Goal: Information Seeking & Learning: Find specific fact

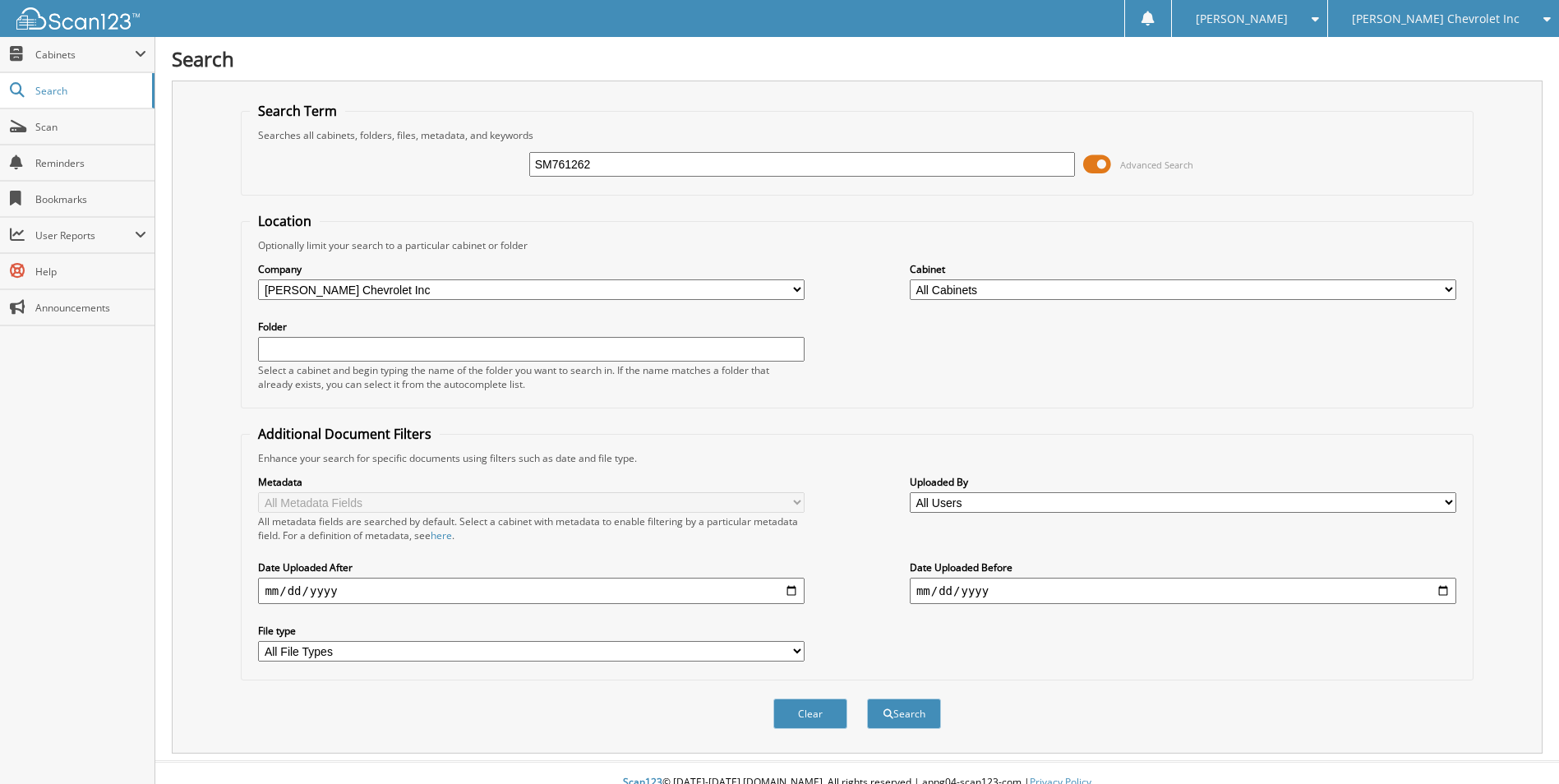
type input "SM761262"
click at [867, 699] on button "Search" at bounding box center [904, 713] width 74 height 31
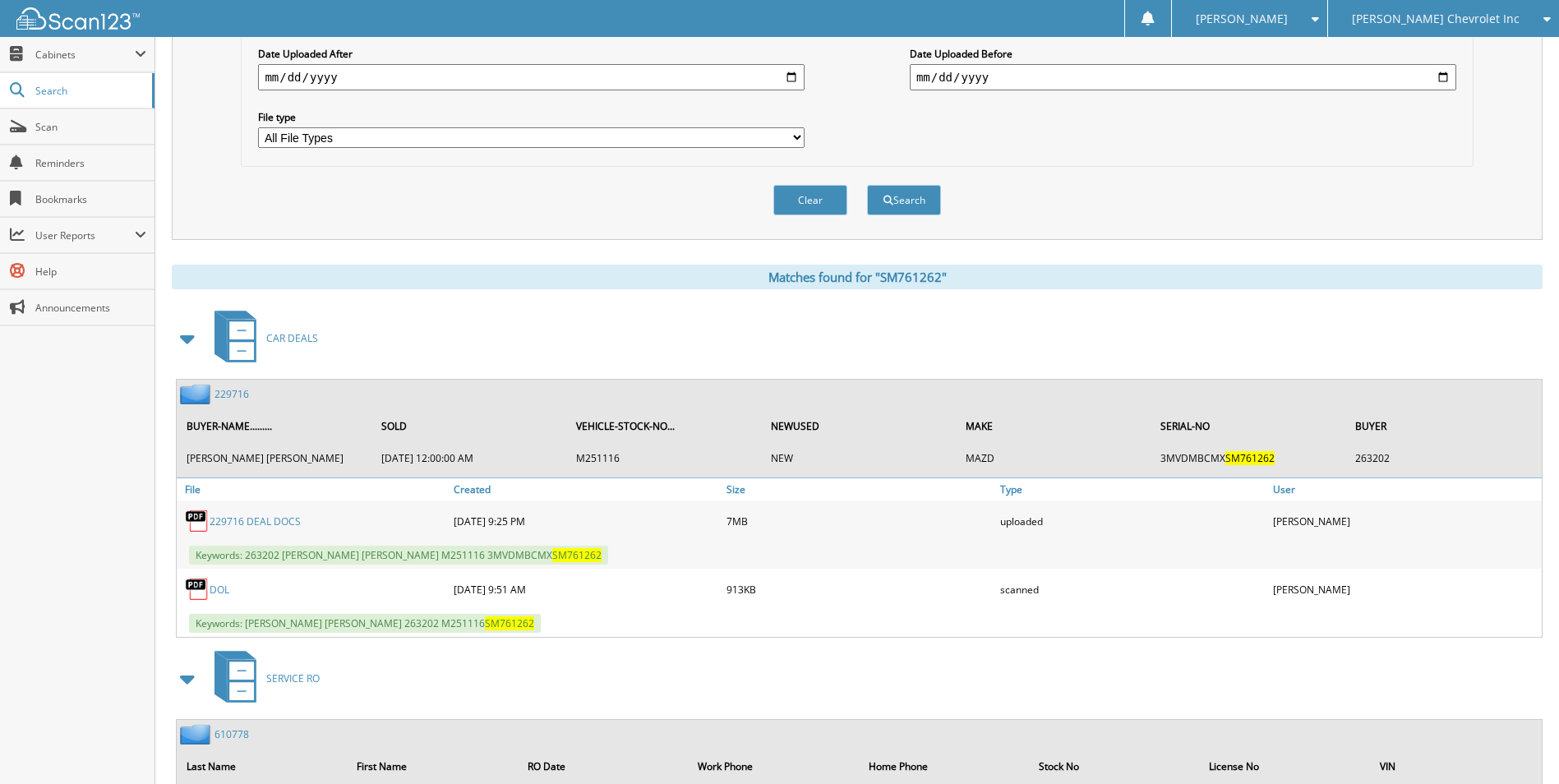
scroll to position [657, 0]
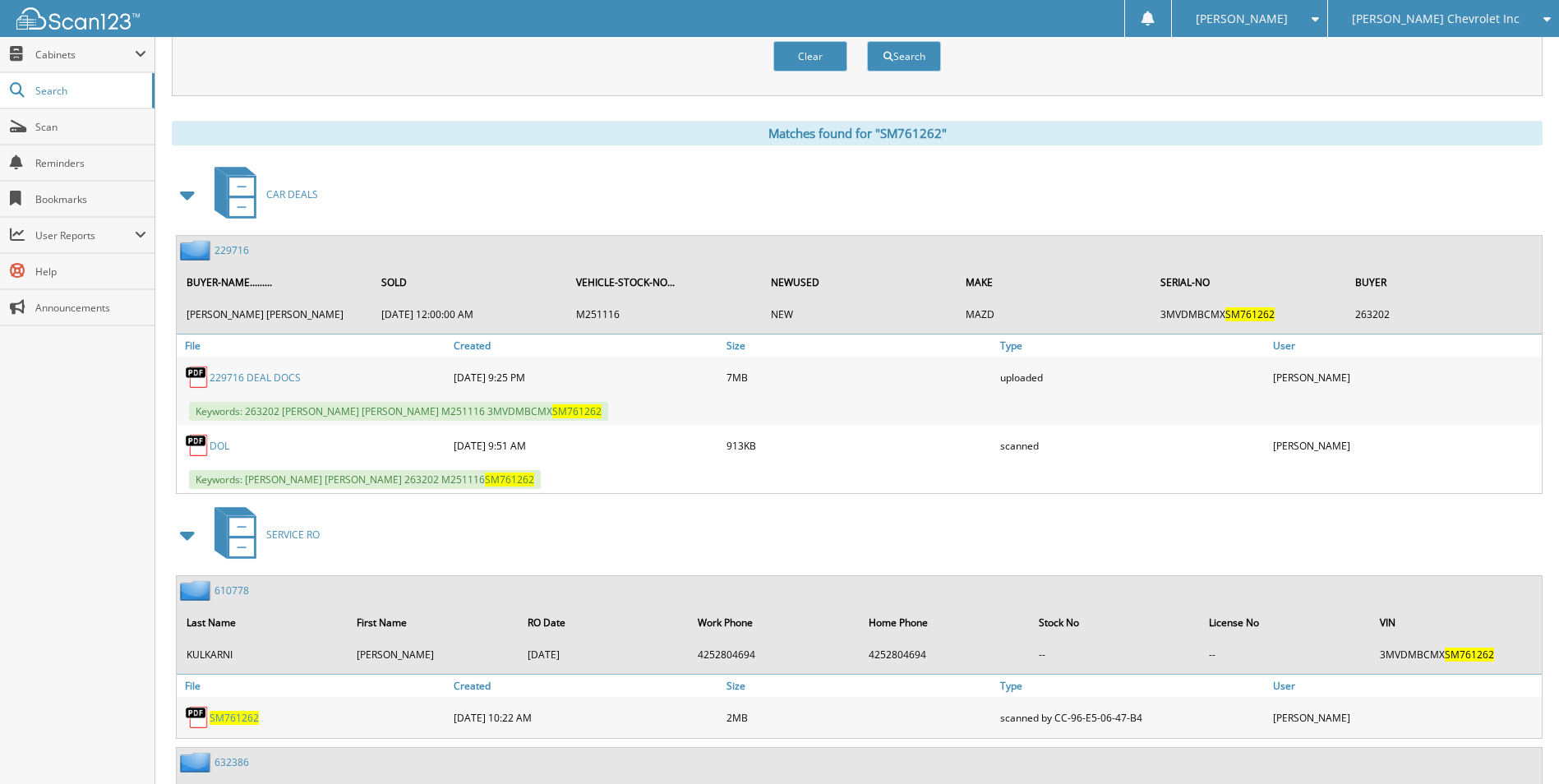
click at [228, 243] on div "229716" at bounding box center [212, 250] width 72 height 21
click at [228, 249] on link "229716" at bounding box center [231, 250] width 35 height 14
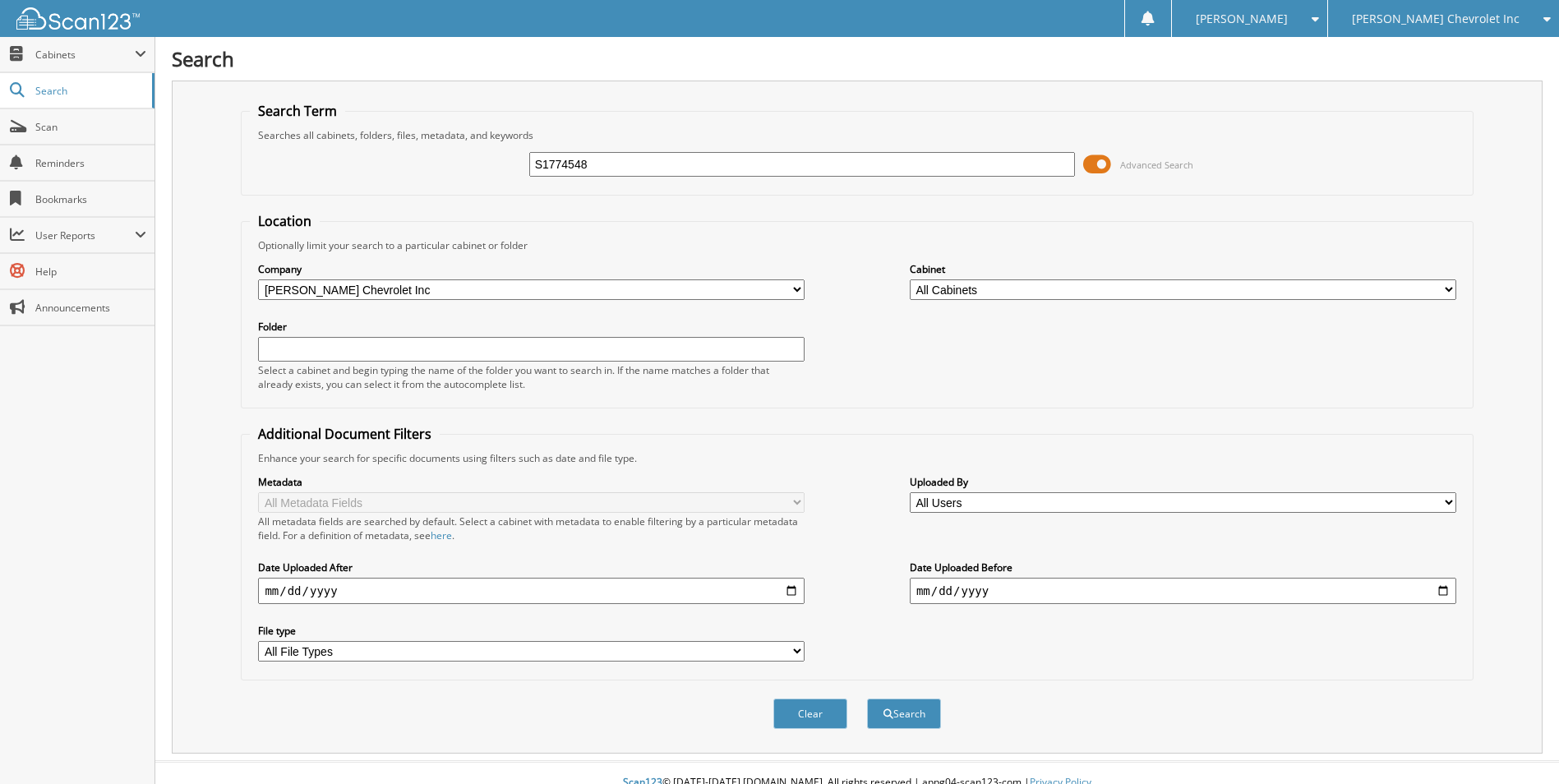
type input "S1774548"
click at [867, 699] on button "Search" at bounding box center [904, 713] width 74 height 31
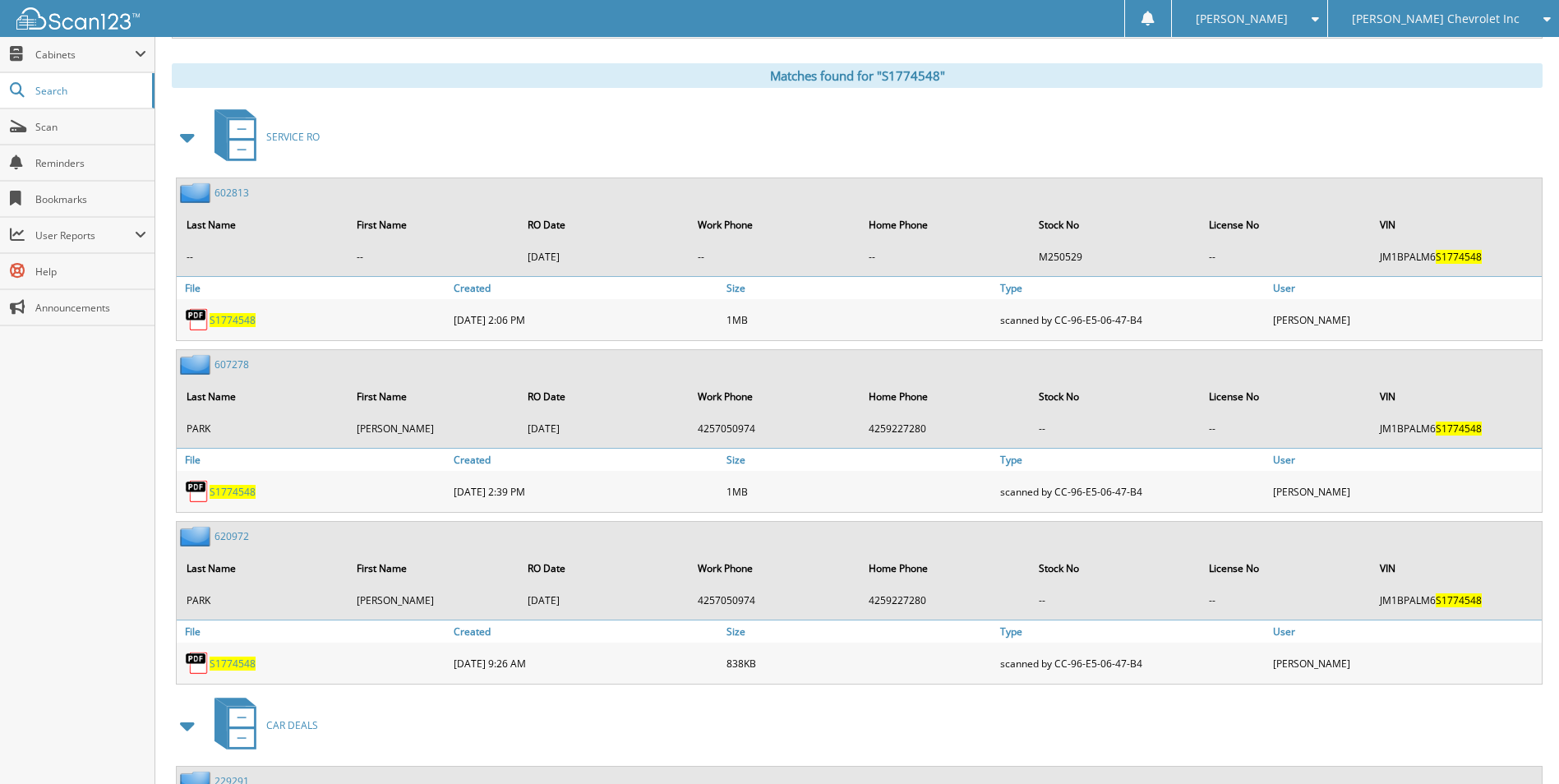
scroll to position [739, 0]
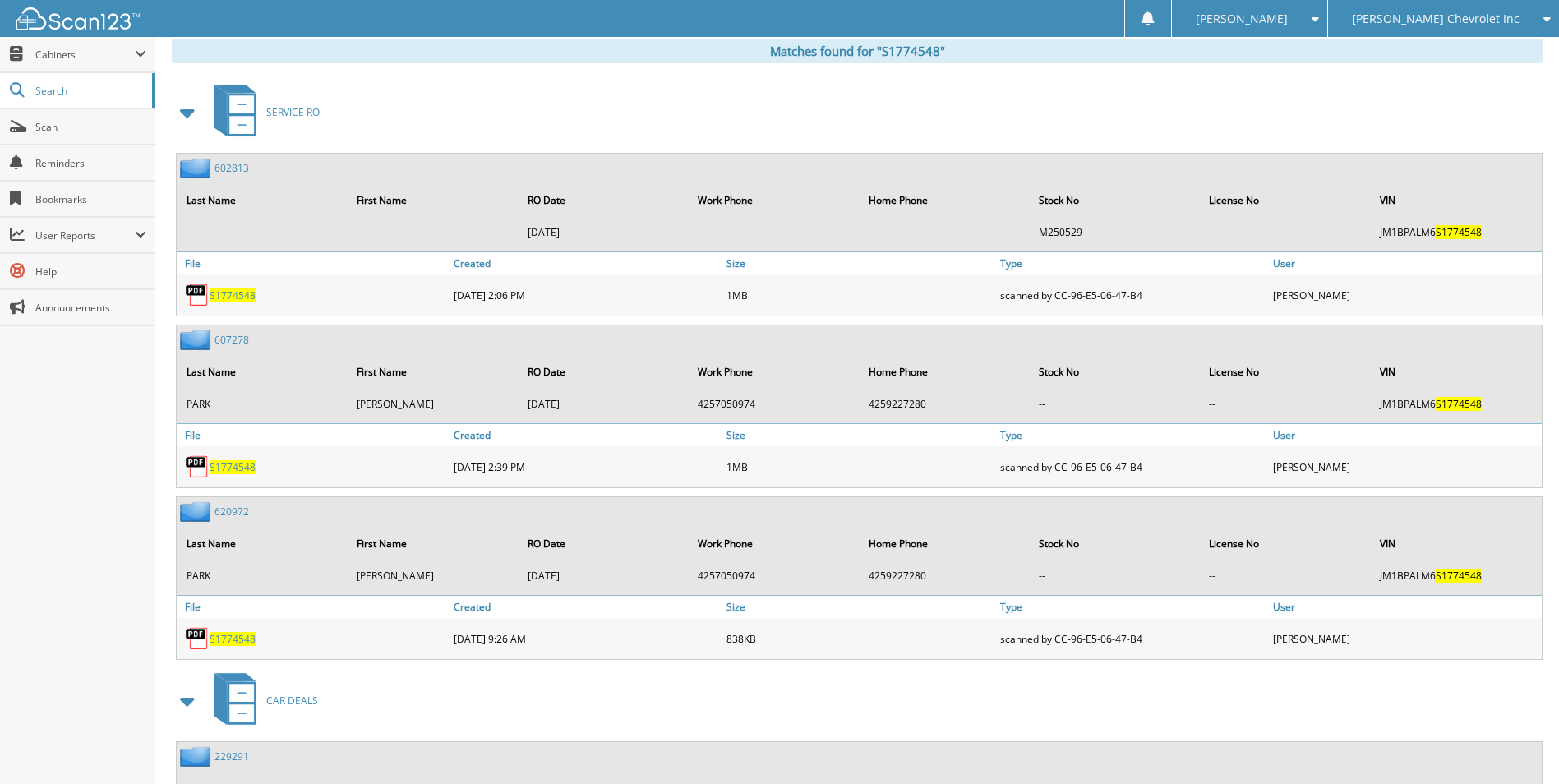
click at [182, 114] on span at bounding box center [188, 113] width 23 height 30
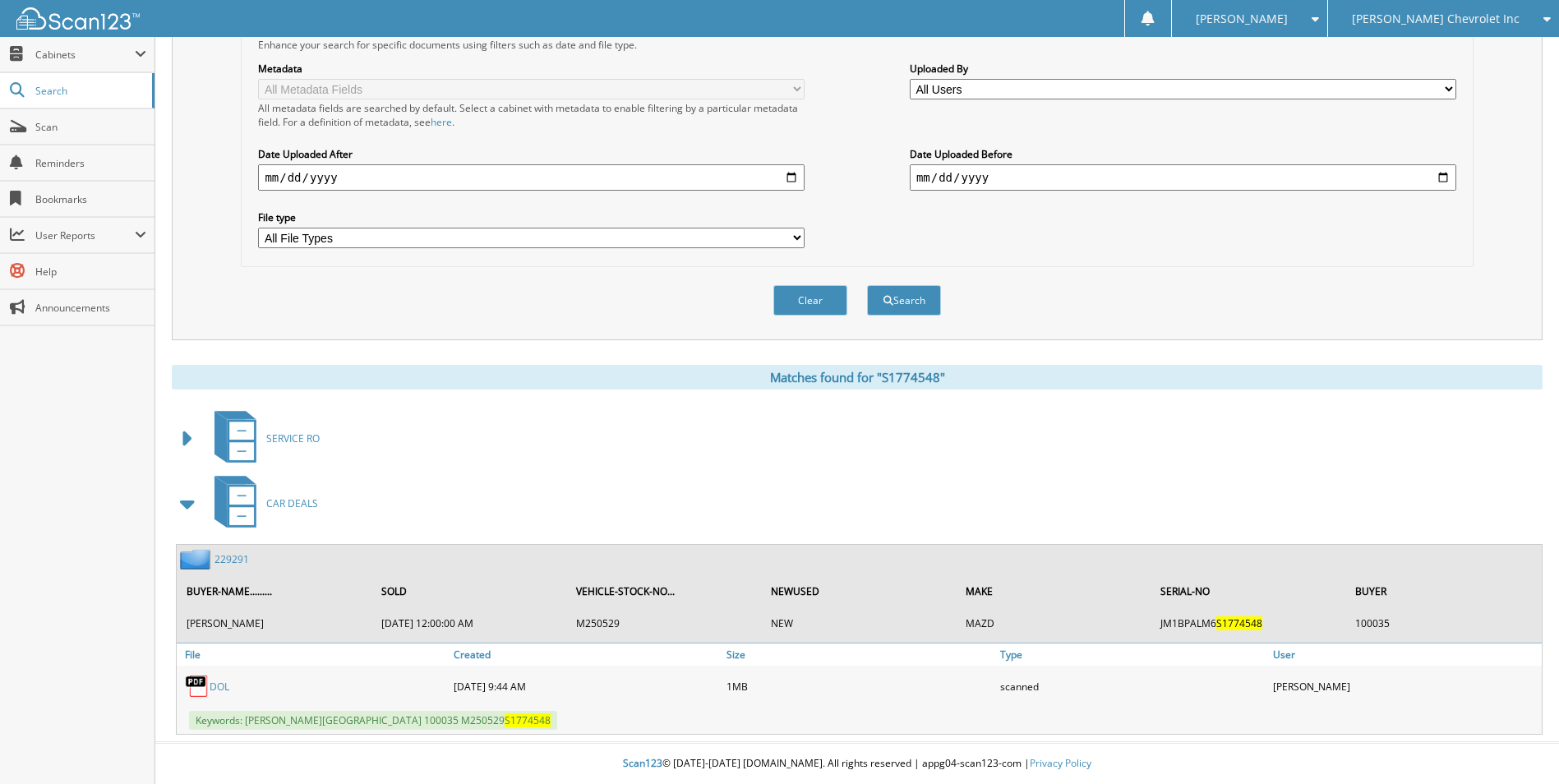
click at [232, 558] on link "229291" at bounding box center [231, 559] width 35 height 14
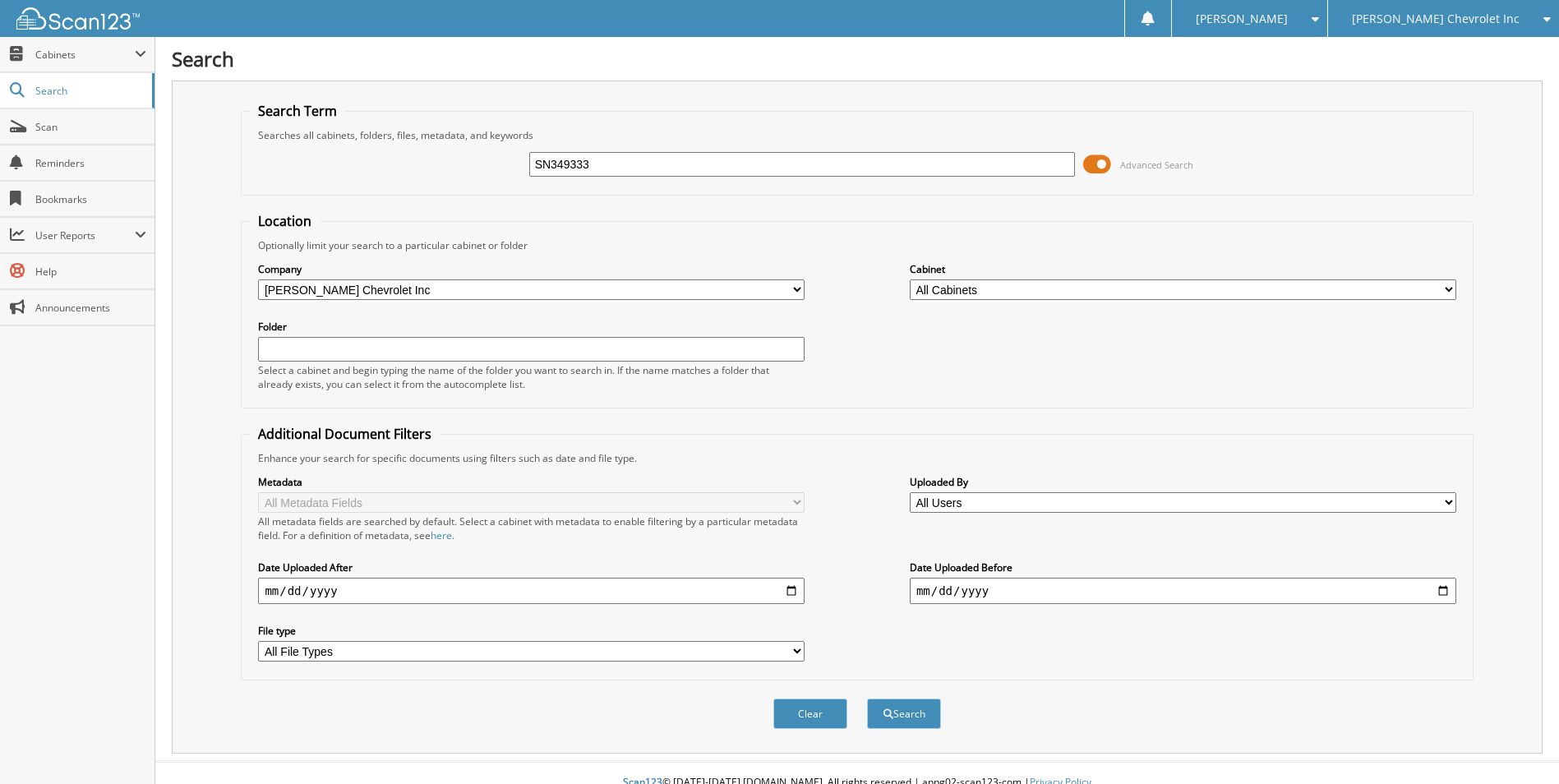
type input "SN349333"
click at [867, 699] on button "Search" at bounding box center [904, 713] width 74 height 31
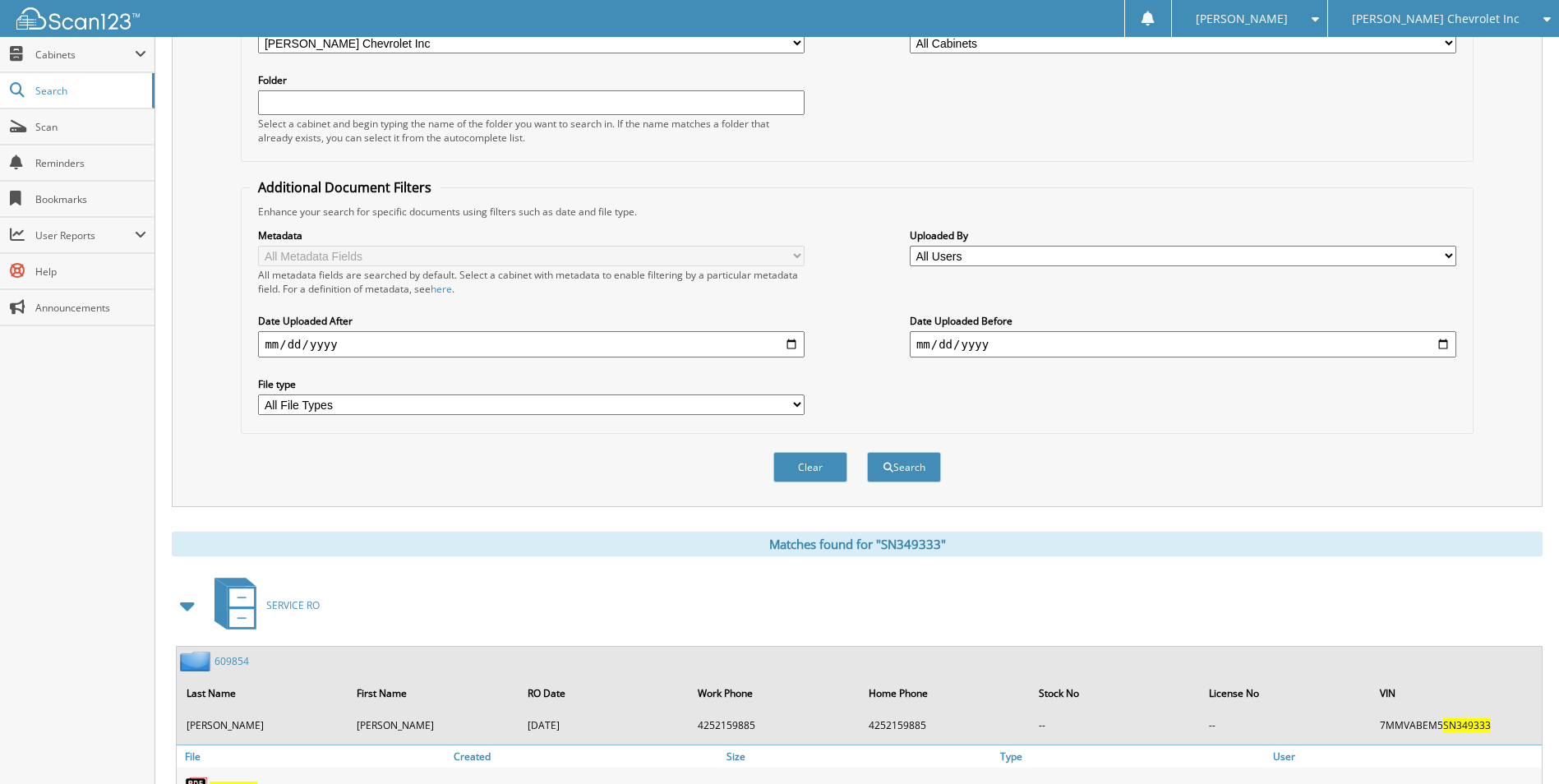
scroll to position [493, 0]
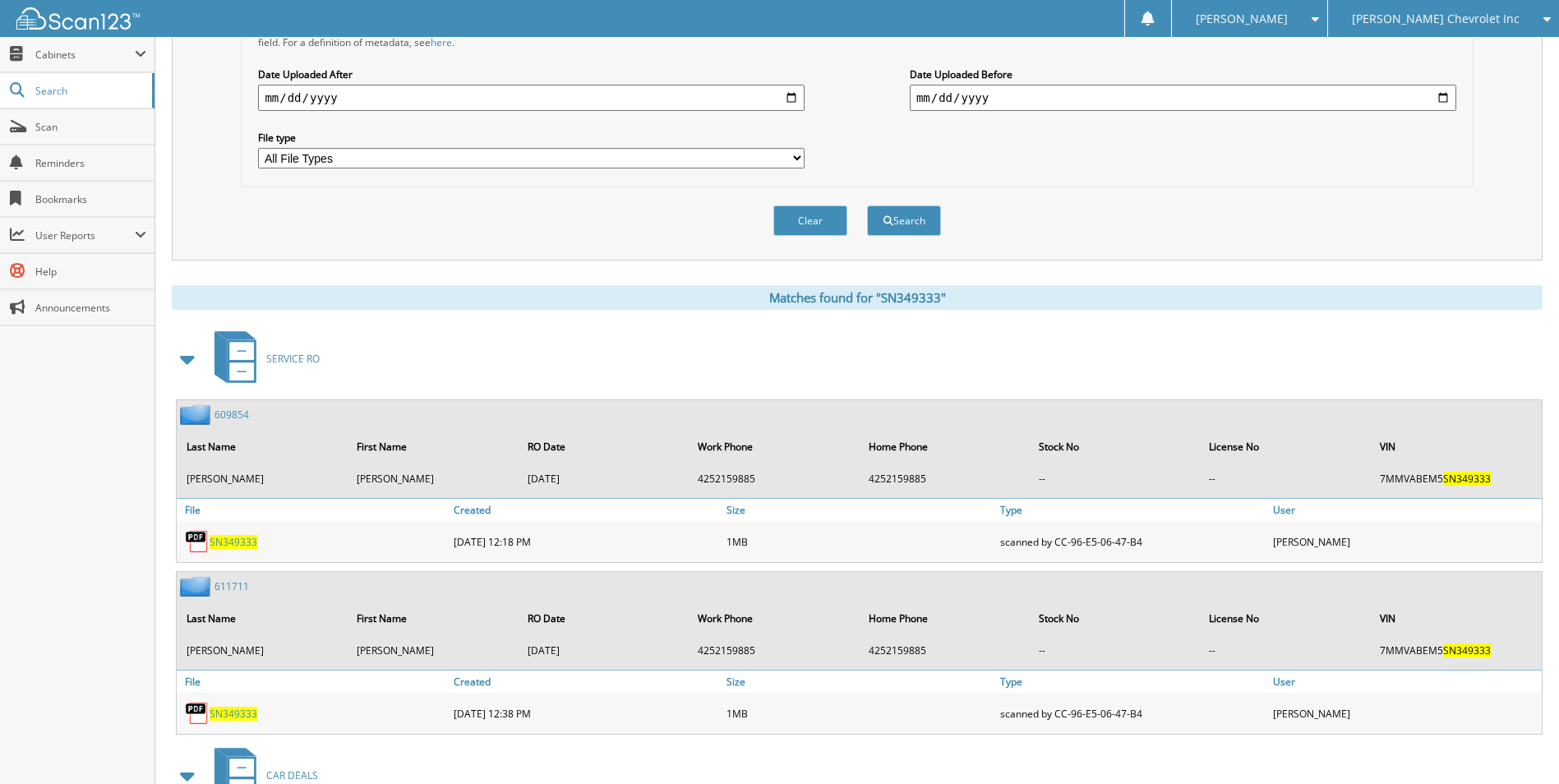
click at [184, 358] on span at bounding box center [188, 359] width 23 height 30
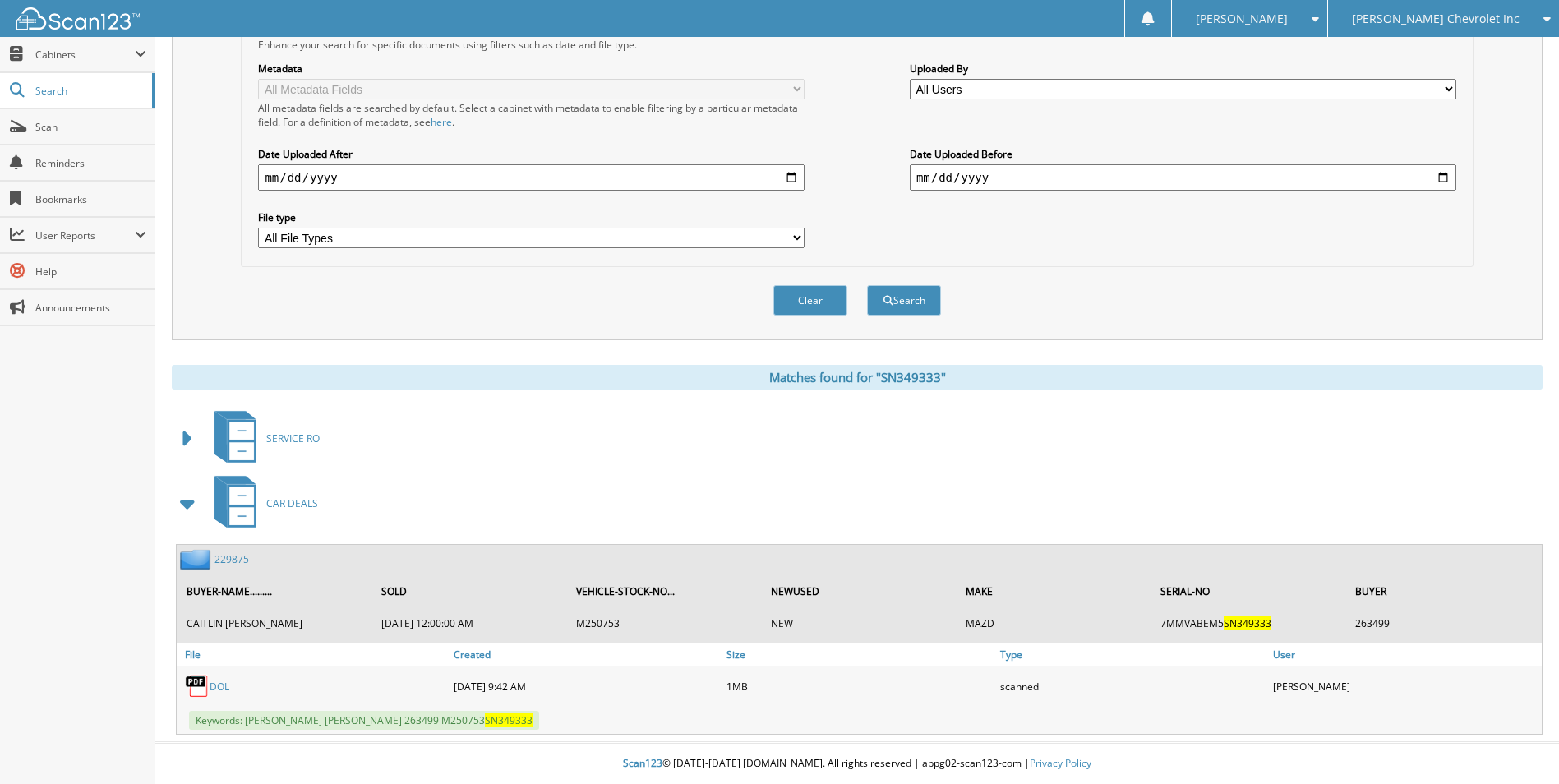
click at [227, 553] on link "229875" at bounding box center [231, 559] width 35 height 14
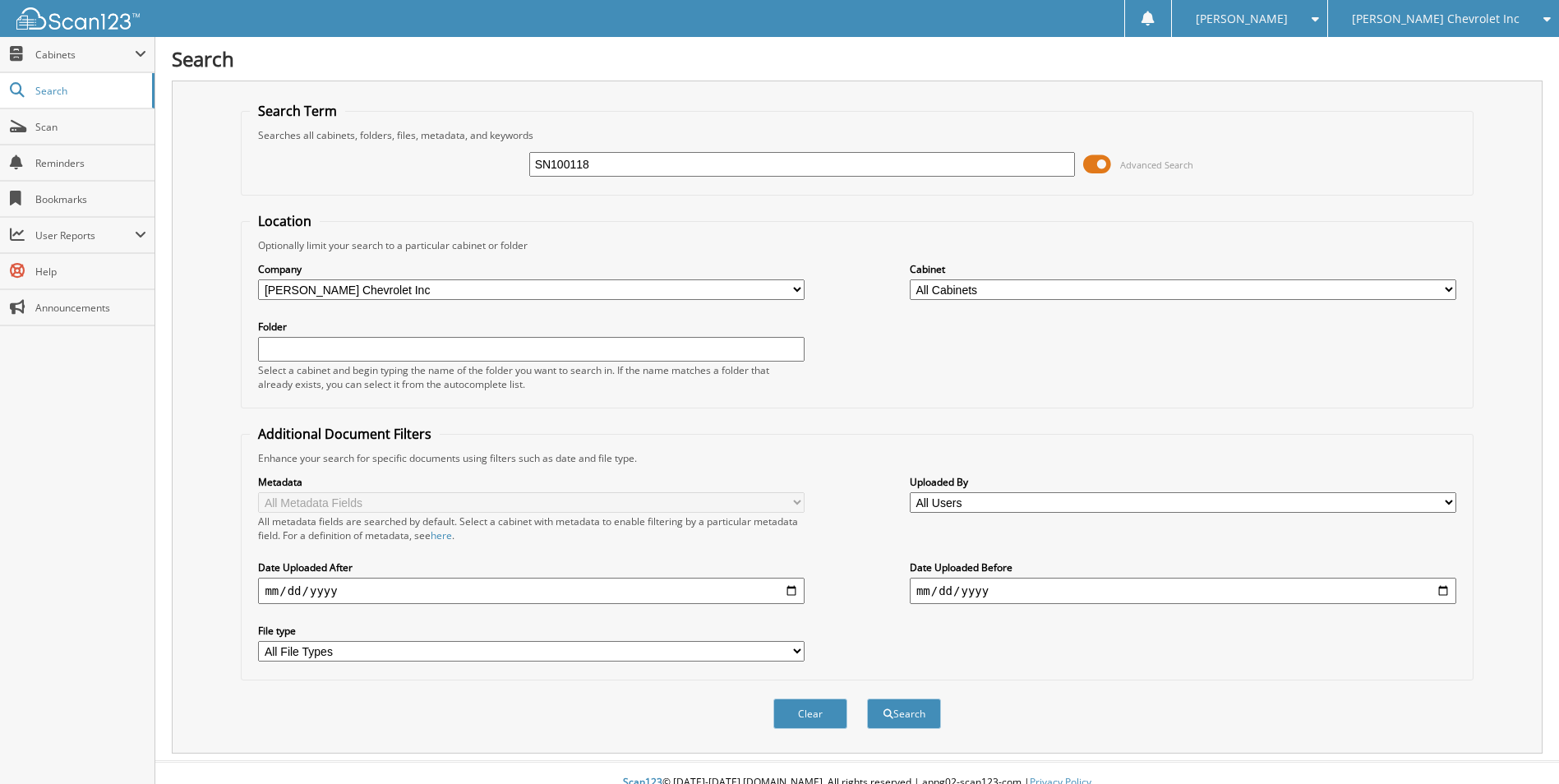
type input "SN100118"
click at [867, 699] on button "Search" at bounding box center [904, 713] width 74 height 31
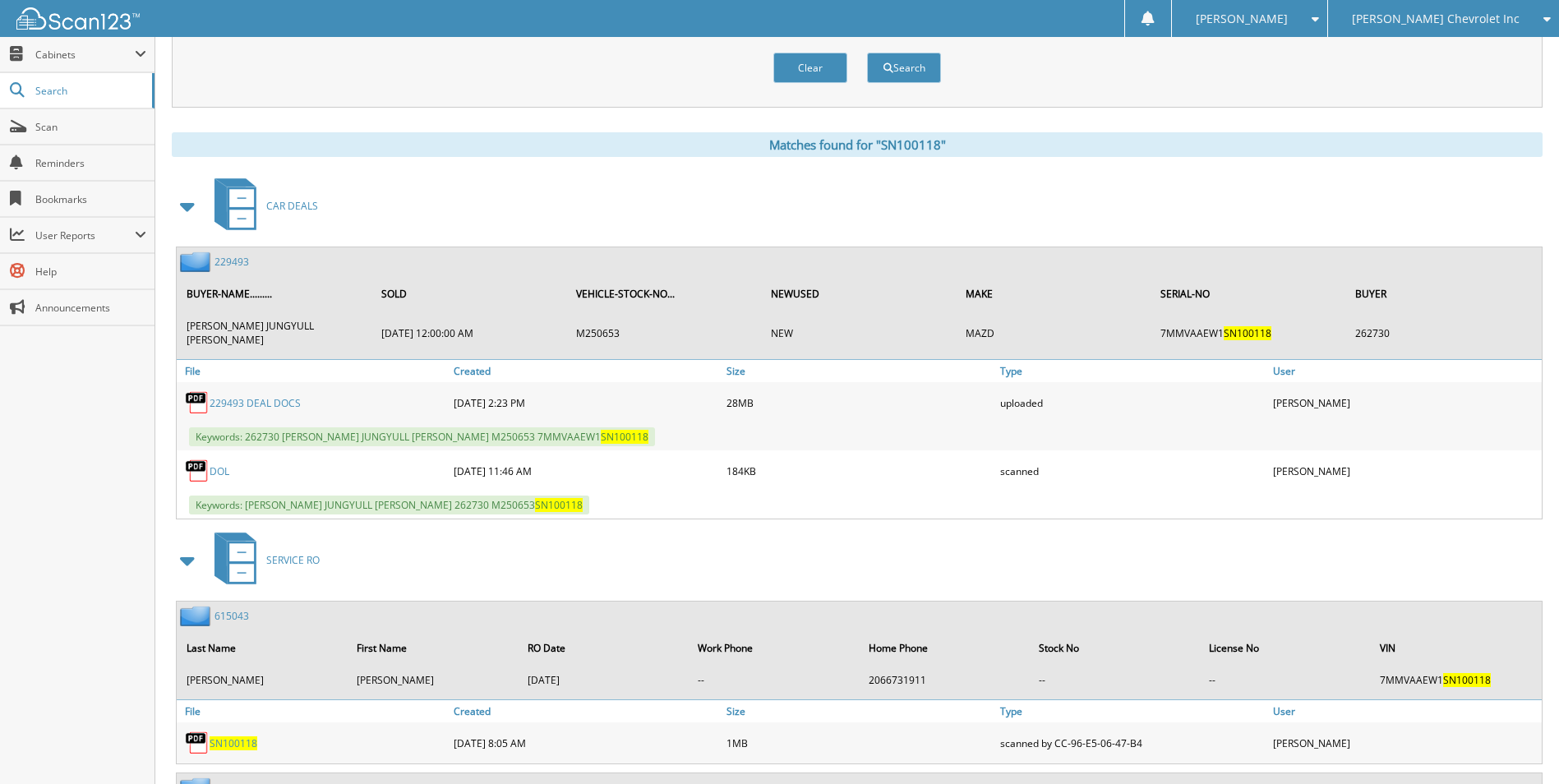
scroll to position [657, 0]
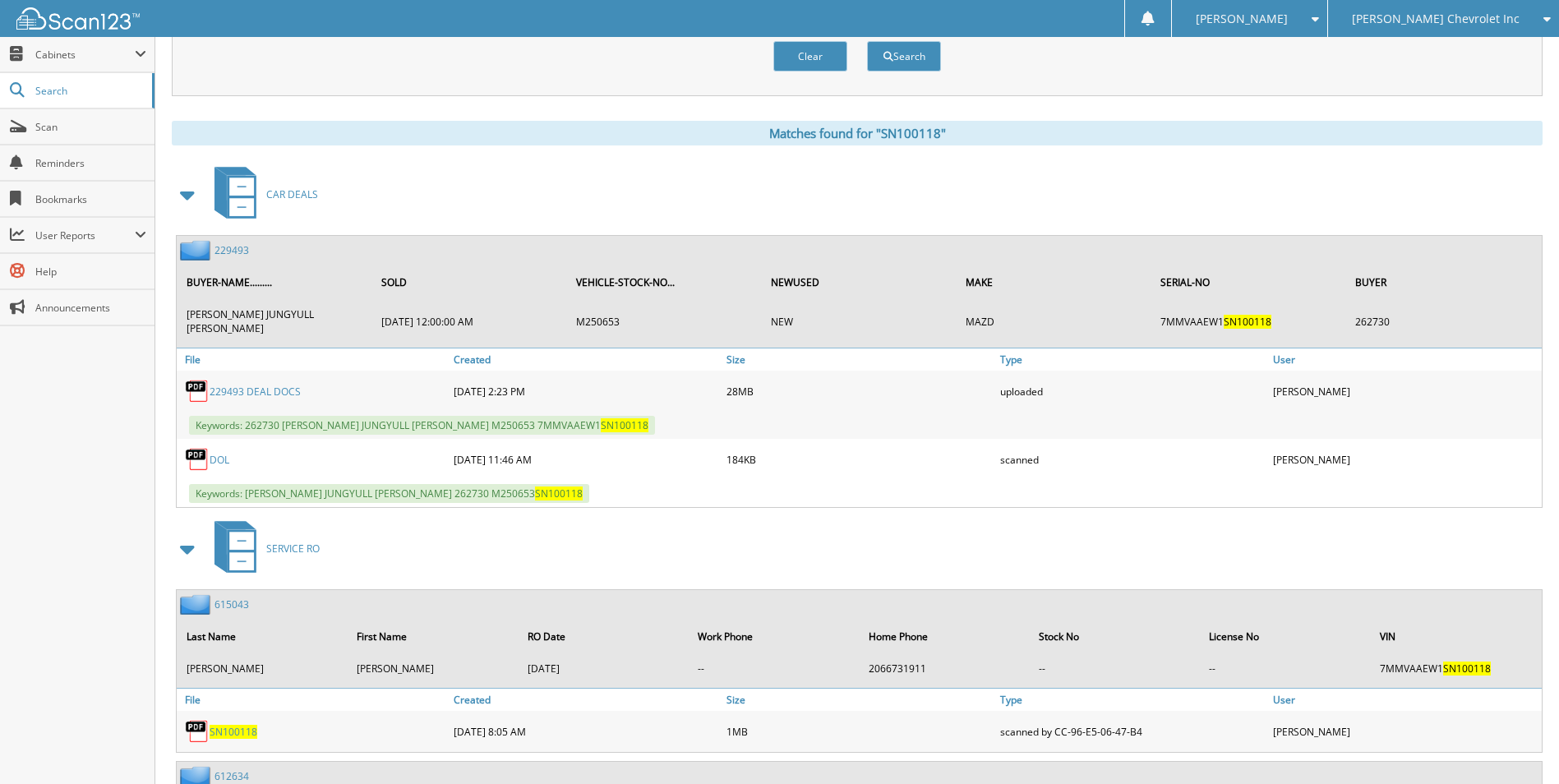
click at [241, 249] on link "229493" at bounding box center [231, 250] width 35 height 14
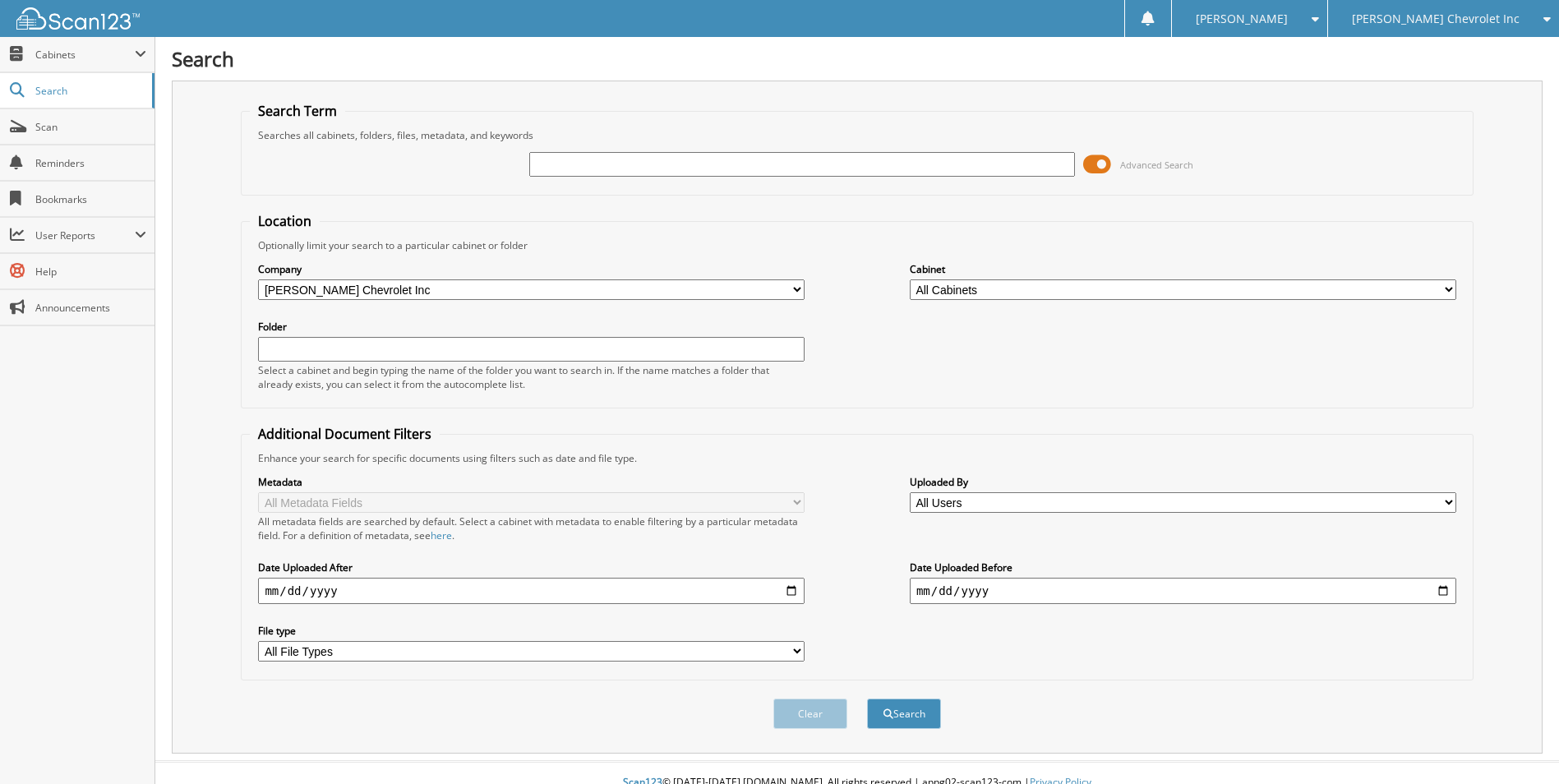
click at [547, 161] on input "text" at bounding box center [802, 164] width 547 height 25
type input "S1122340"
click at [867, 699] on button "Search" at bounding box center [904, 713] width 74 height 31
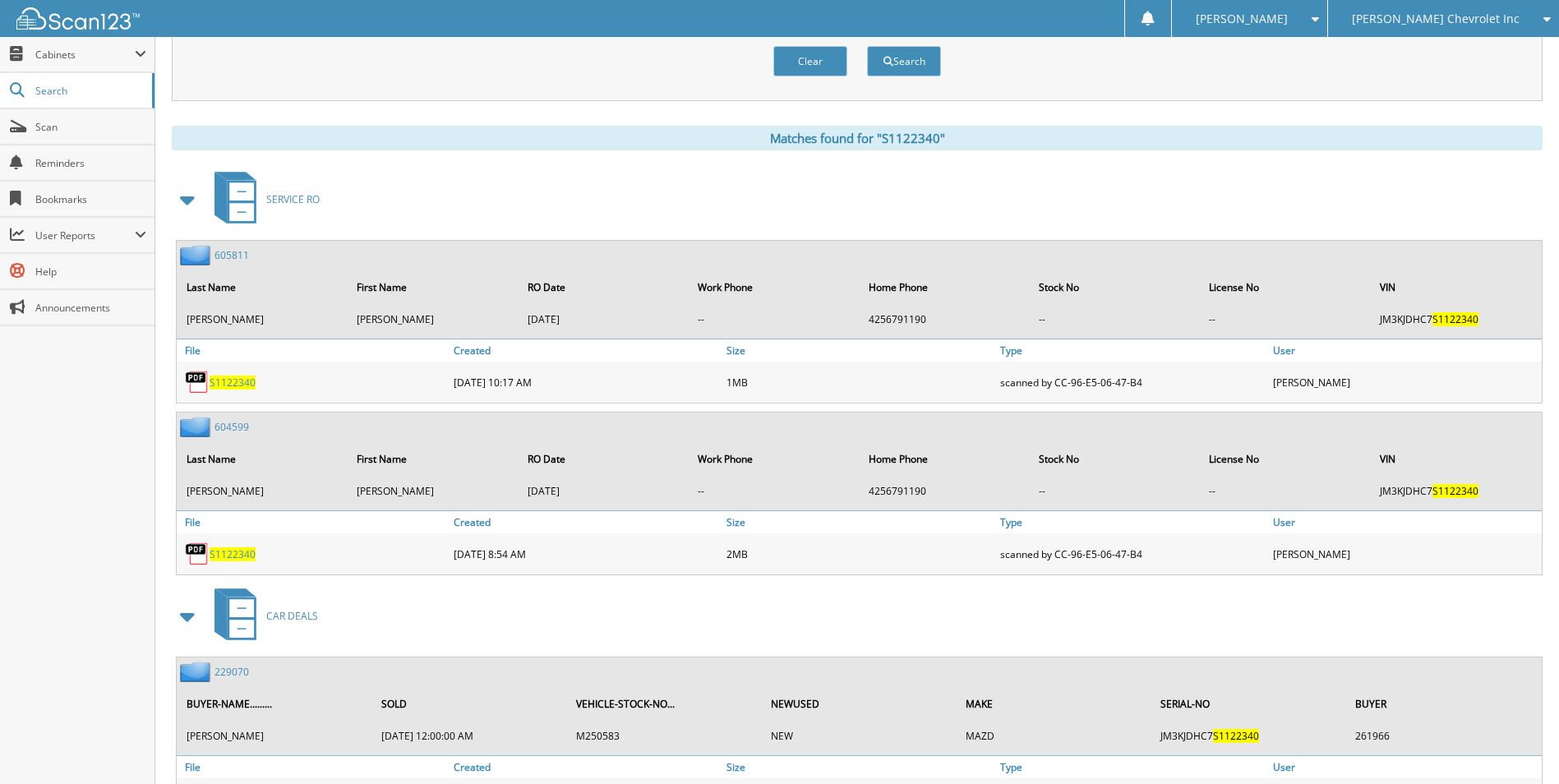
scroll to position [657, 0]
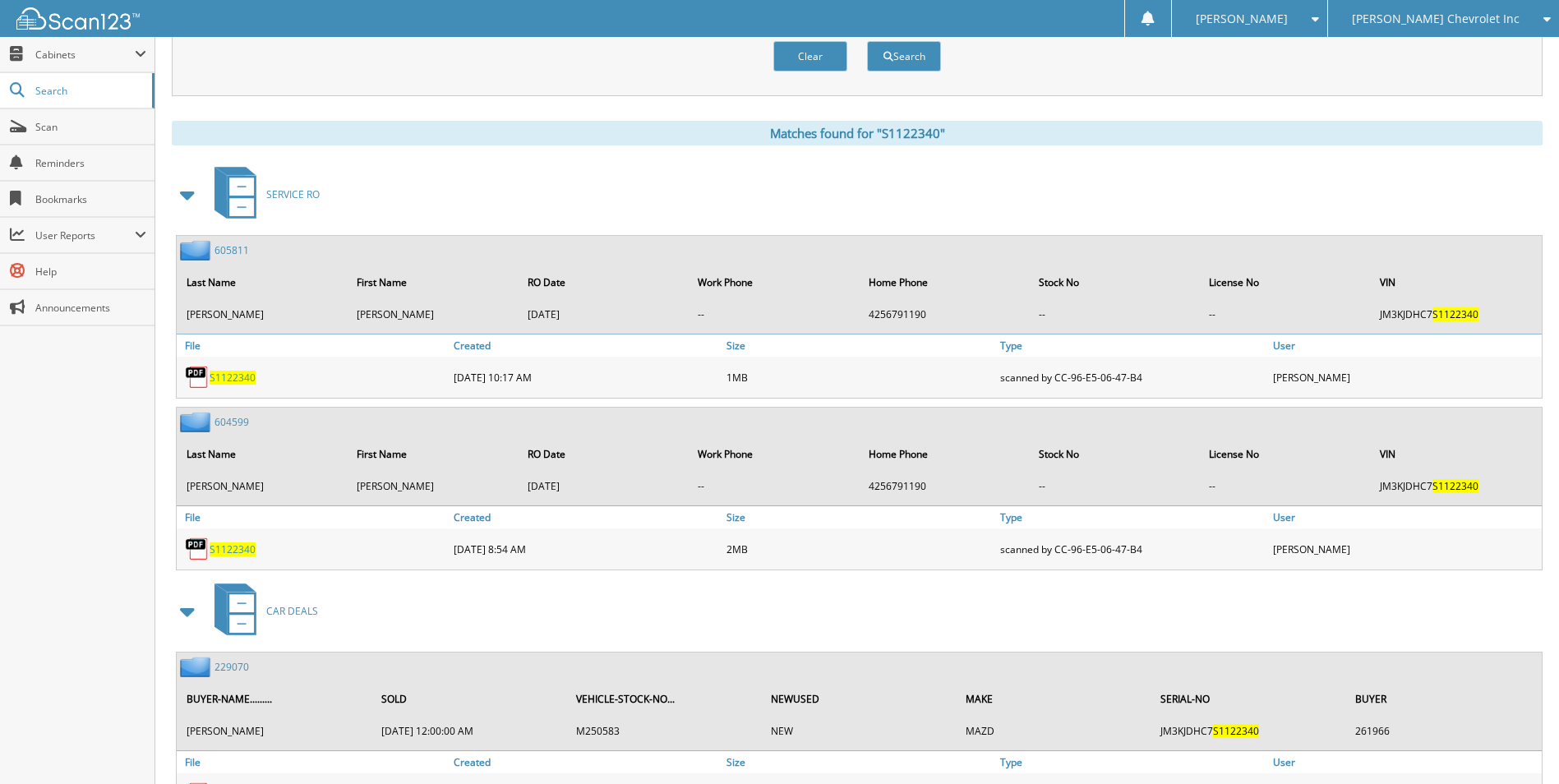
click at [197, 193] on span at bounding box center [188, 195] width 23 height 30
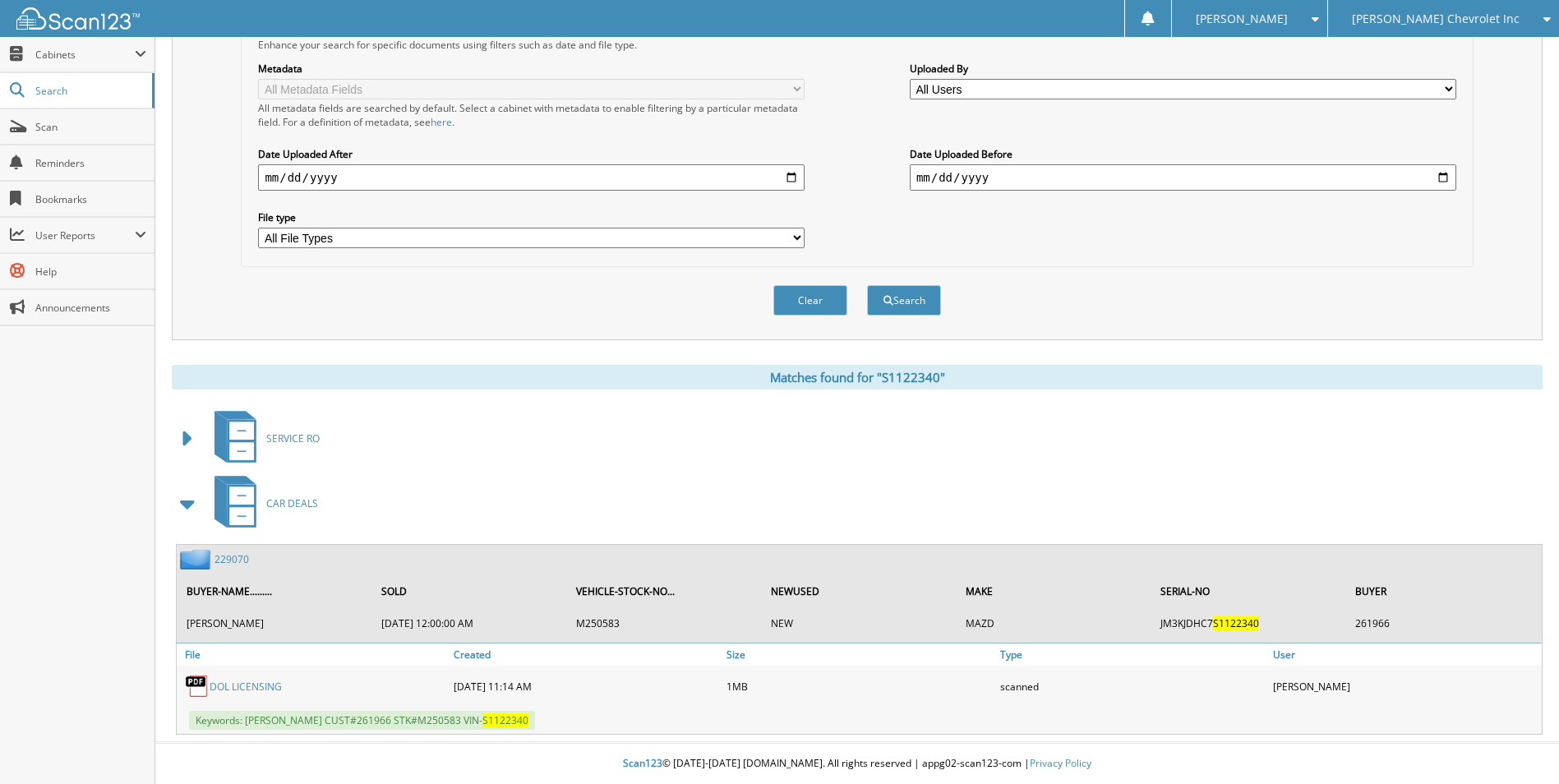
click at [236, 560] on link "229070" at bounding box center [231, 559] width 35 height 14
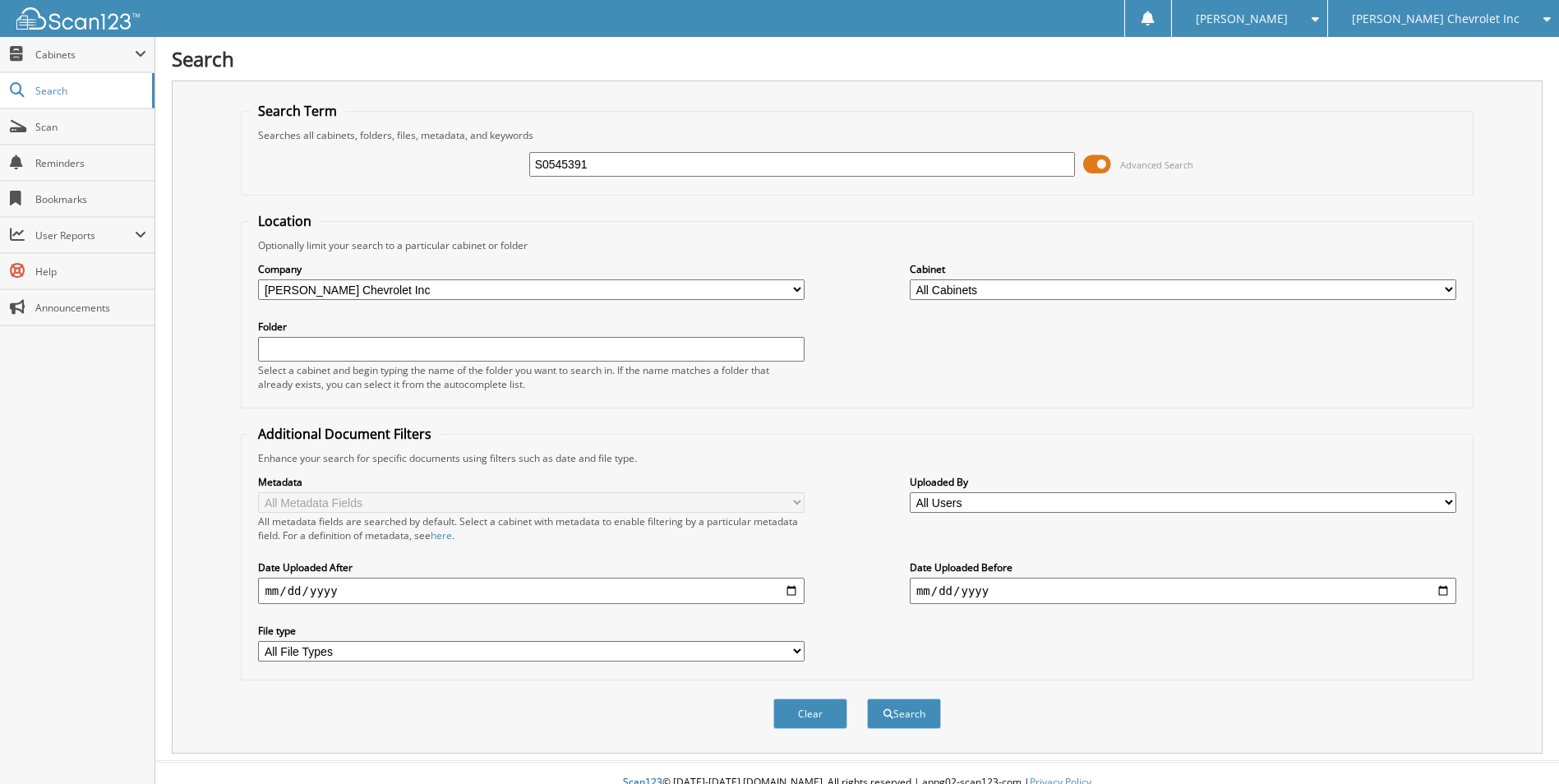
type input "S0545391"
click at [867, 699] on button "Search" at bounding box center [904, 713] width 74 height 31
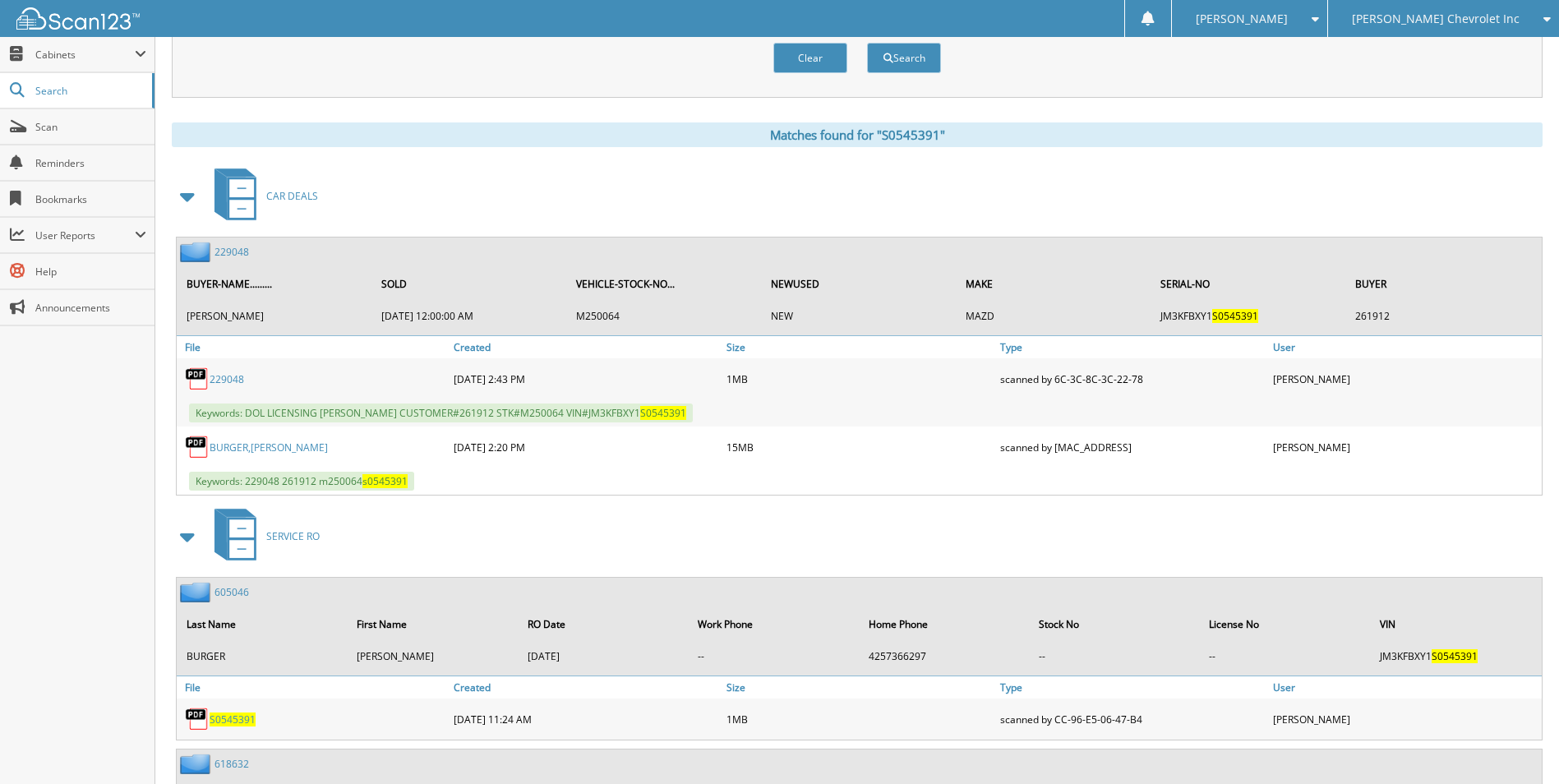
scroll to position [657, 0]
click at [232, 251] on link "229048" at bounding box center [231, 250] width 35 height 14
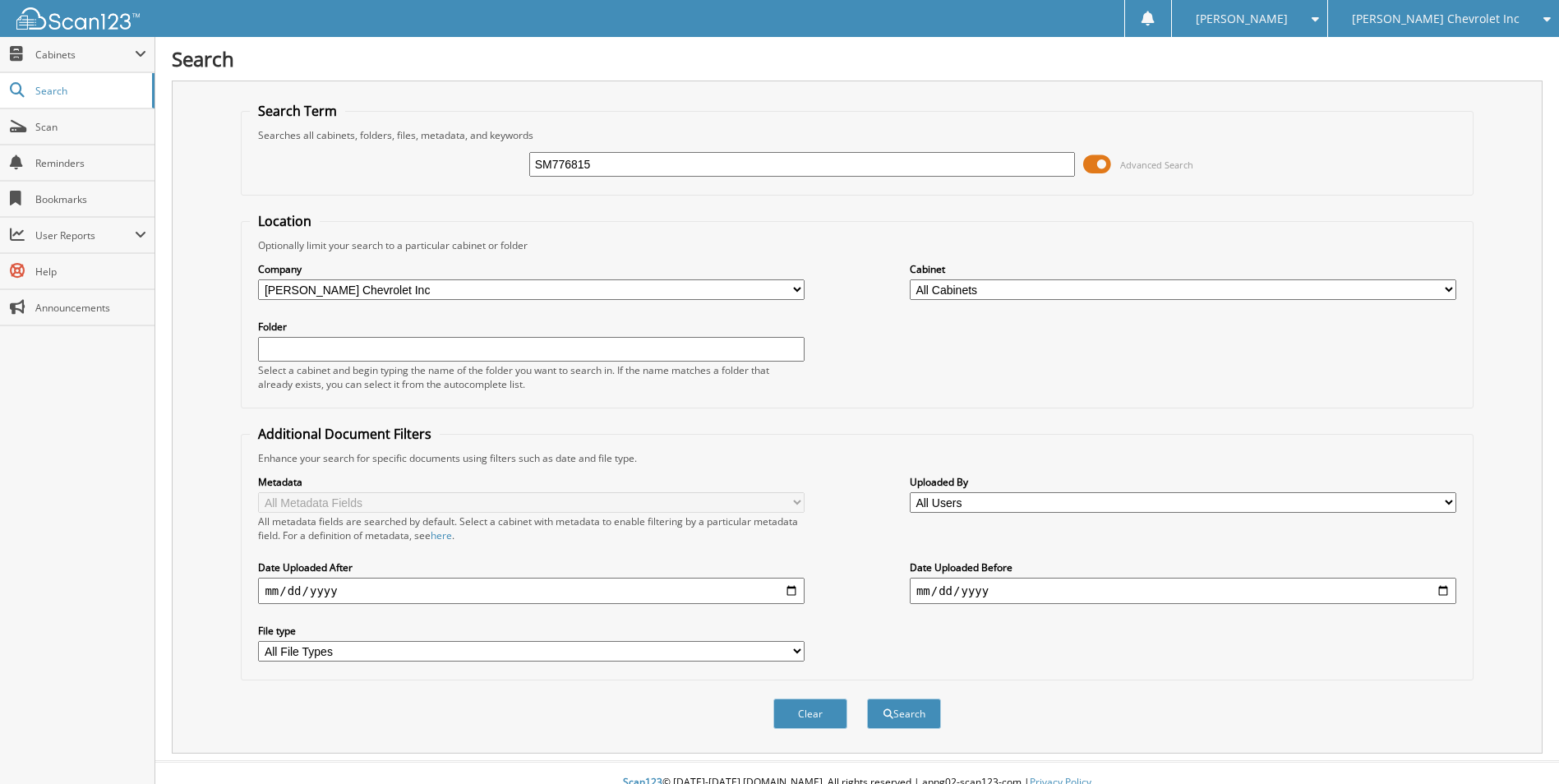
type input "SM776815"
click at [867, 699] on button "Search" at bounding box center [904, 713] width 74 height 31
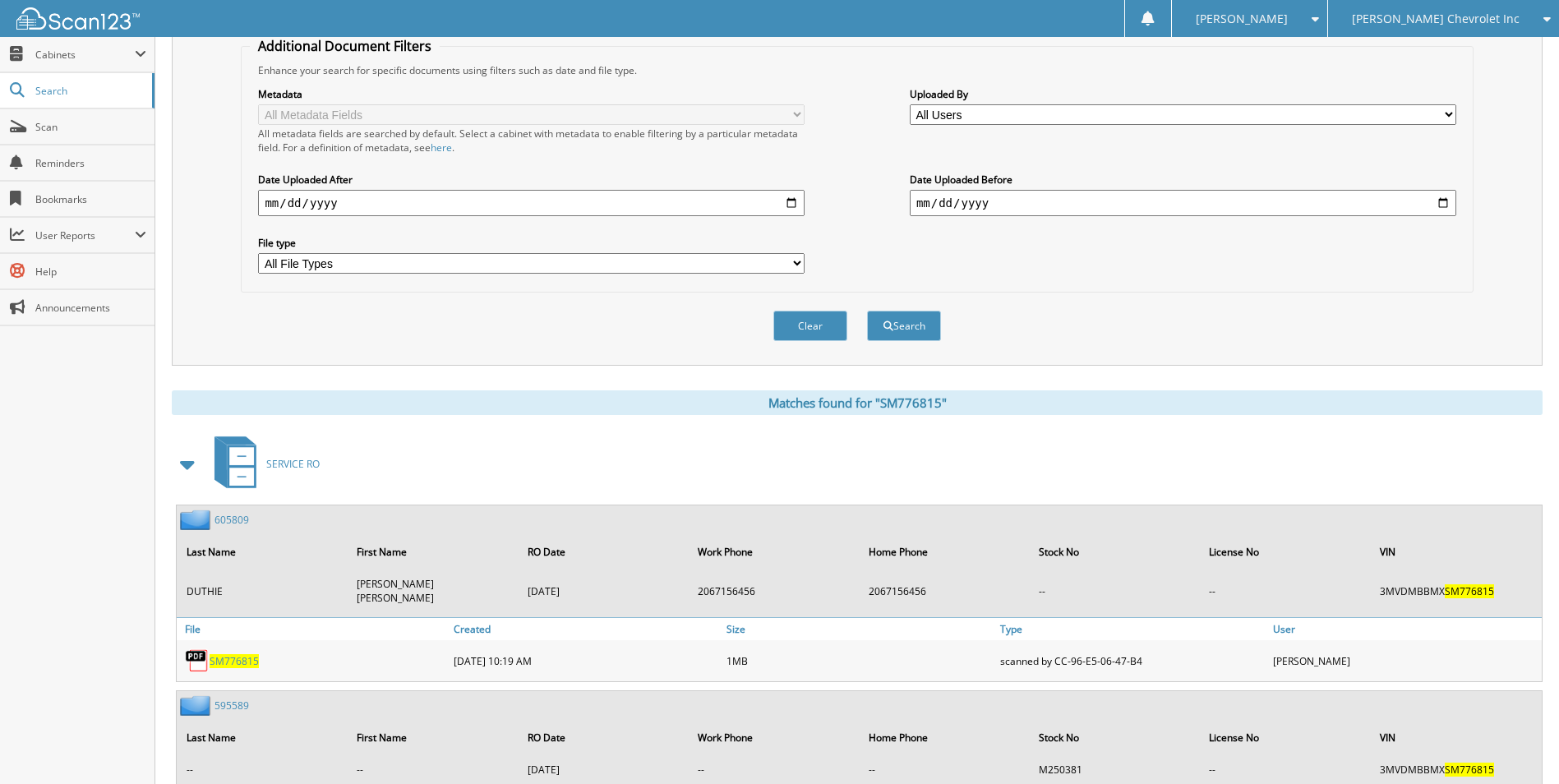
scroll to position [411, 0]
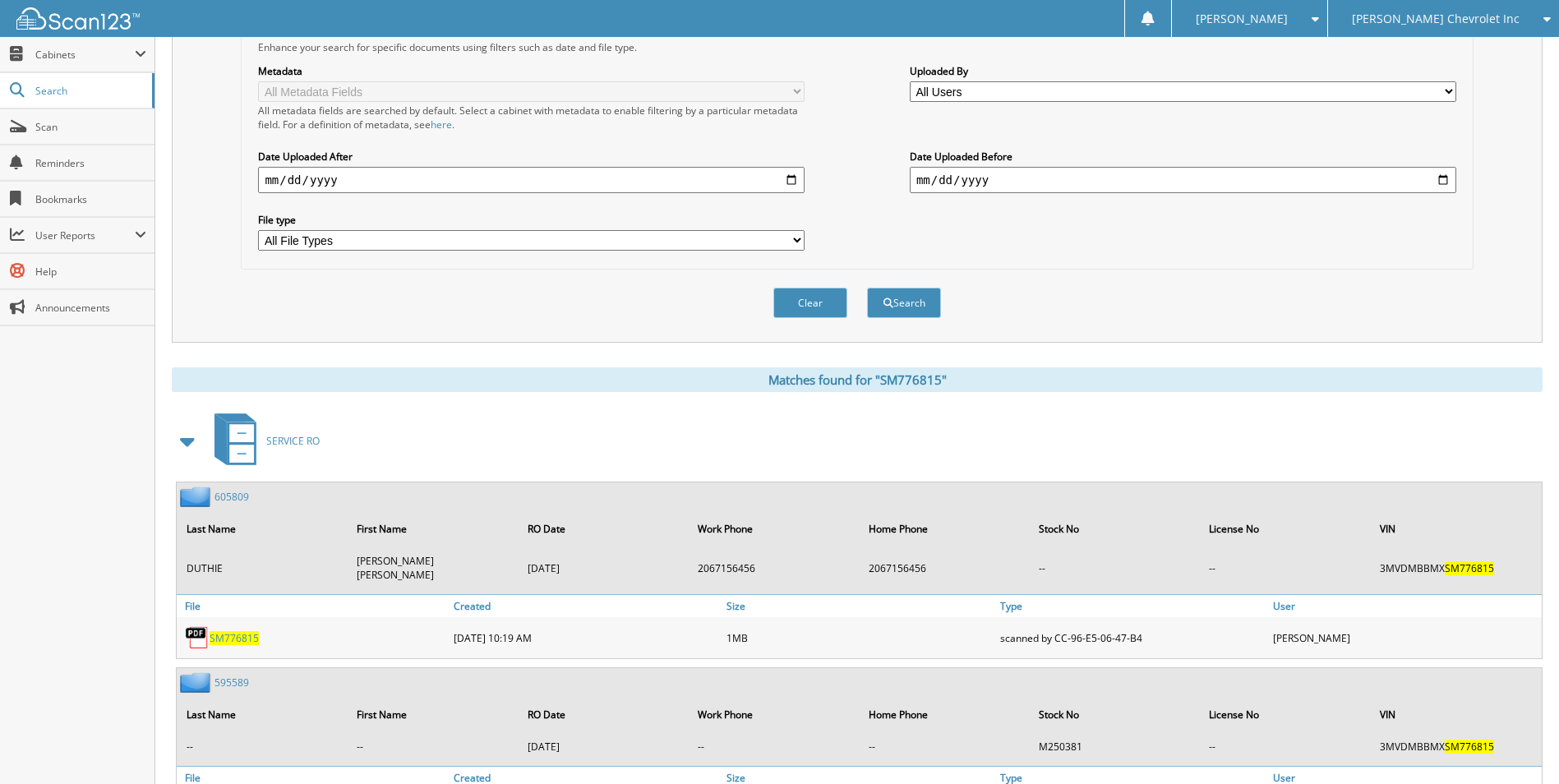
click at [190, 446] on span at bounding box center [188, 441] width 23 height 30
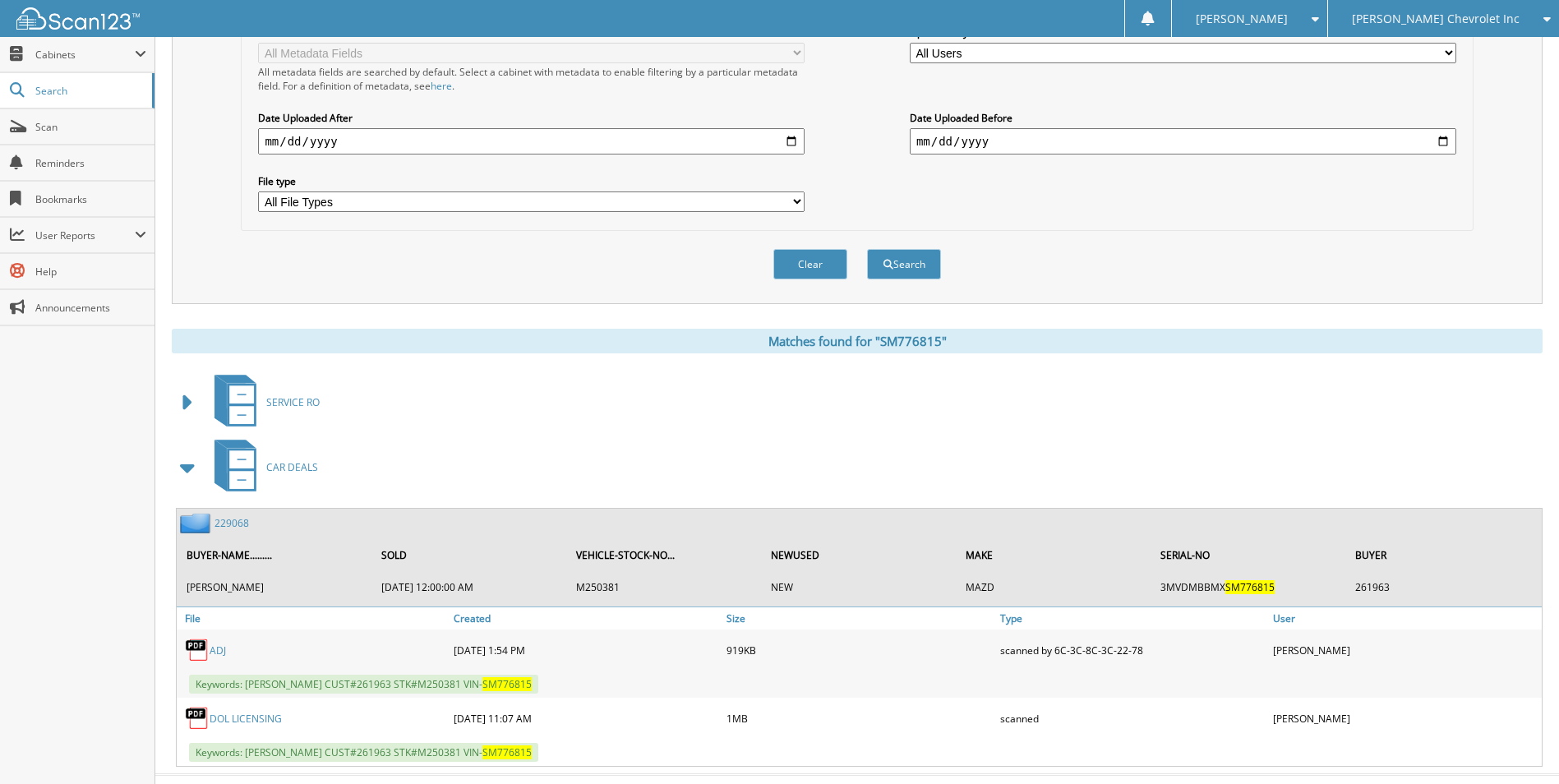
scroll to position [482, 0]
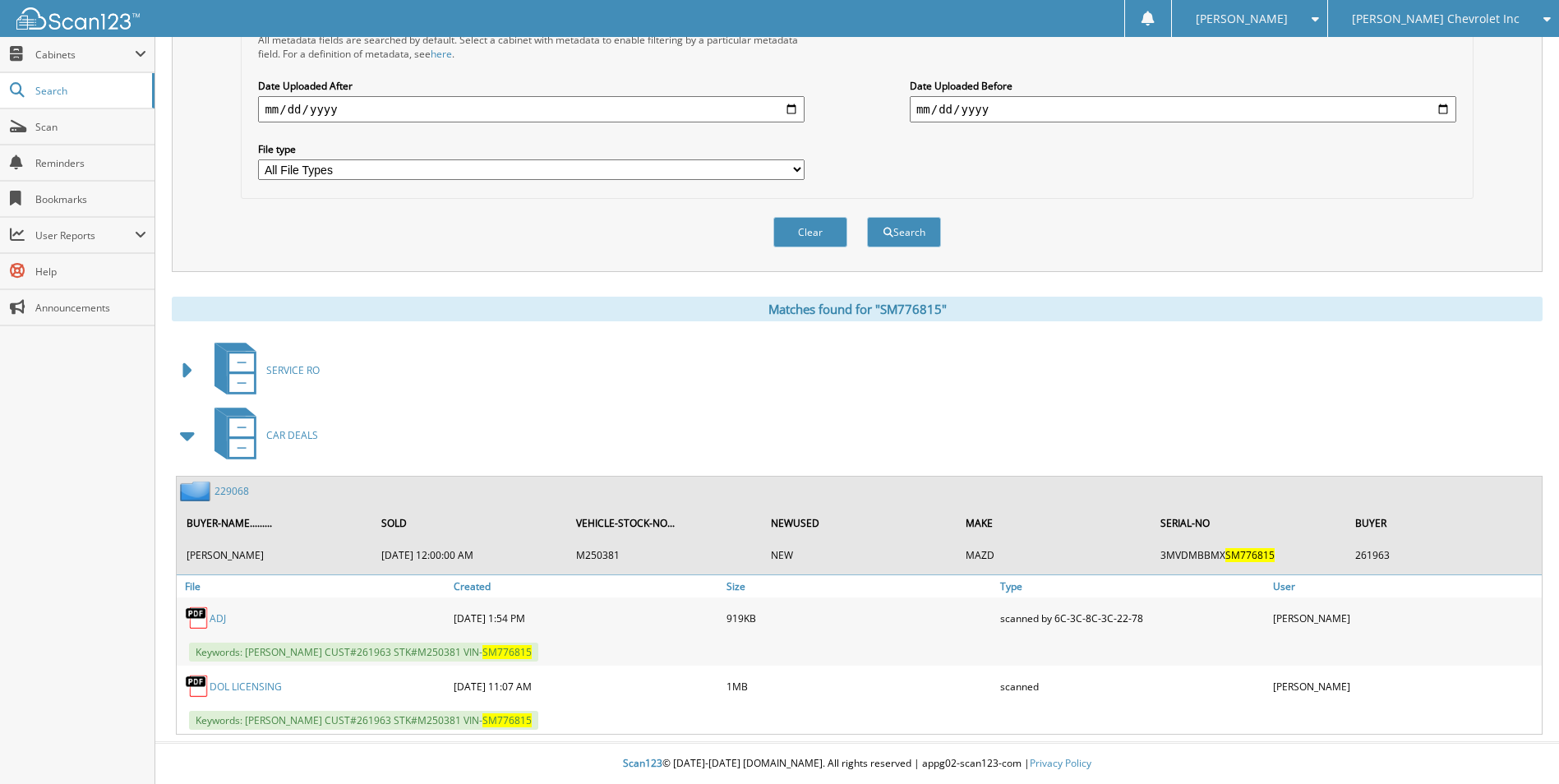
click at [232, 489] on link "229068" at bounding box center [231, 490] width 35 height 14
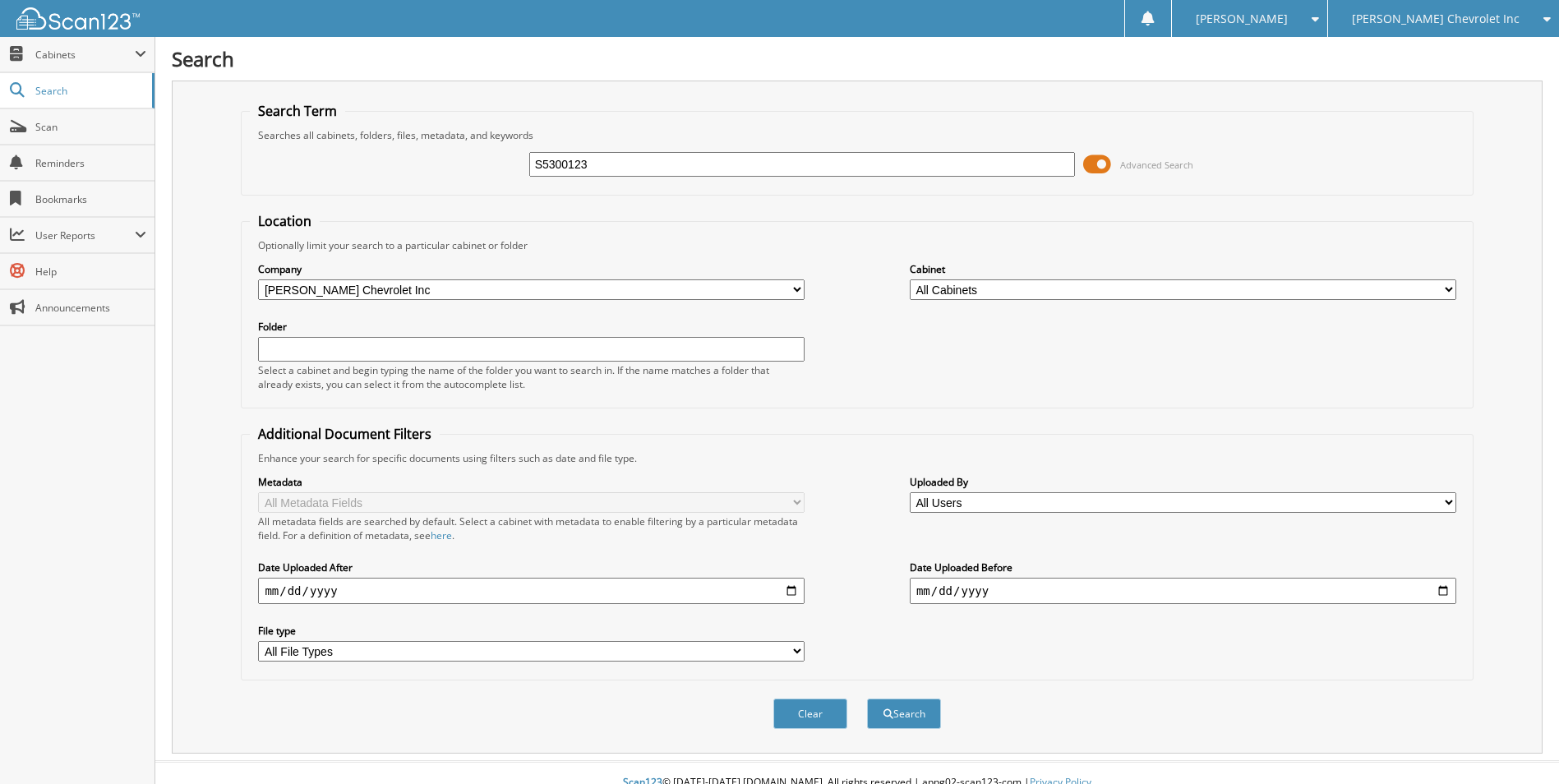
type input "S5300123"
click at [867, 699] on button "Search" at bounding box center [904, 713] width 74 height 31
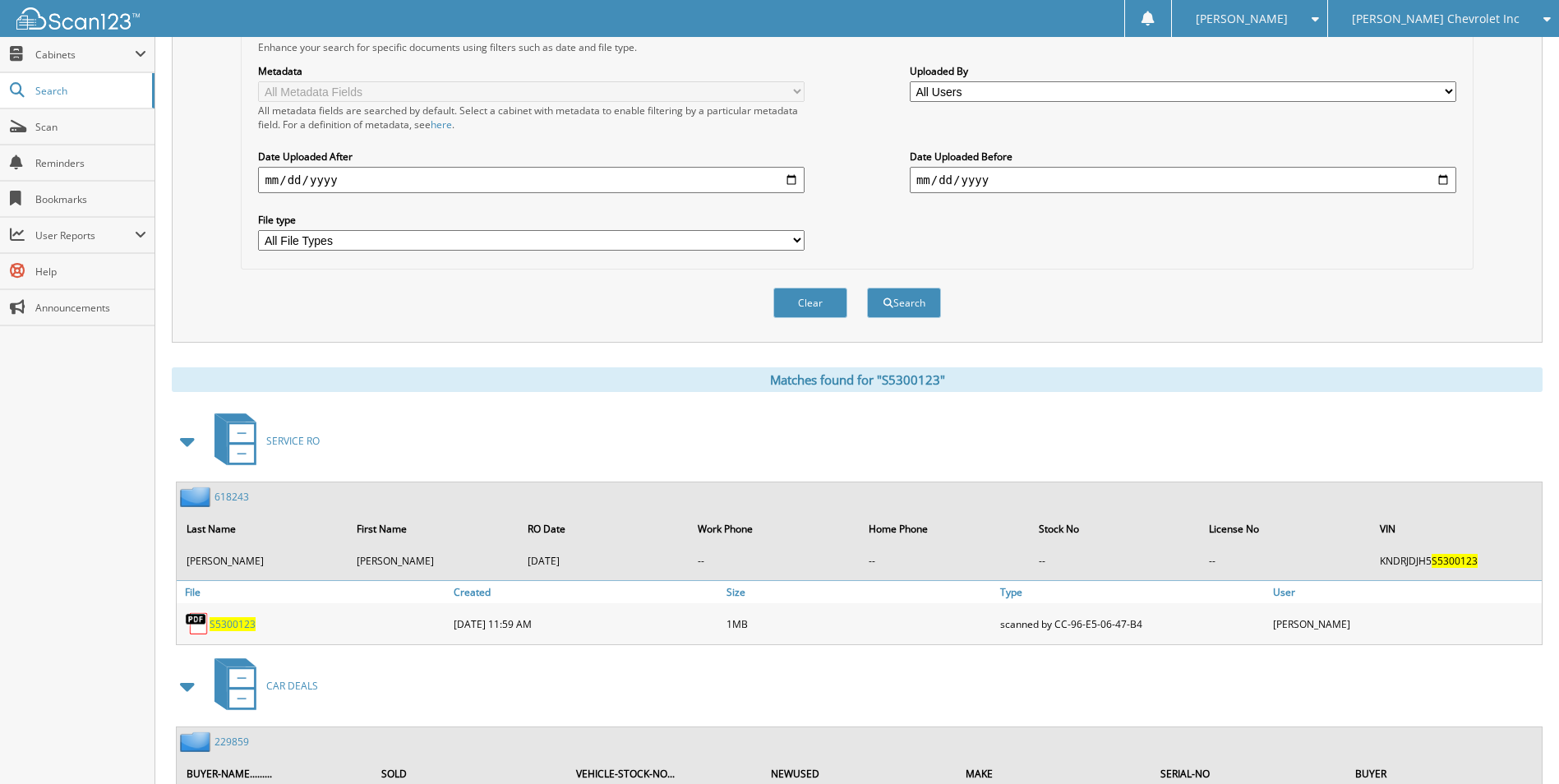
scroll to position [594, 0]
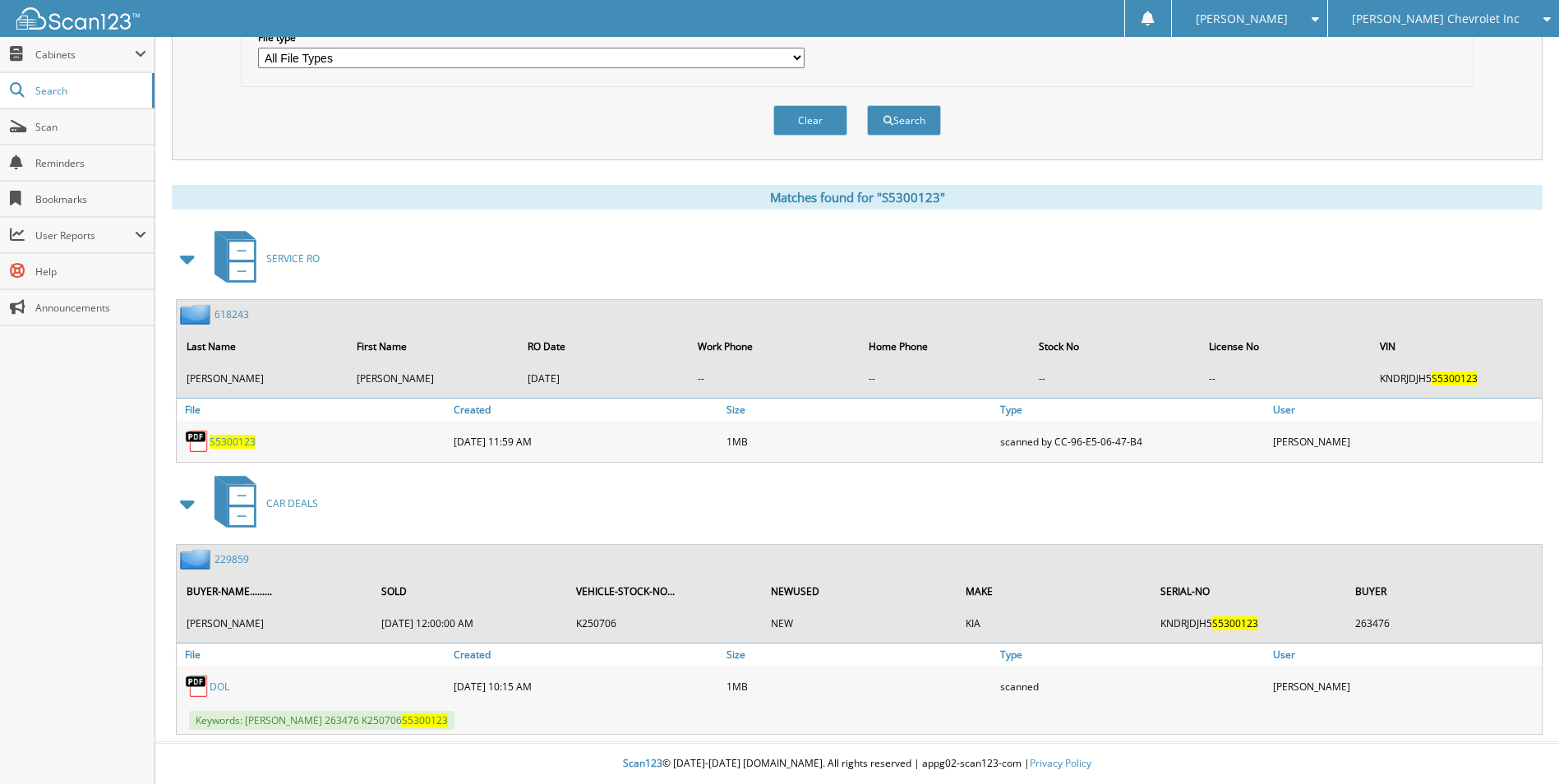
click at [231, 558] on link "229859" at bounding box center [231, 559] width 35 height 14
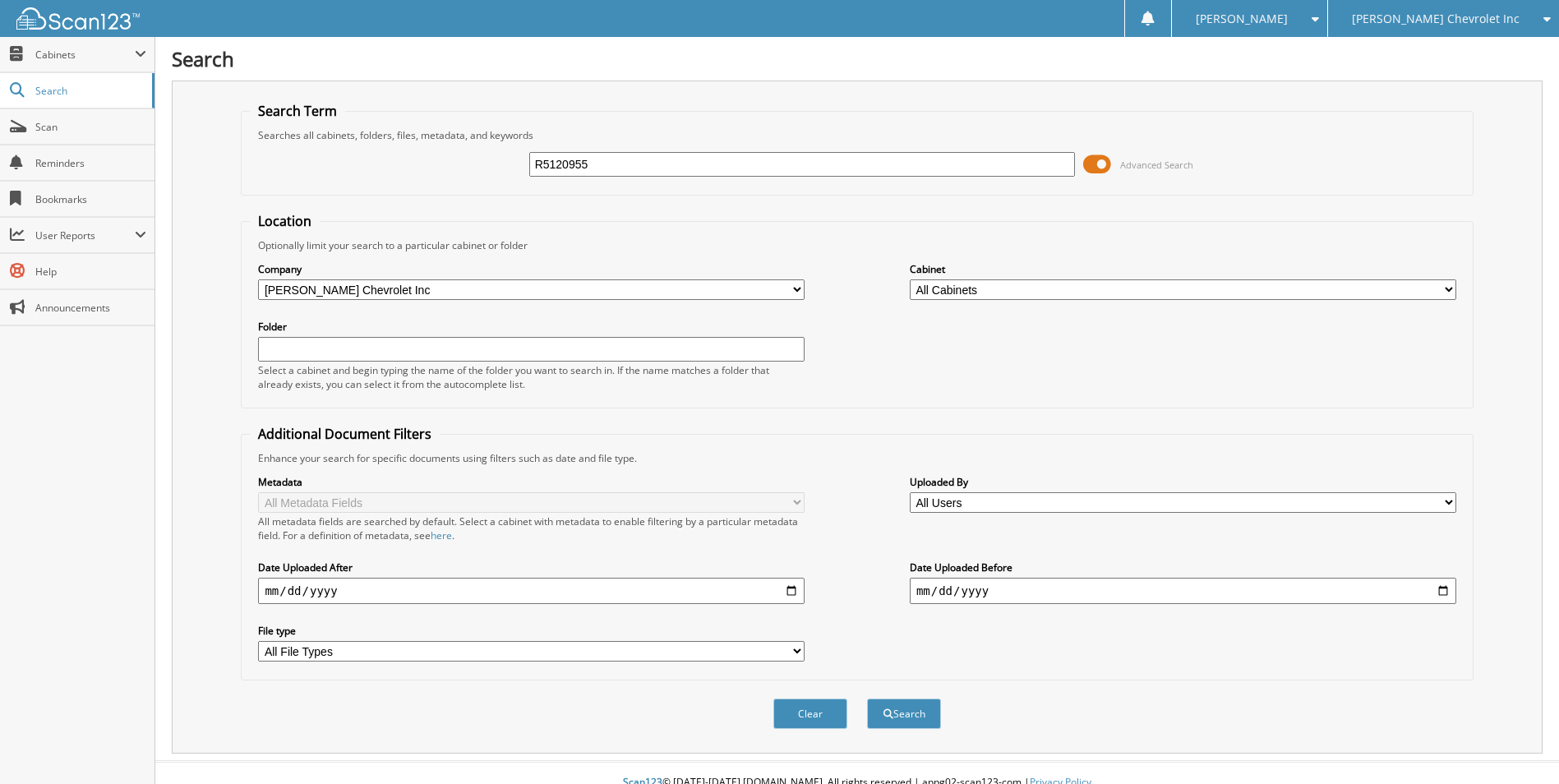
type input "R5120955"
click at [867, 699] on button "Search" at bounding box center [904, 713] width 74 height 31
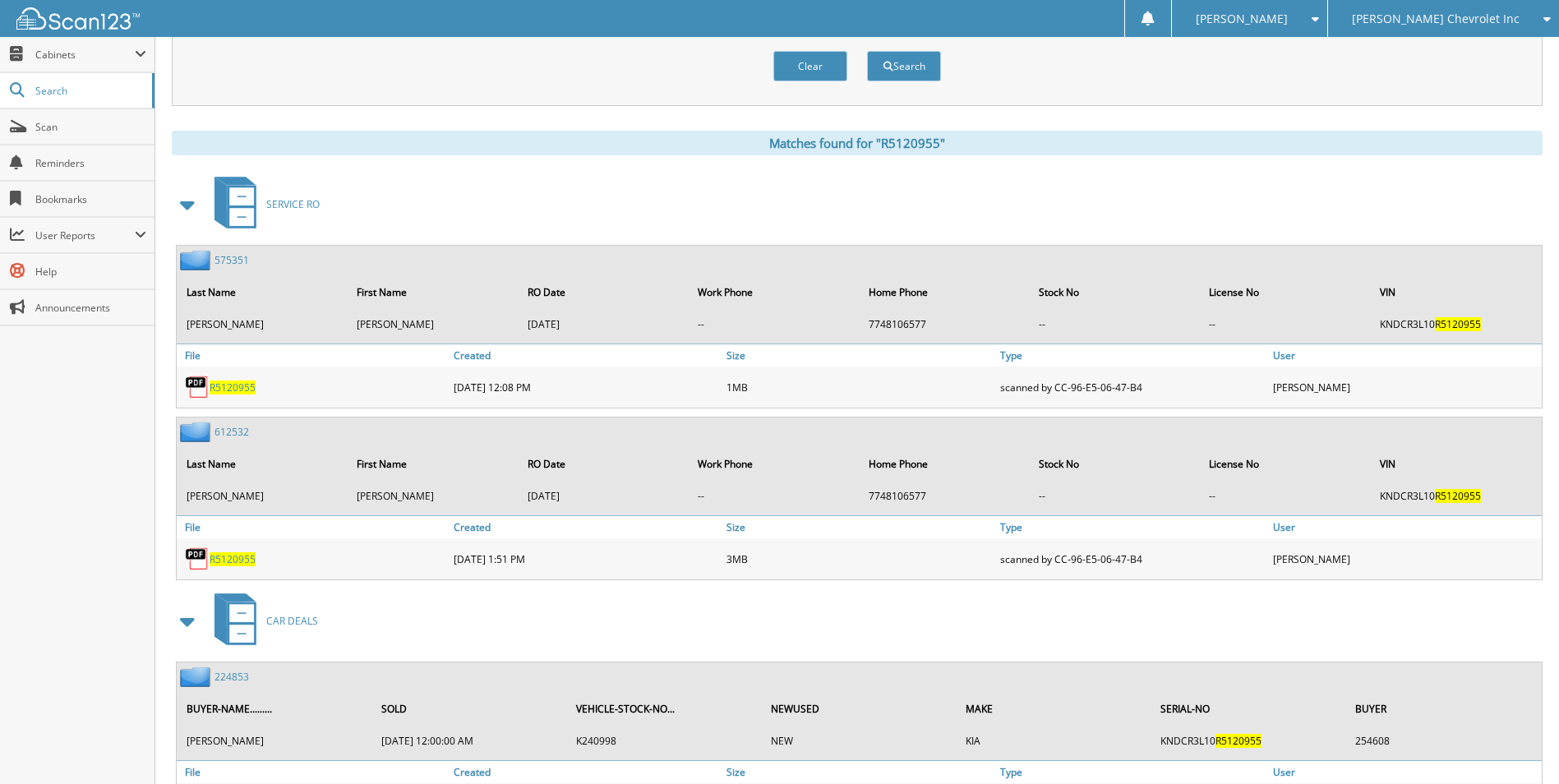
scroll to position [657, 0]
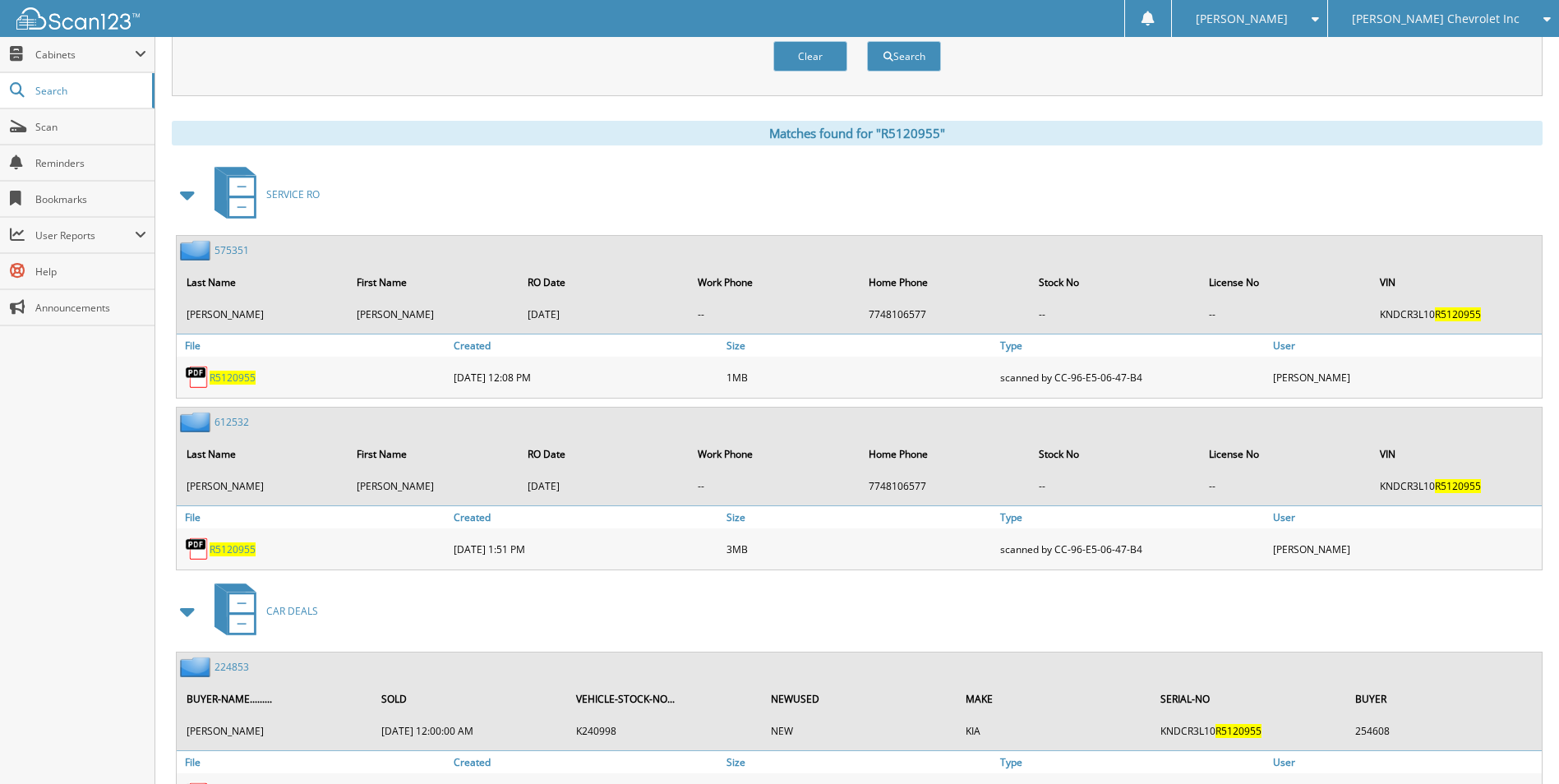
click at [188, 202] on span at bounding box center [188, 195] width 23 height 30
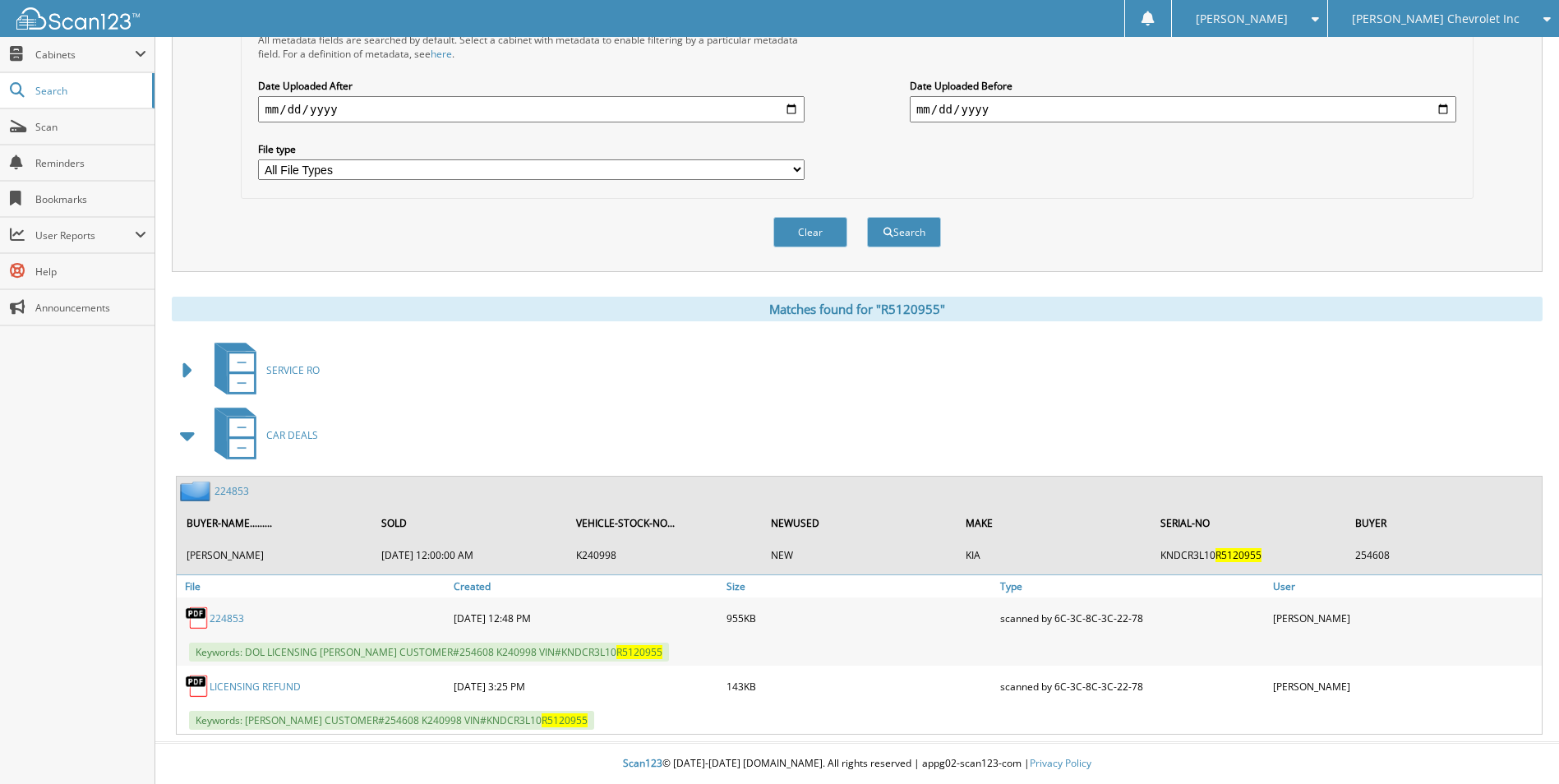
scroll to position [482, 0]
click at [226, 491] on link "224853" at bounding box center [231, 490] width 35 height 14
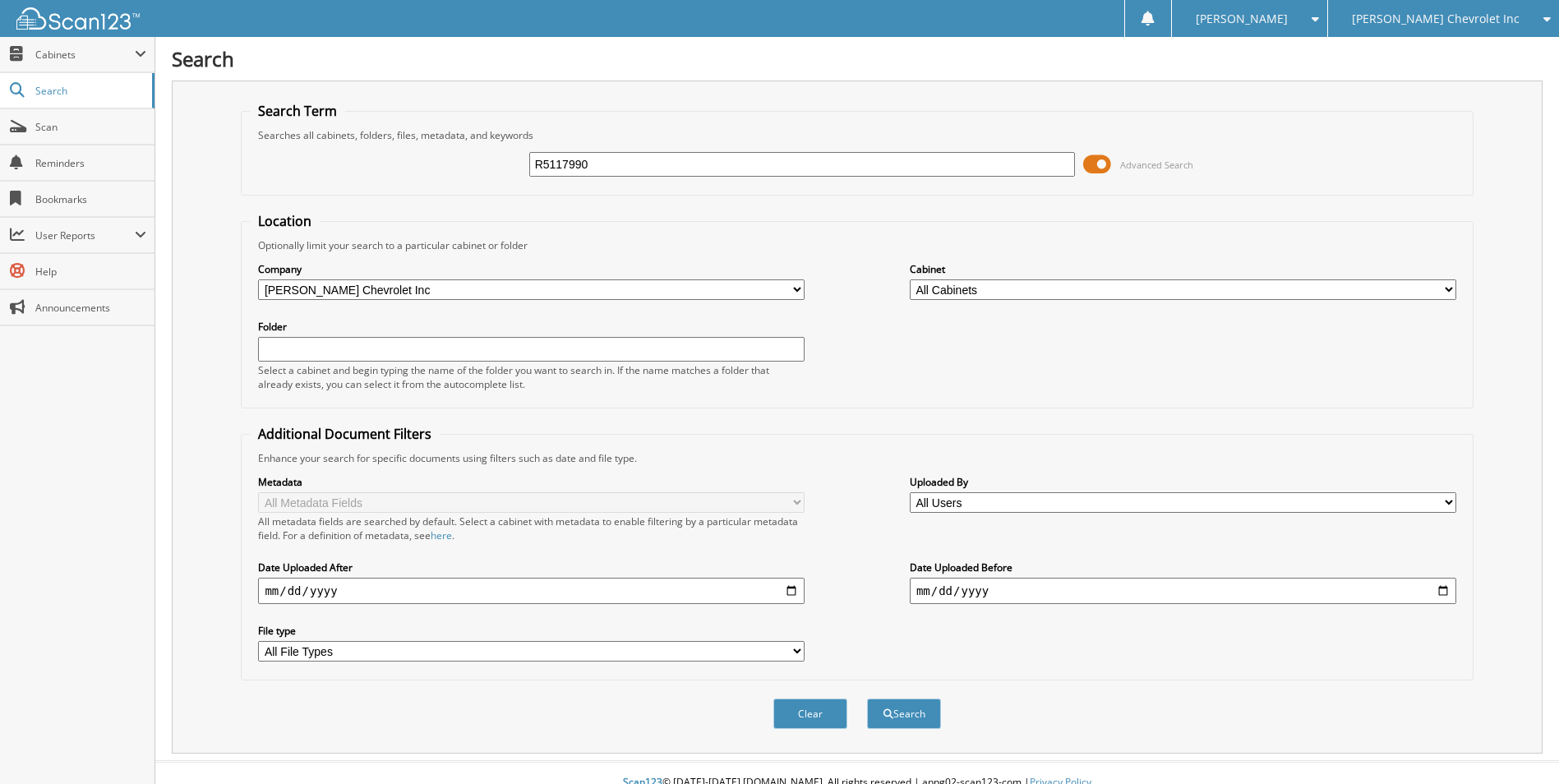
type input "R5117990"
click at [867, 699] on button "Search" at bounding box center [904, 713] width 74 height 31
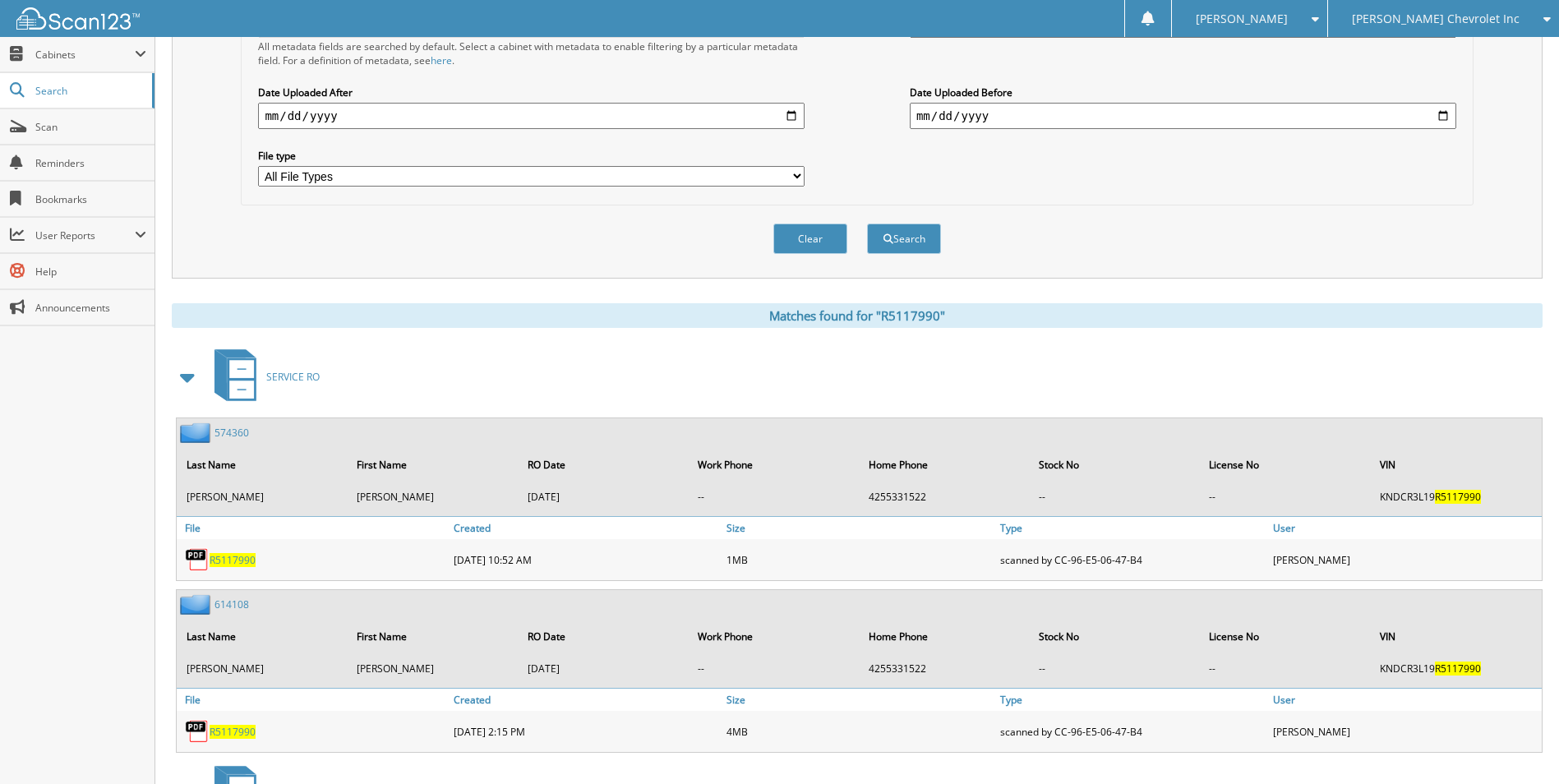
scroll to position [657, 0]
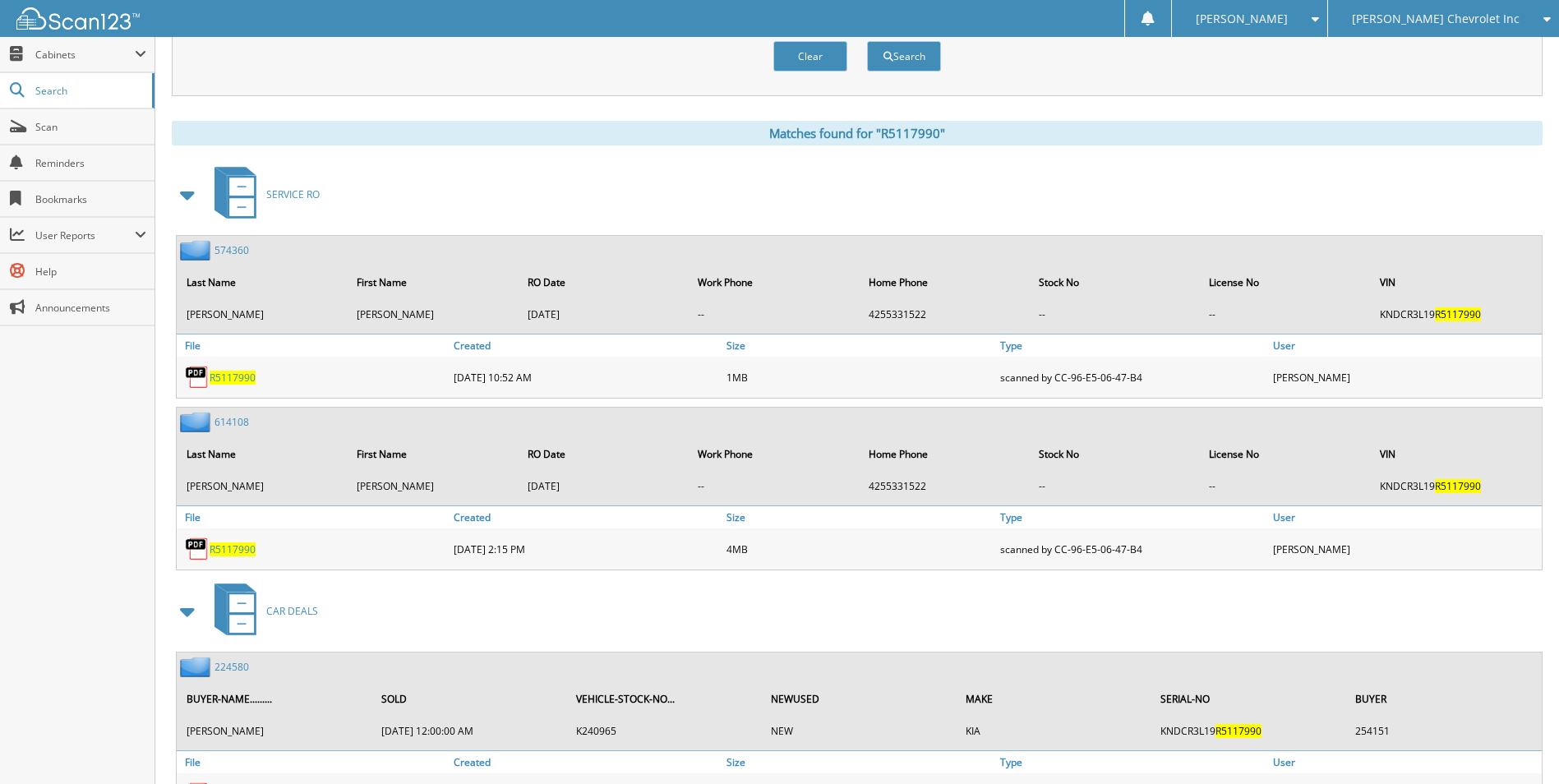
click at [185, 197] on span at bounding box center [188, 195] width 23 height 30
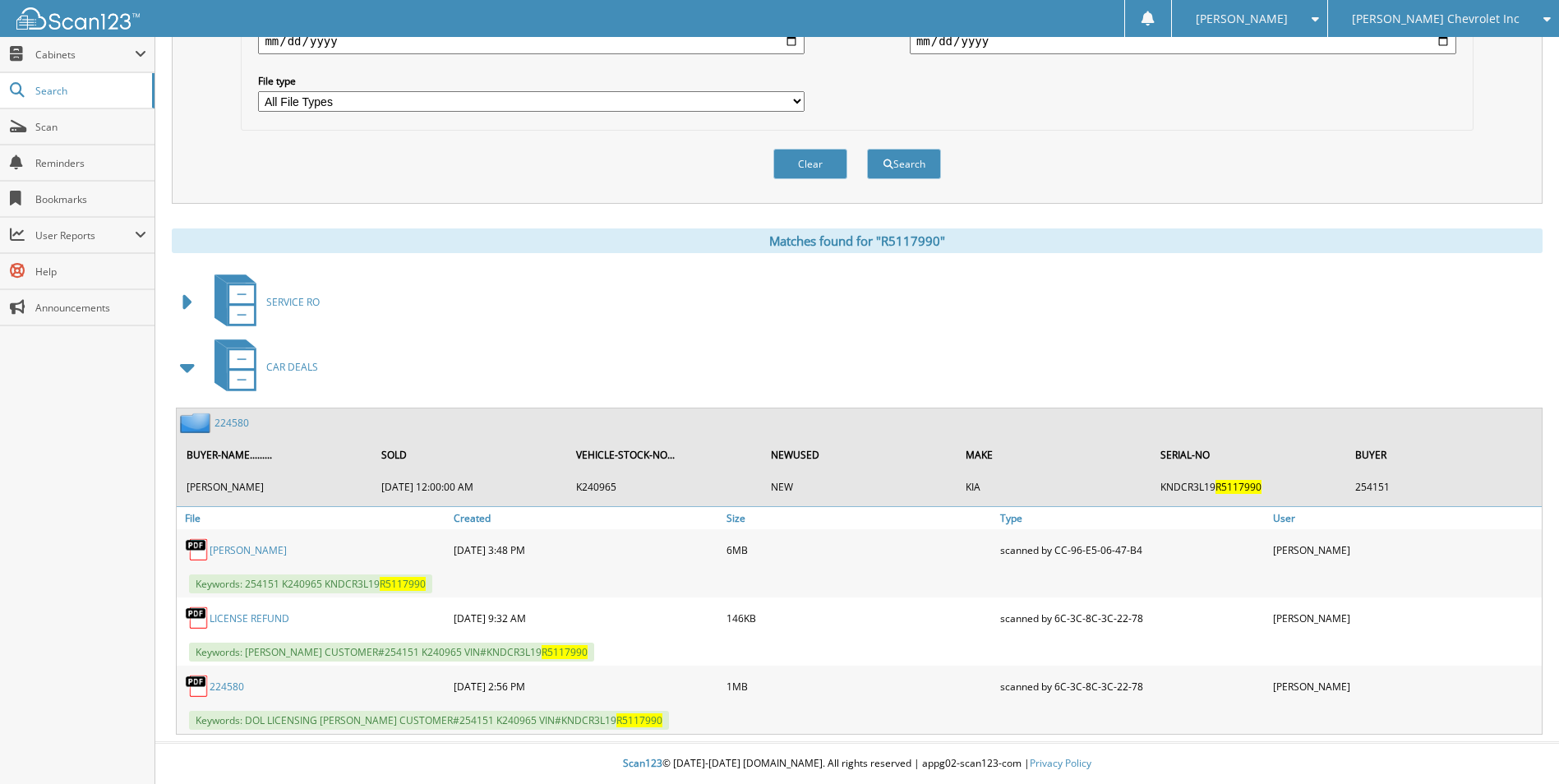
scroll to position [551, 0]
click at [232, 425] on link "224580" at bounding box center [231, 422] width 35 height 14
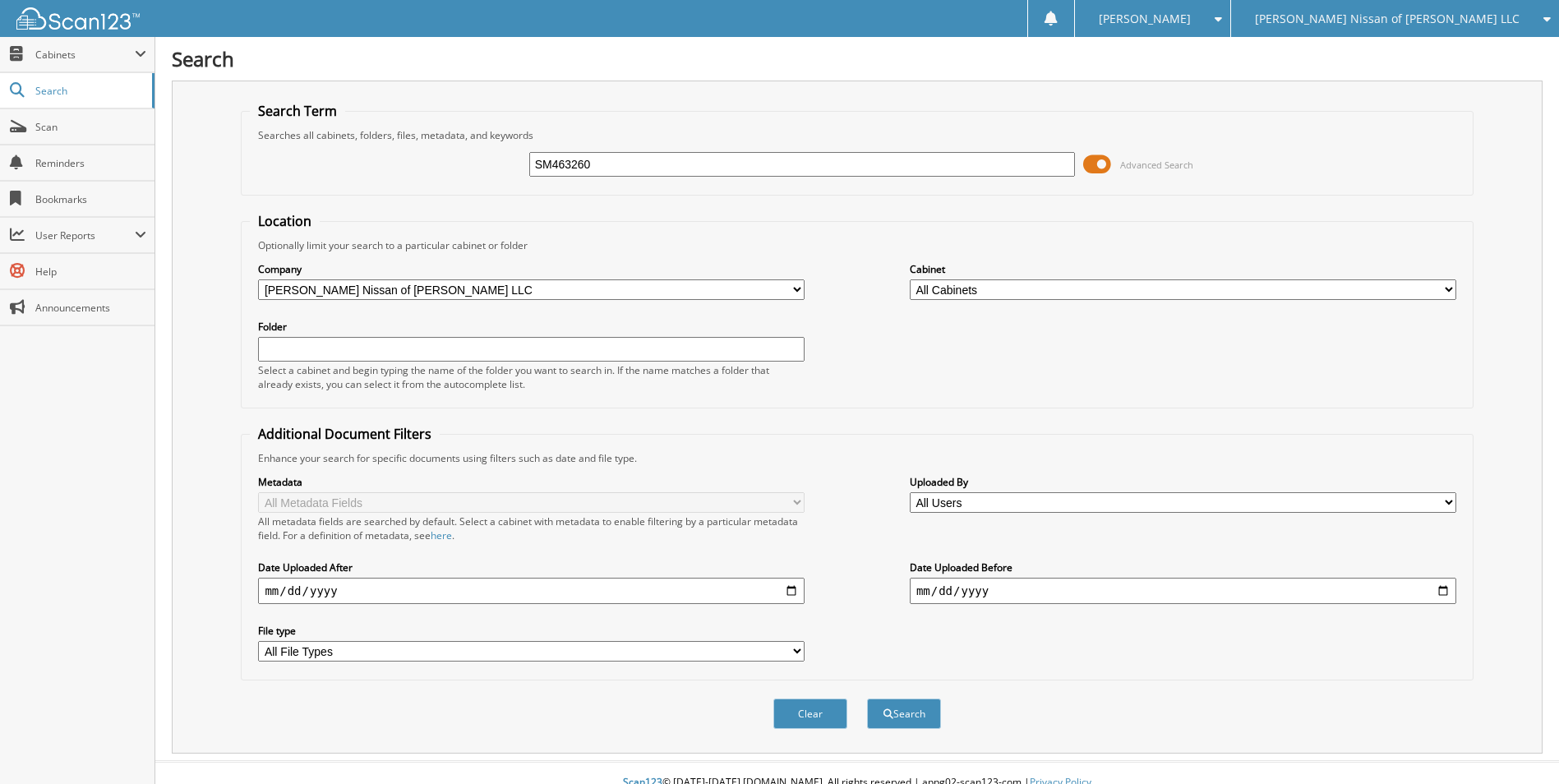
type input "SM463260"
click at [867, 699] on button "Search" at bounding box center [904, 713] width 74 height 31
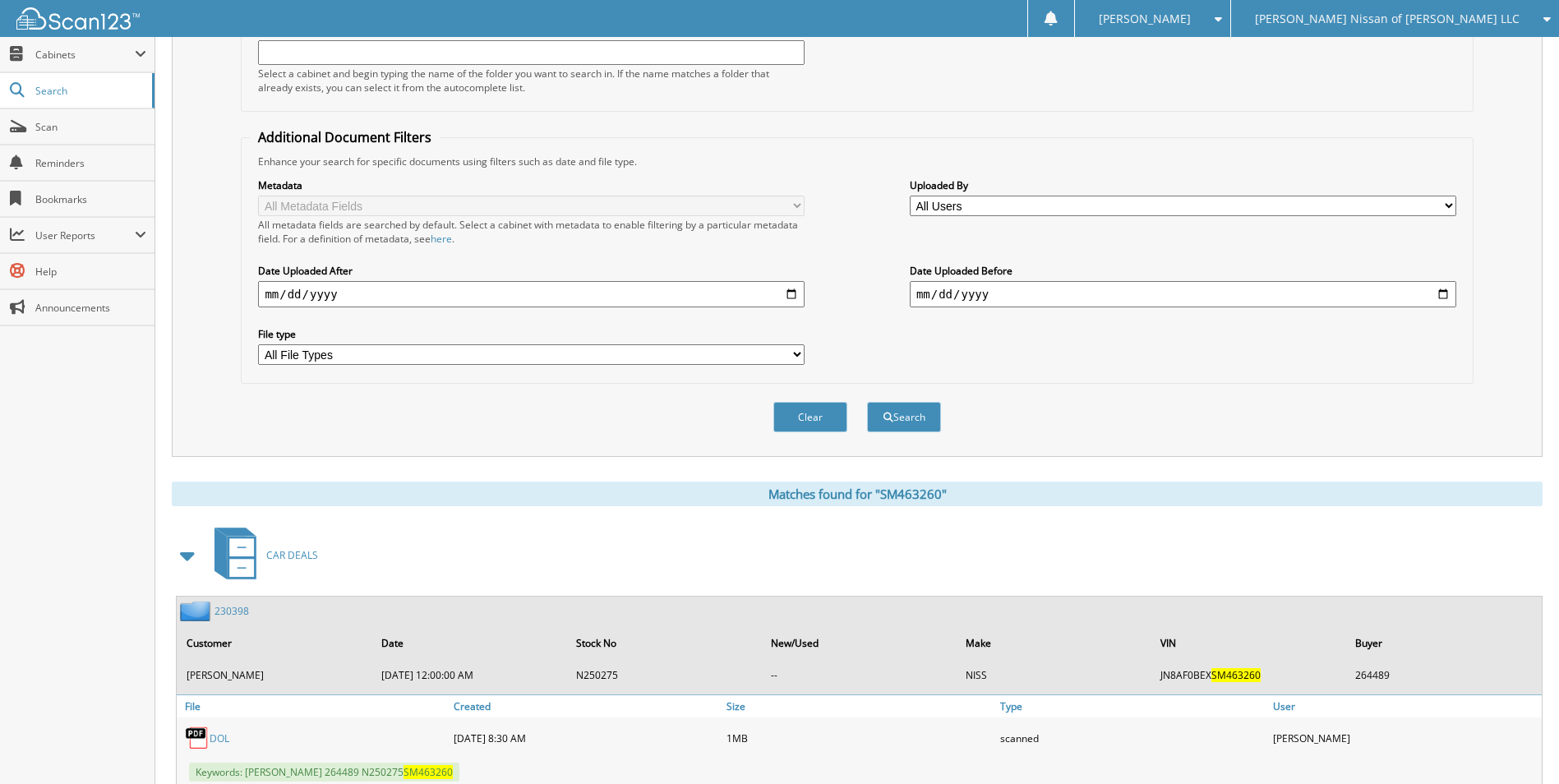
scroll to position [349, 0]
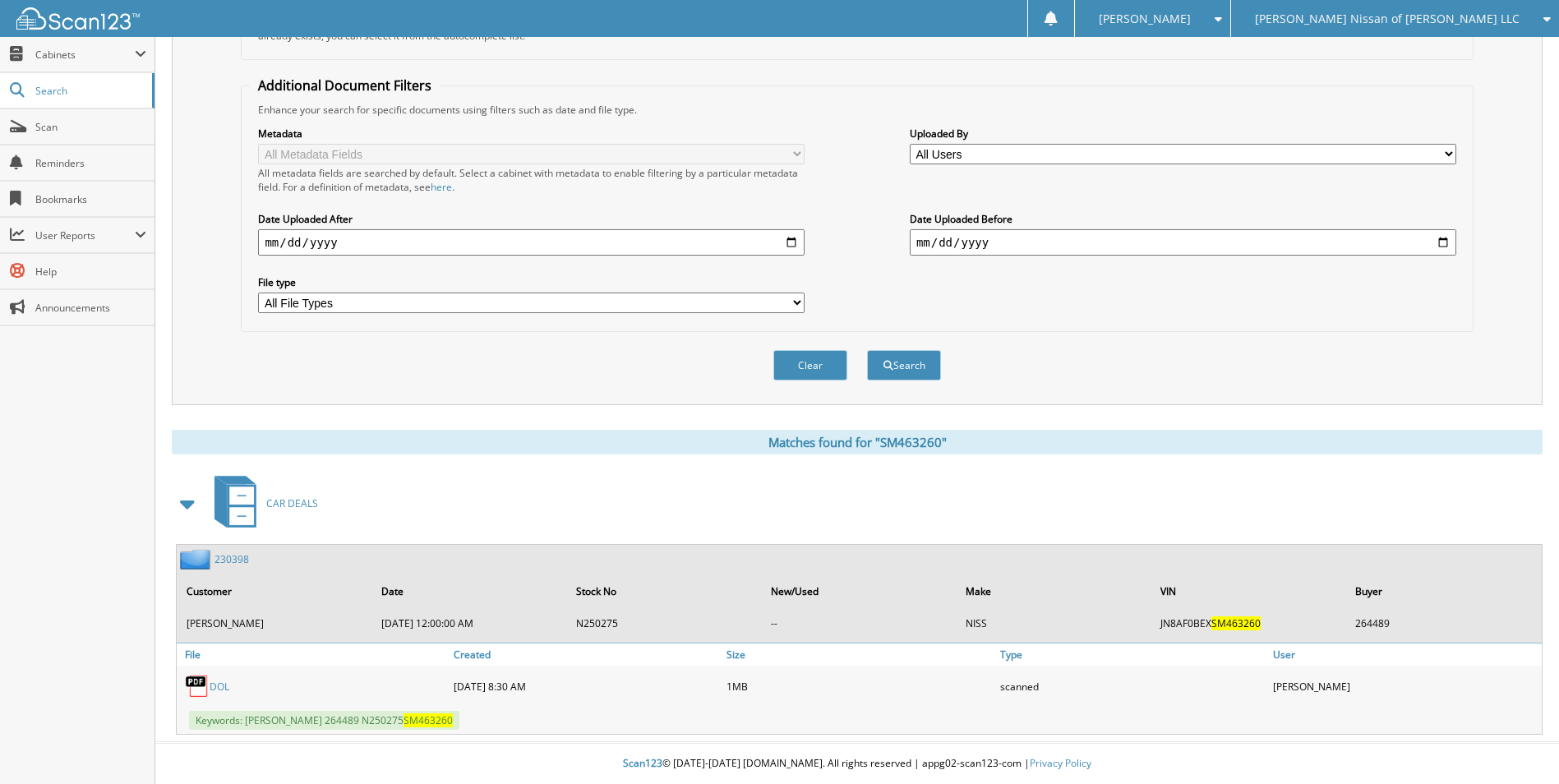
click at [233, 553] on link "230398" at bounding box center [231, 559] width 35 height 14
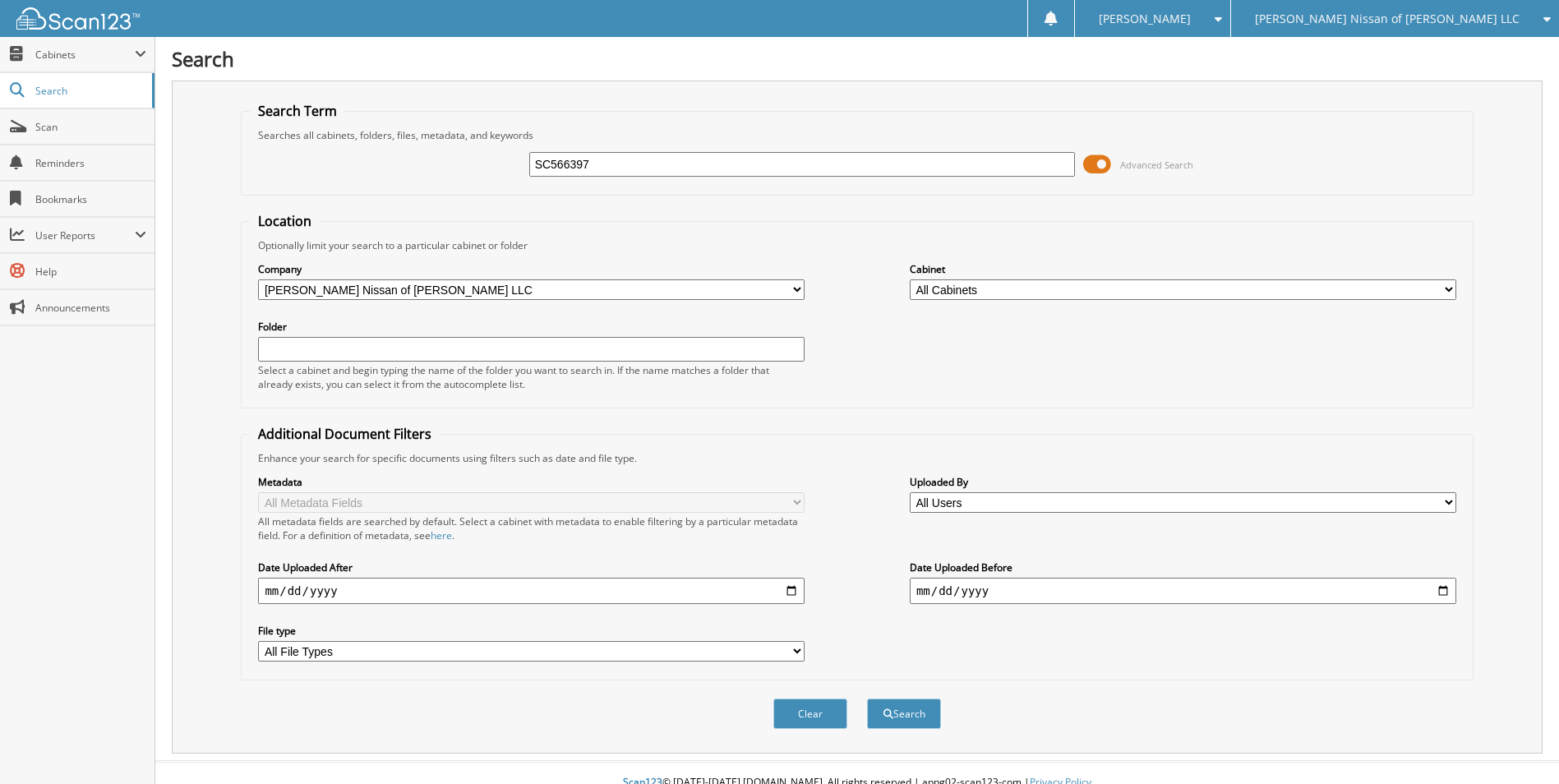
type input "SC566397"
click at [867, 699] on button "Search" at bounding box center [904, 713] width 74 height 31
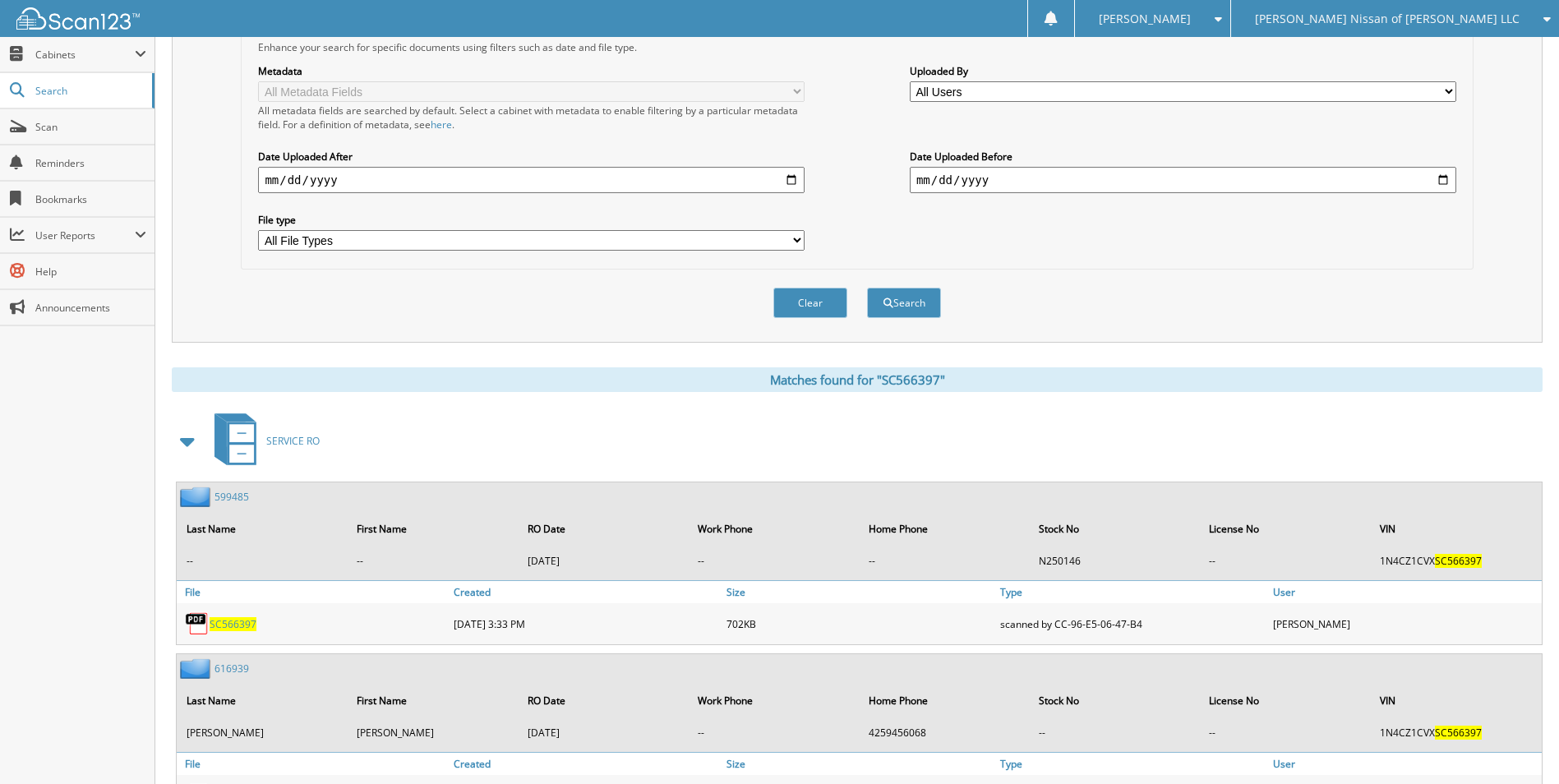
scroll to position [766, 0]
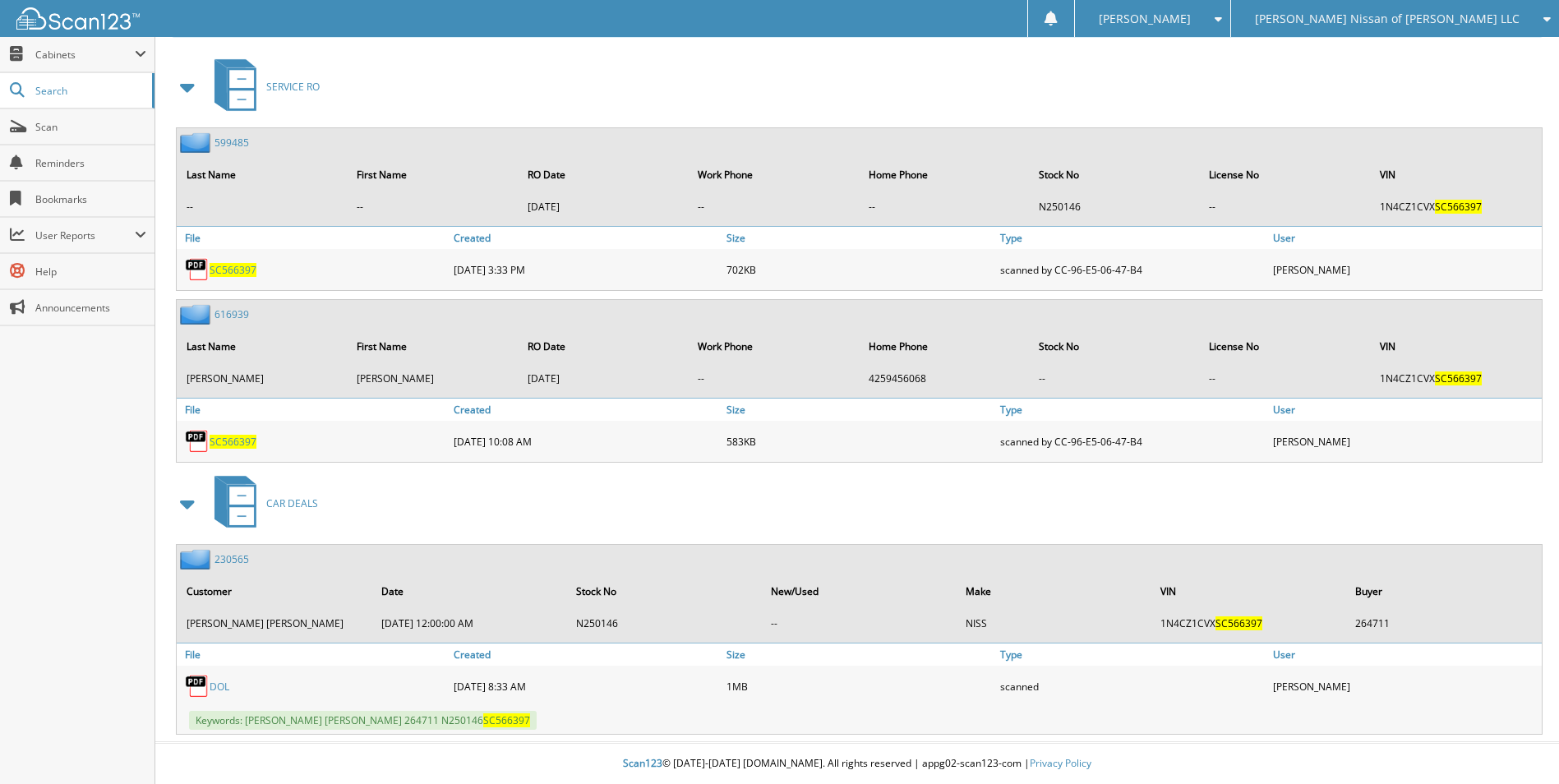
click at [239, 553] on div "230565" at bounding box center [212, 559] width 72 height 21
click at [239, 559] on link "230565" at bounding box center [231, 559] width 35 height 14
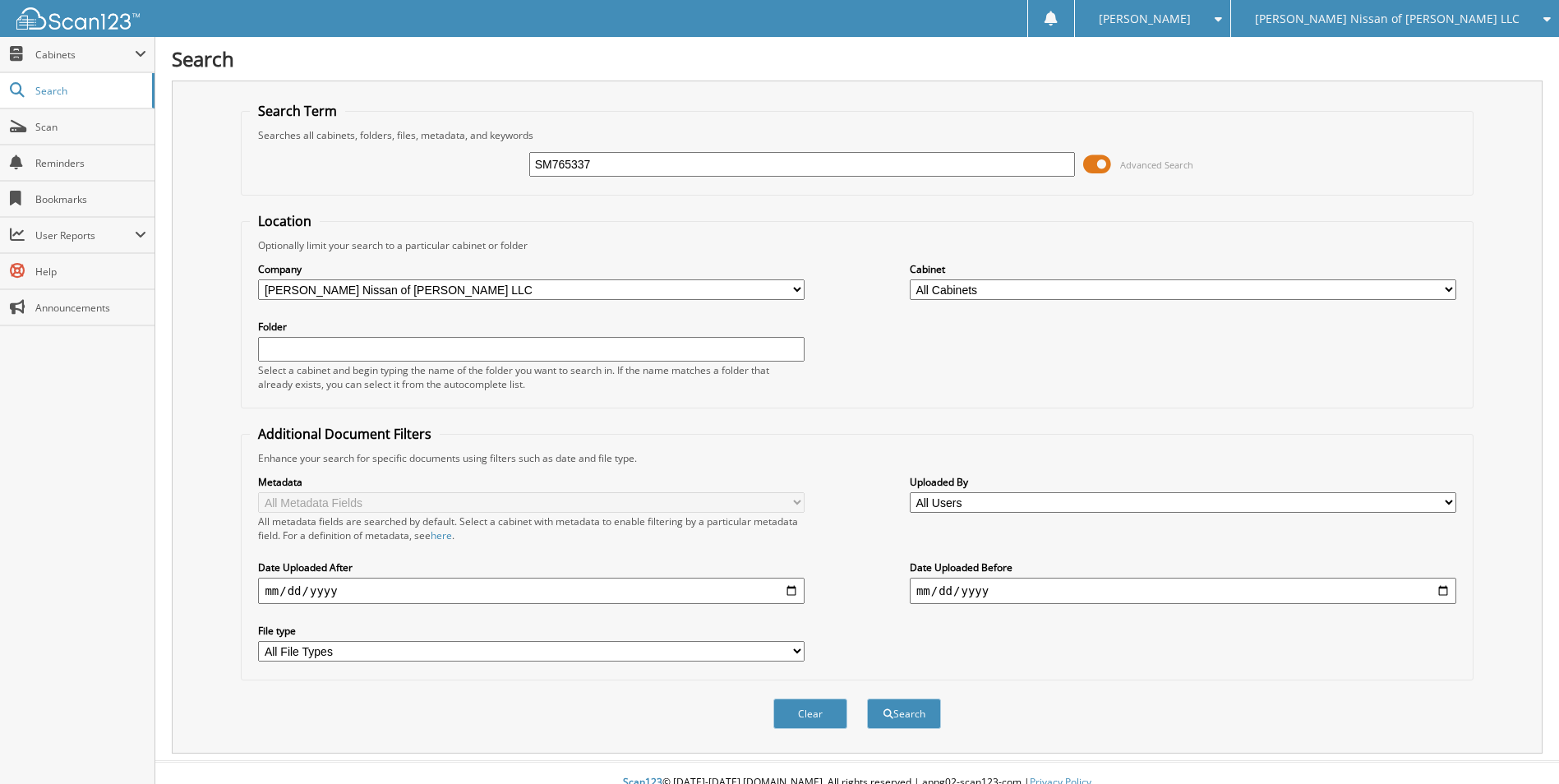
type input "SM765337"
click at [867, 699] on button "Search" at bounding box center [904, 713] width 74 height 31
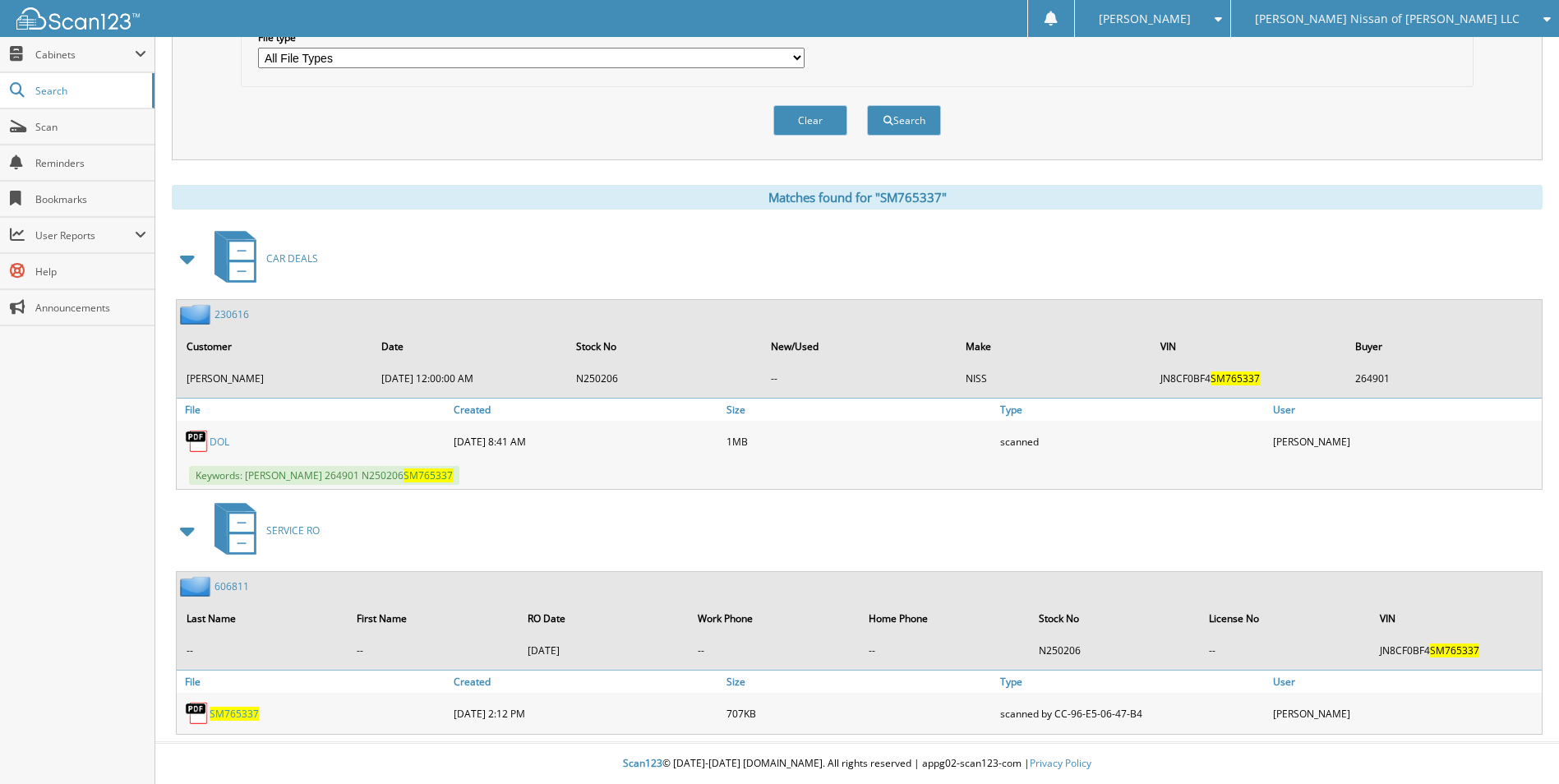
scroll to position [594, 0]
click at [233, 312] on link "230616" at bounding box center [231, 314] width 35 height 14
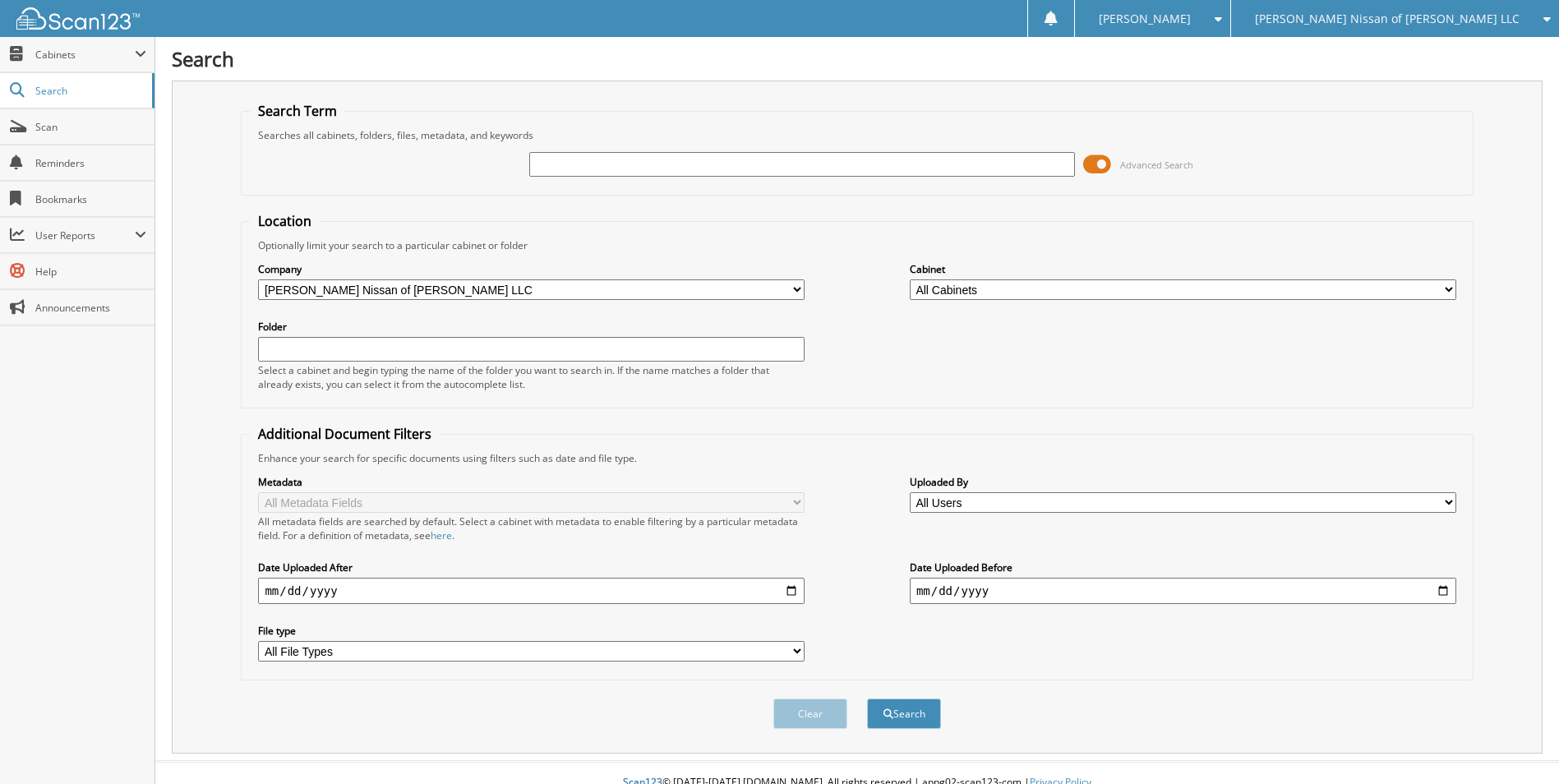
click at [602, 158] on input "text" at bounding box center [802, 164] width 547 height 25
type input "SC566397"
click at [867, 699] on button "Search" at bounding box center [904, 713] width 74 height 31
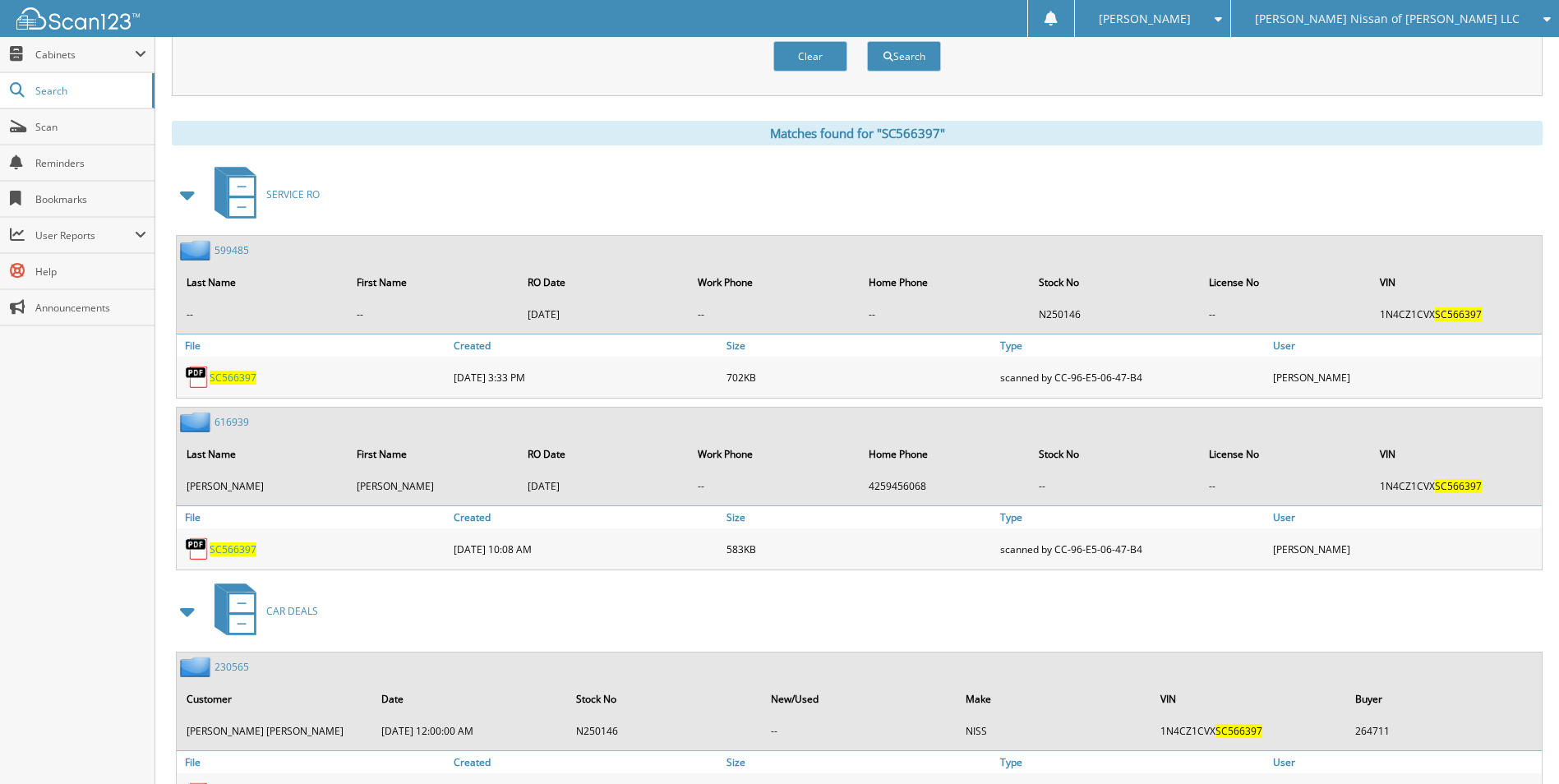
click at [185, 197] on span at bounding box center [188, 195] width 23 height 30
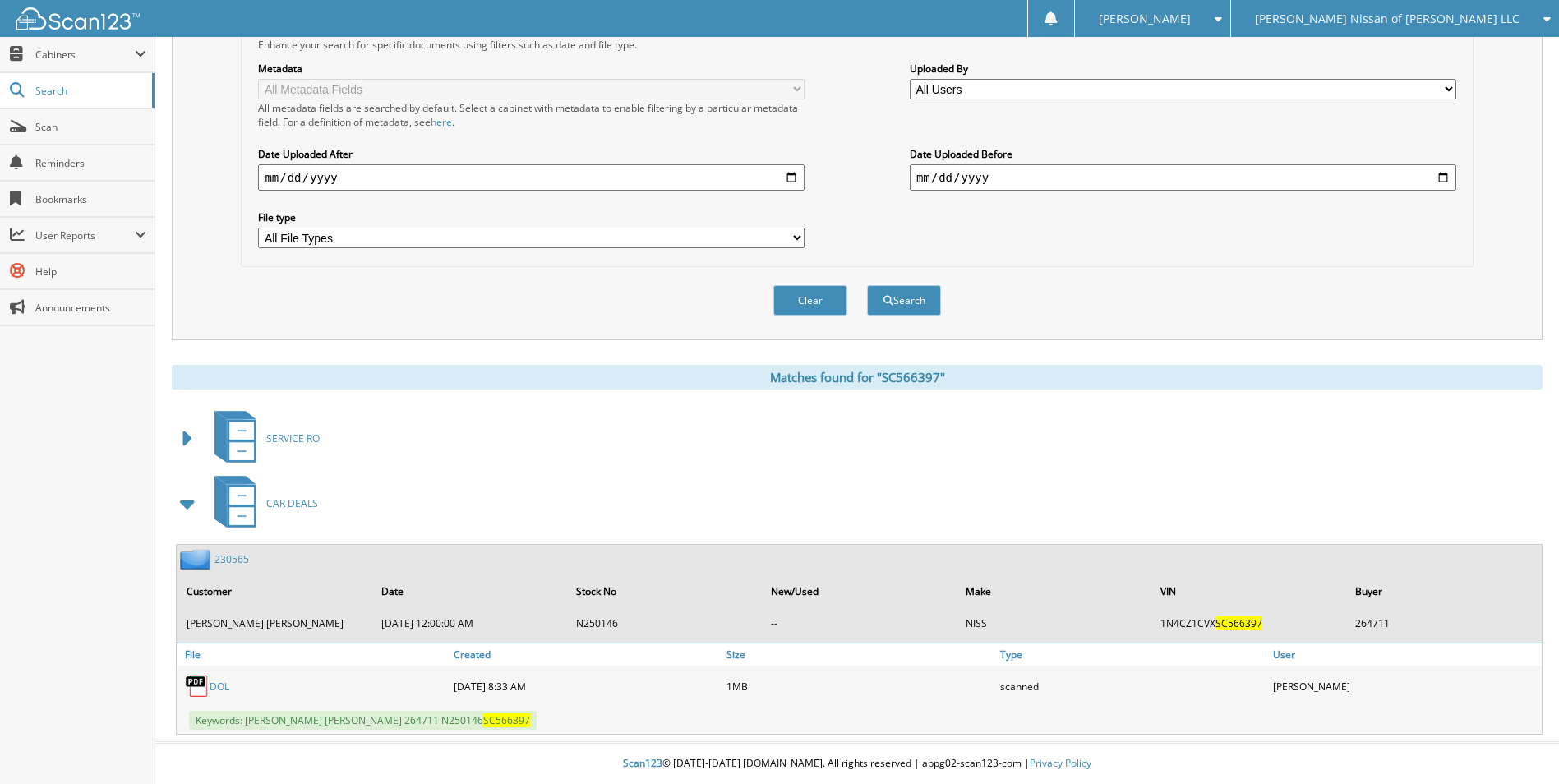
click at [239, 562] on link "230565" at bounding box center [231, 559] width 35 height 14
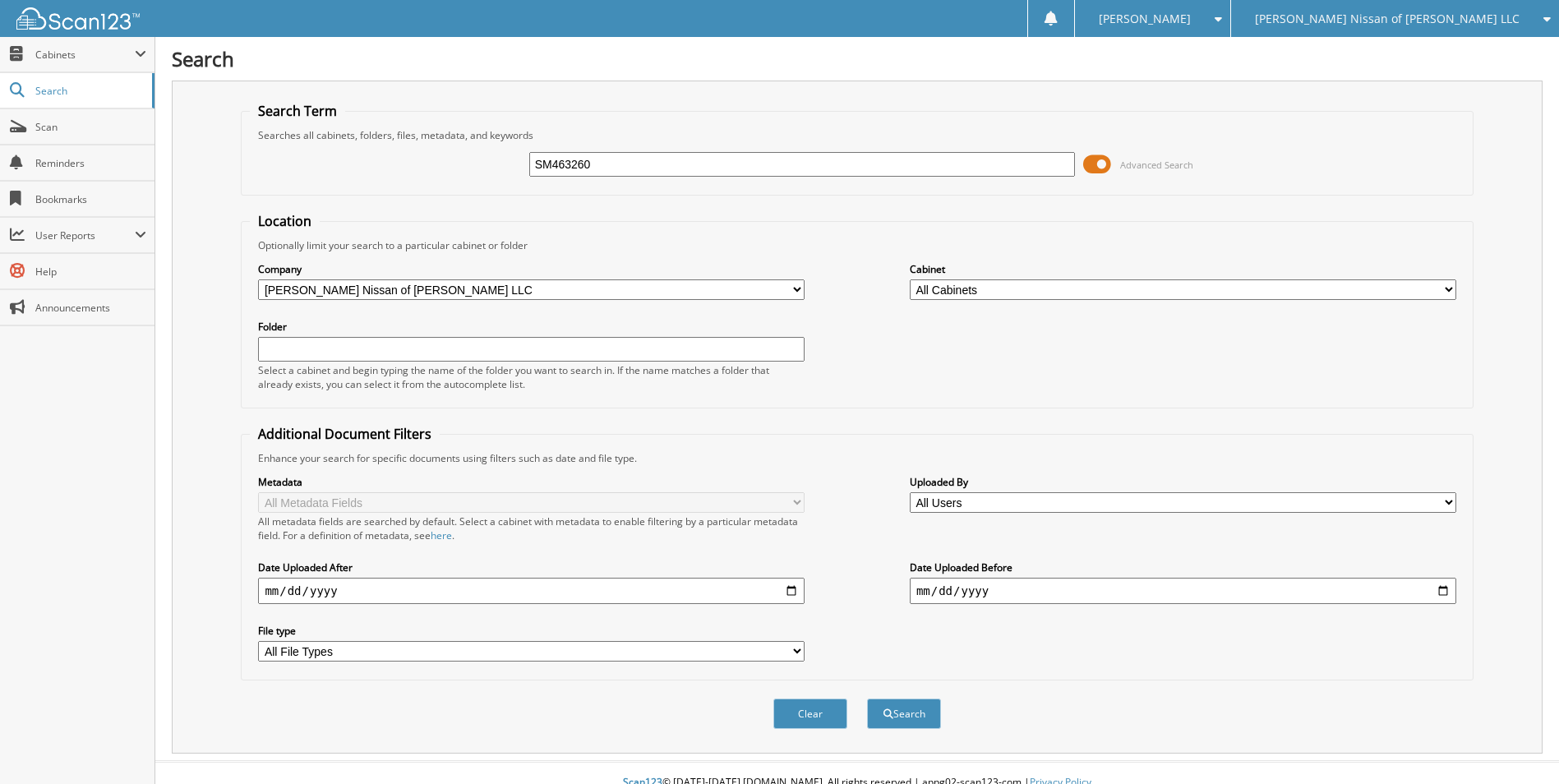
type input "SM463260"
click at [867, 699] on button "Search" at bounding box center [904, 713] width 74 height 31
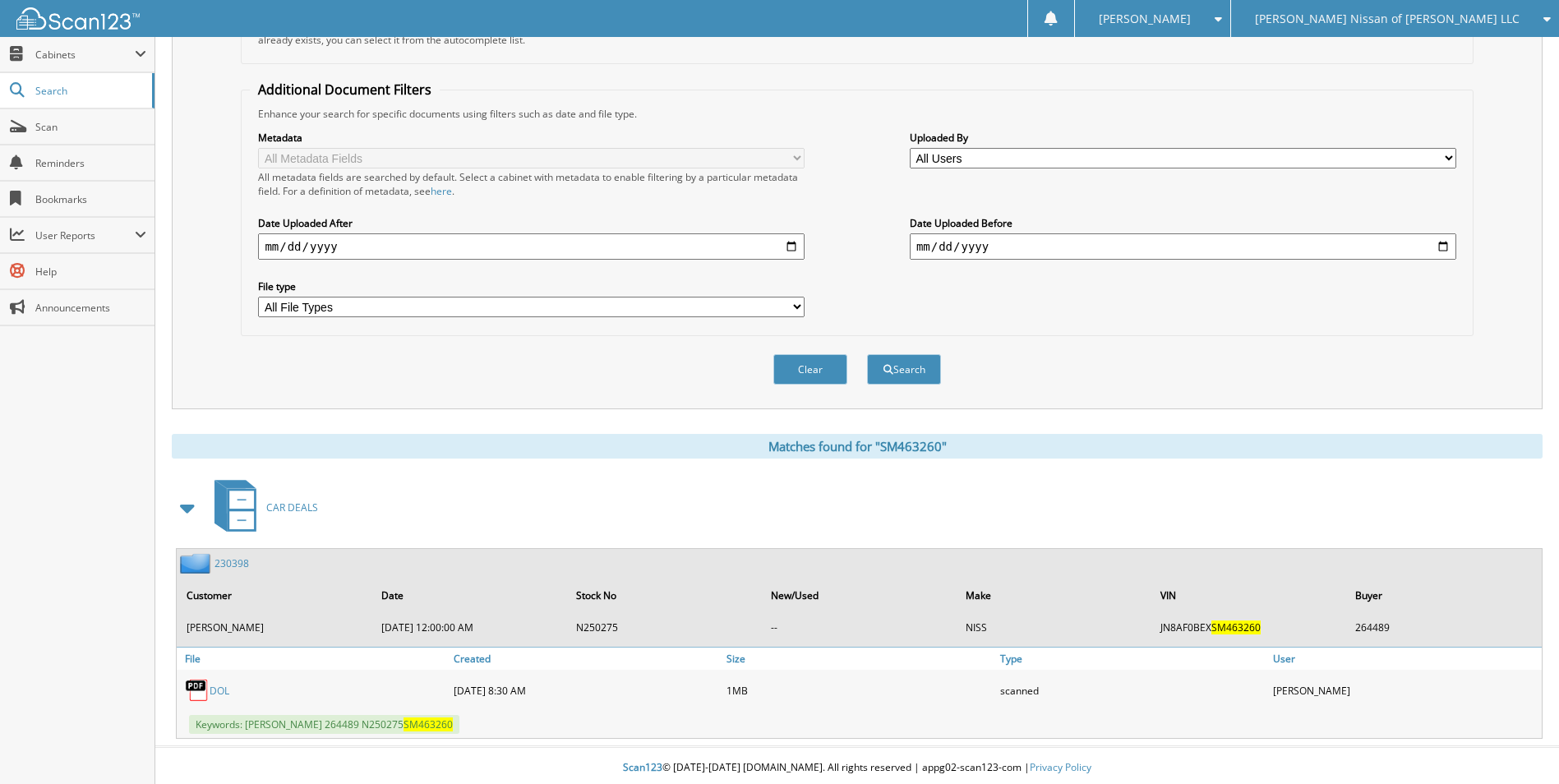
scroll to position [349, 0]
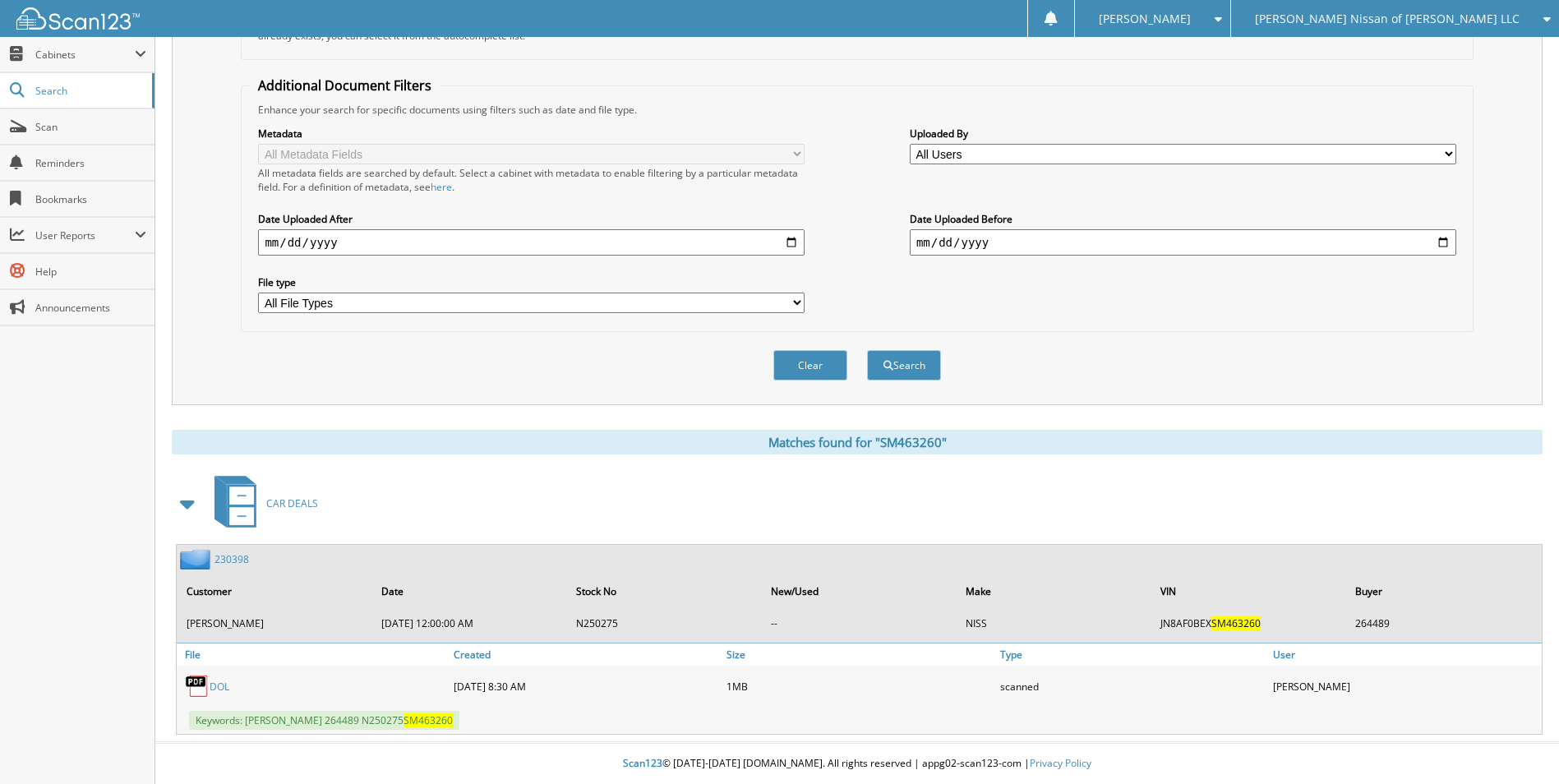
click at [214, 556] on link "230398" at bounding box center [231, 559] width 35 height 14
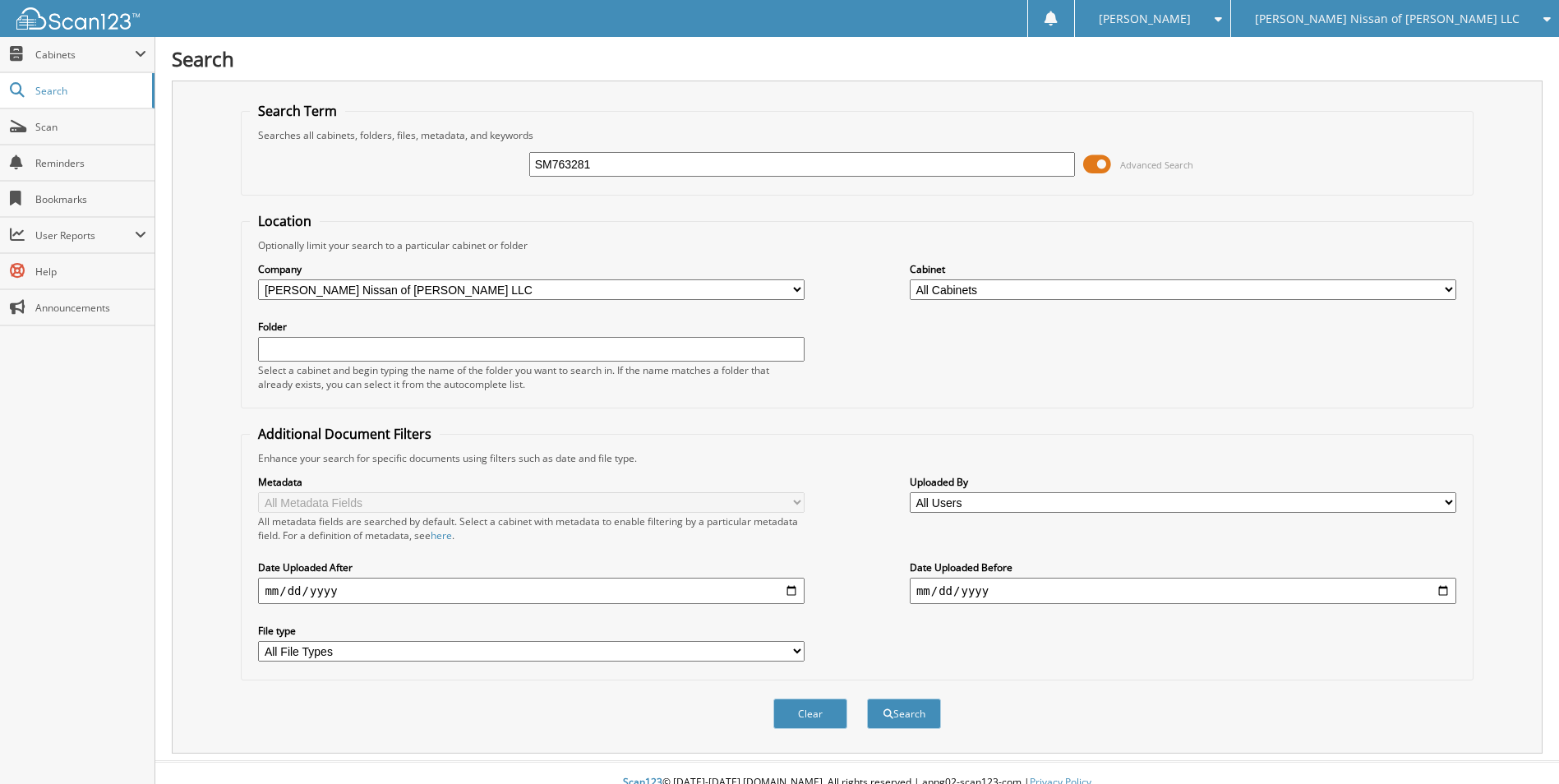
type input "SM763281"
click at [867, 699] on button "Search" at bounding box center [904, 713] width 74 height 31
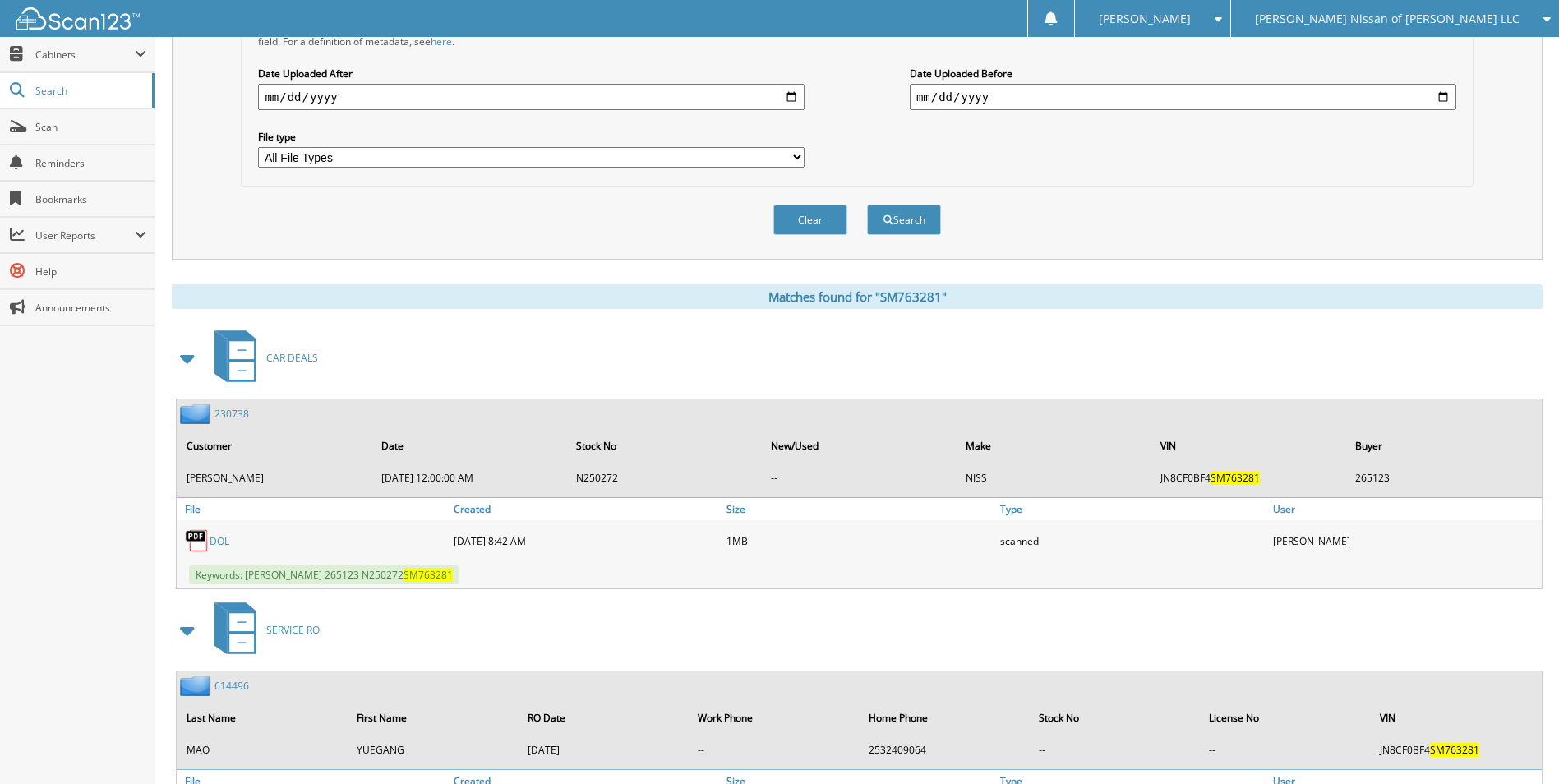
scroll to position [594, 0]
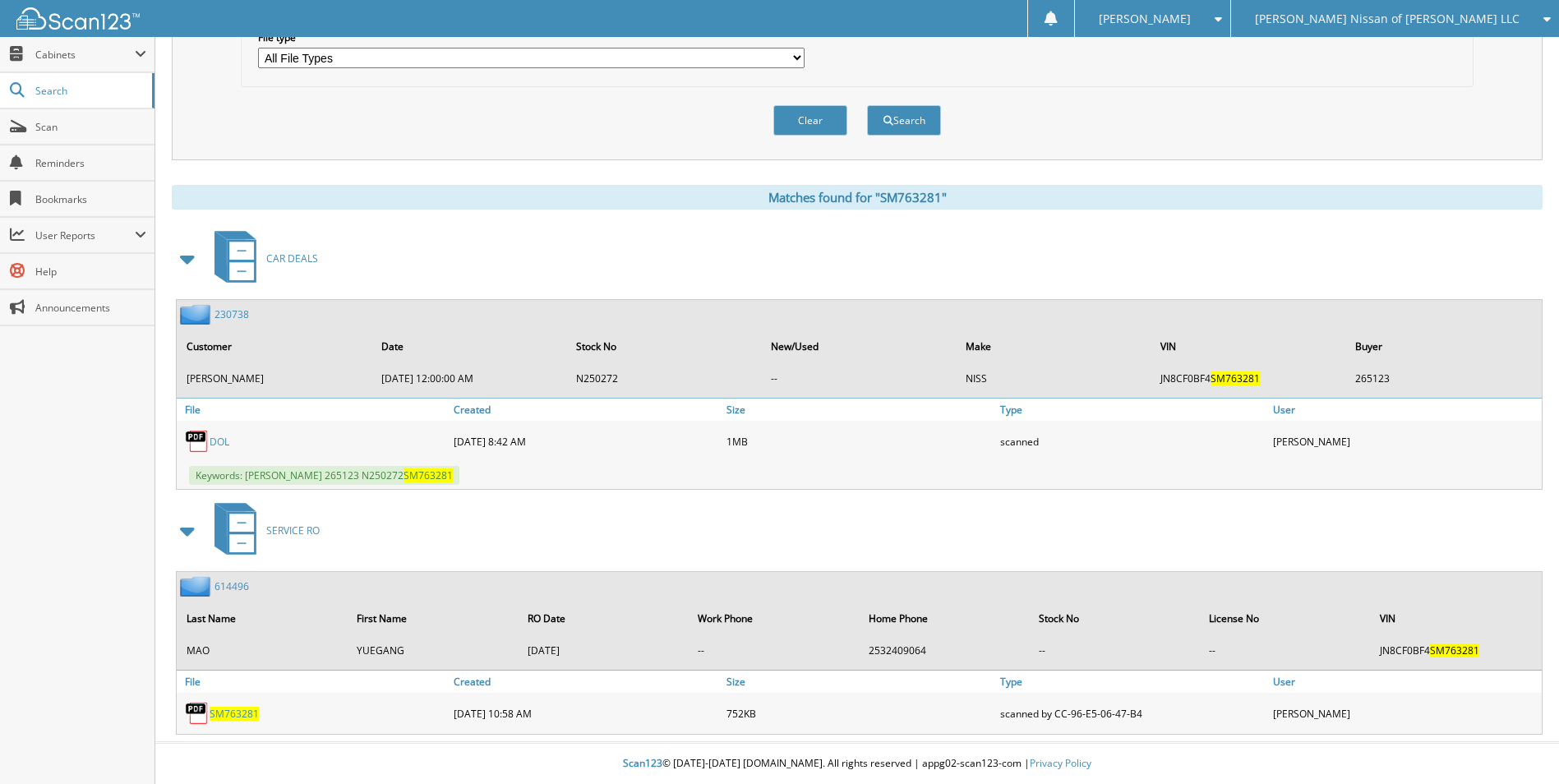
click at [229, 318] on link "230738" at bounding box center [231, 314] width 35 height 14
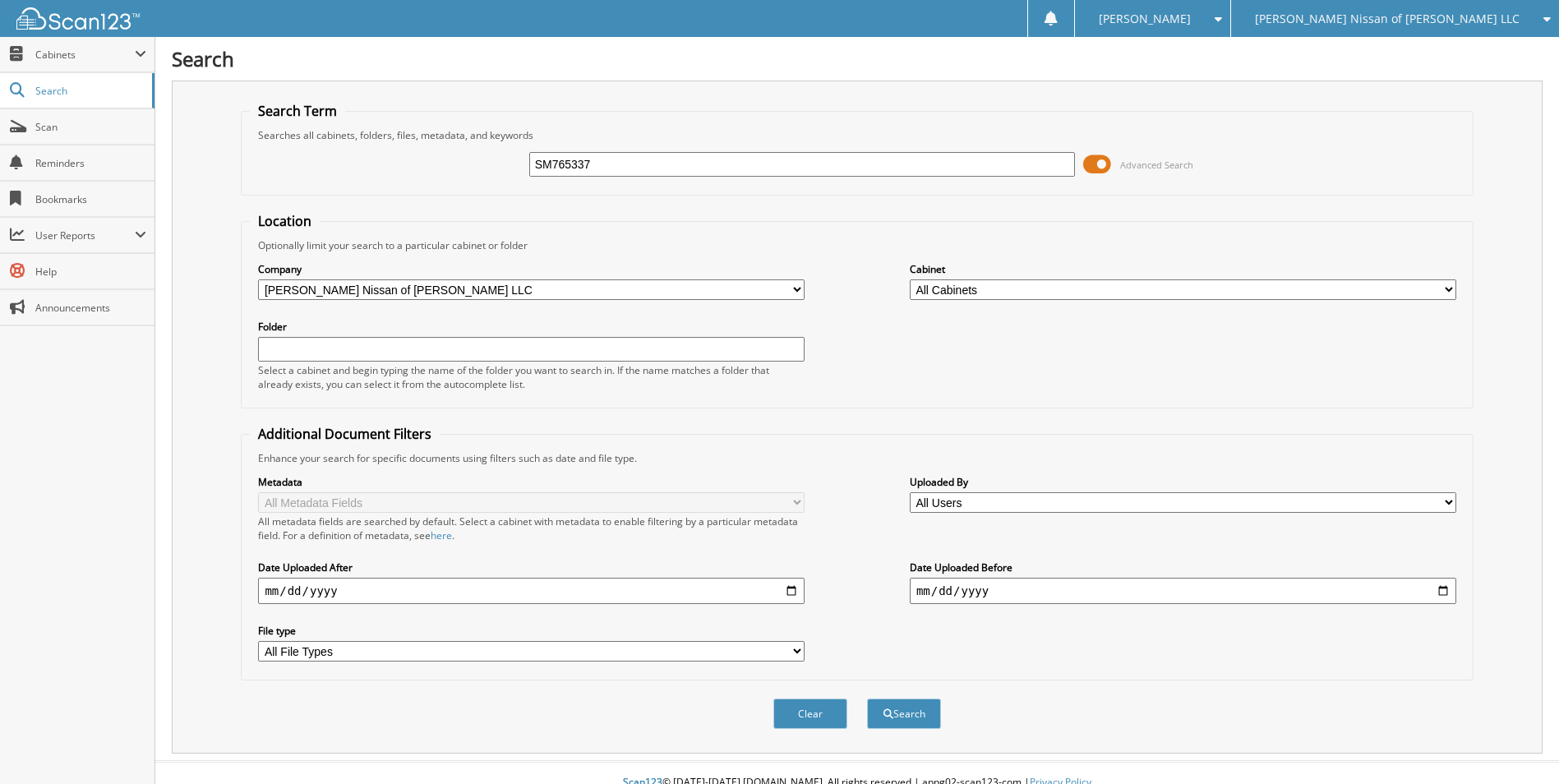
type input "SM765337"
click at [867, 699] on button "Search" at bounding box center [904, 713] width 74 height 31
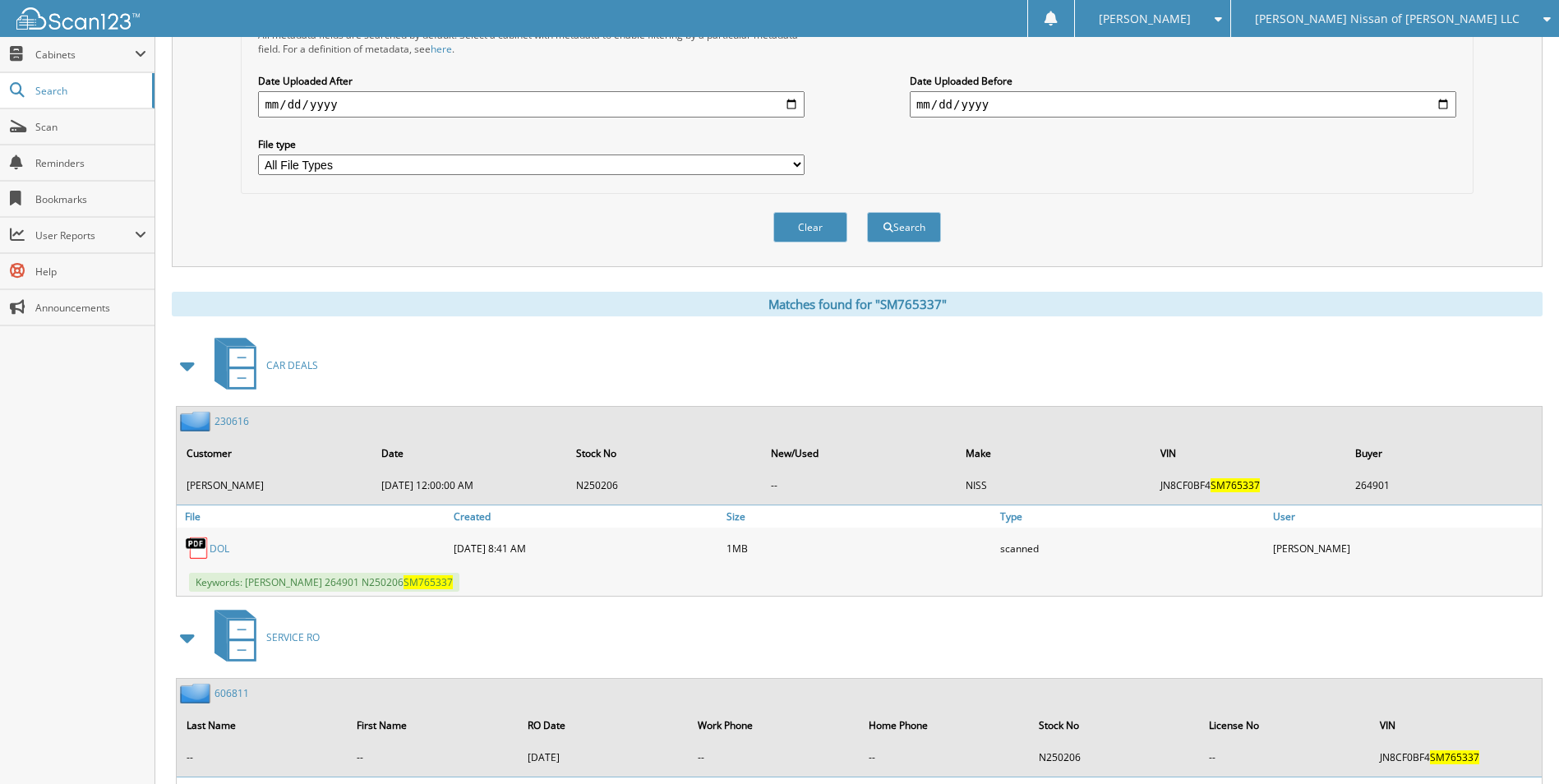
scroll to position [493, 0]
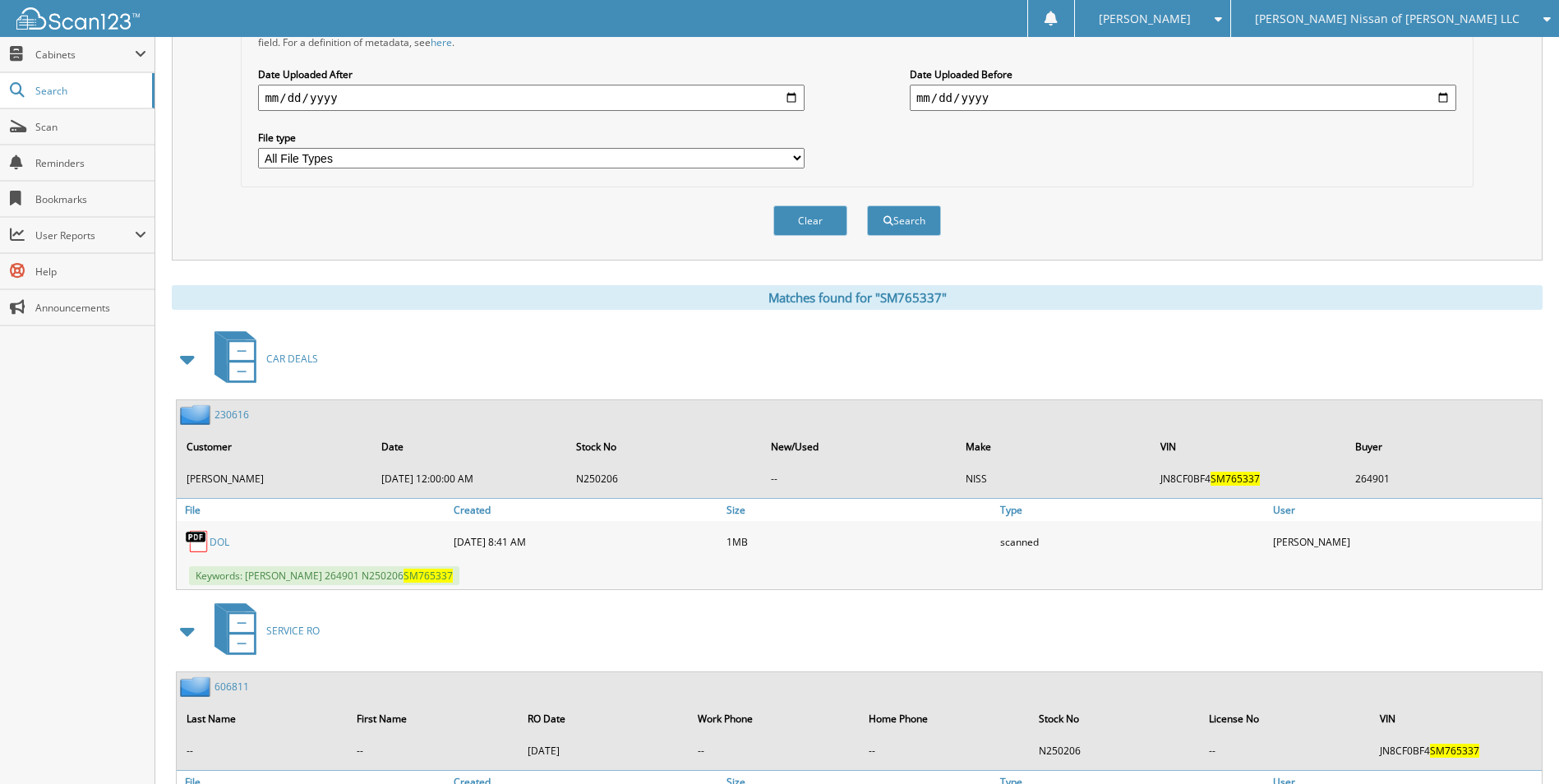
click at [235, 412] on link "230616" at bounding box center [231, 414] width 35 height 14
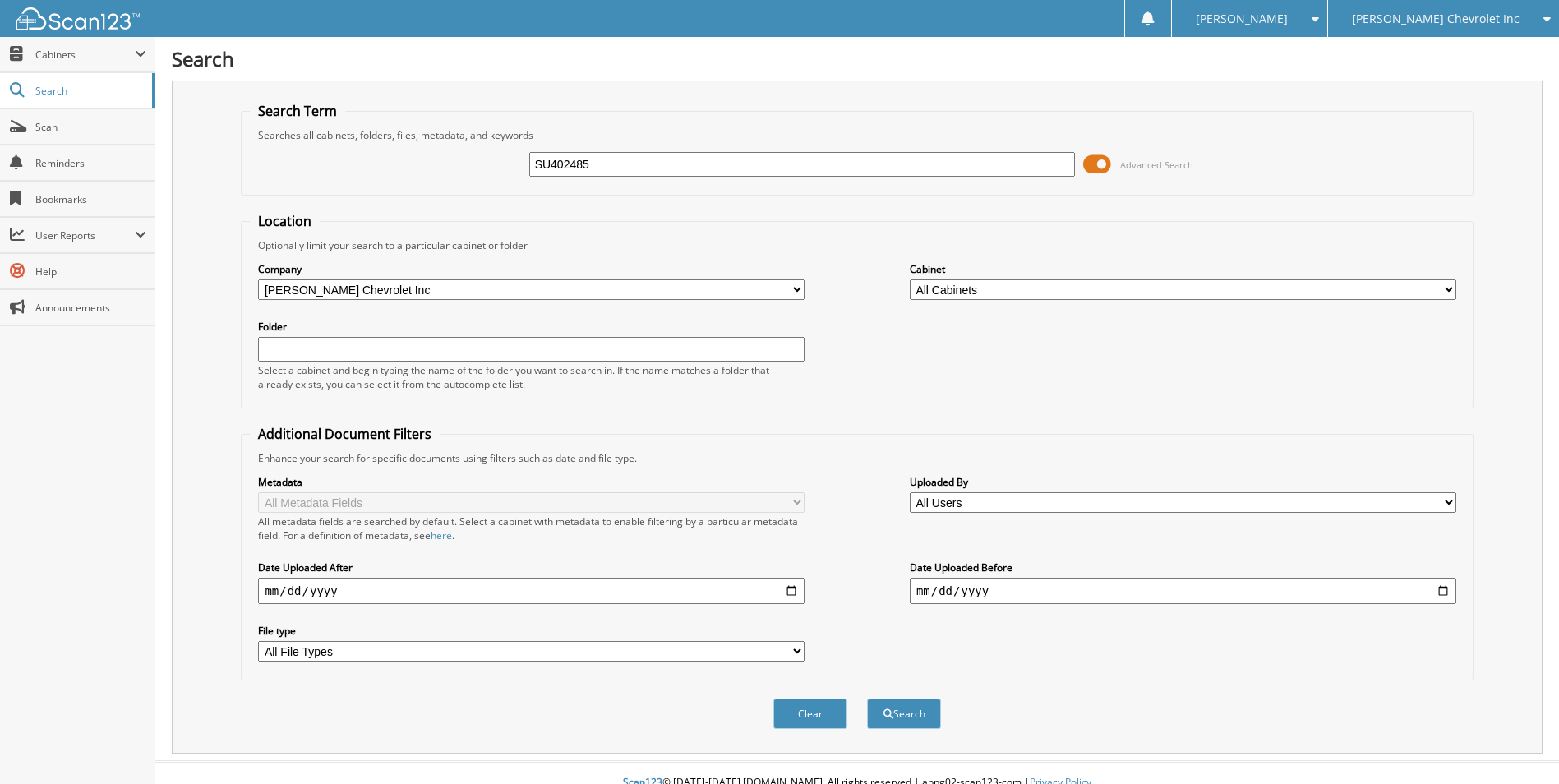
type input "SU402485"
click at [867, 699] on button "Search" at bounding box center [904, 713] width 74 height 31
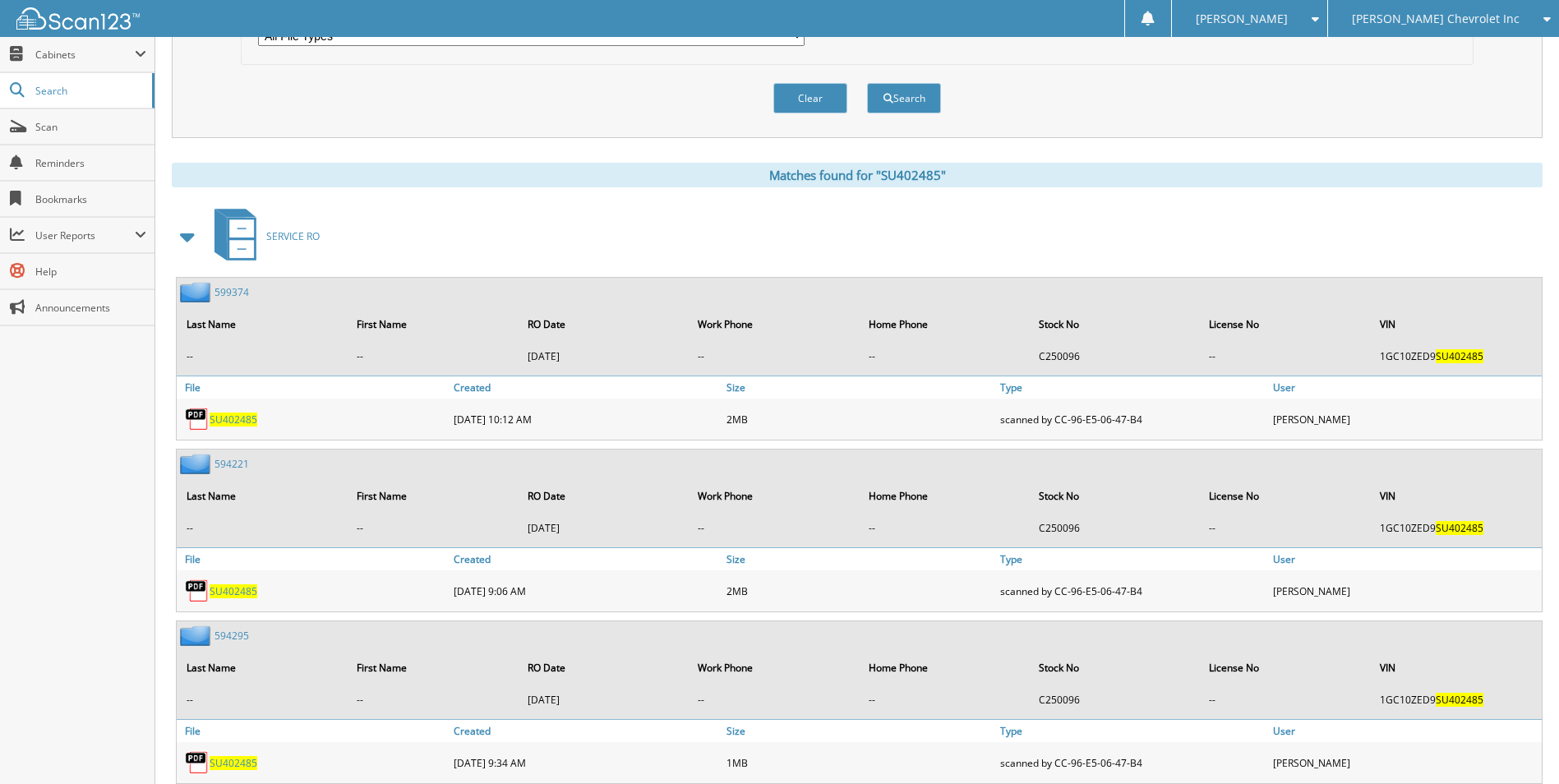
scroll to position [575, 0]
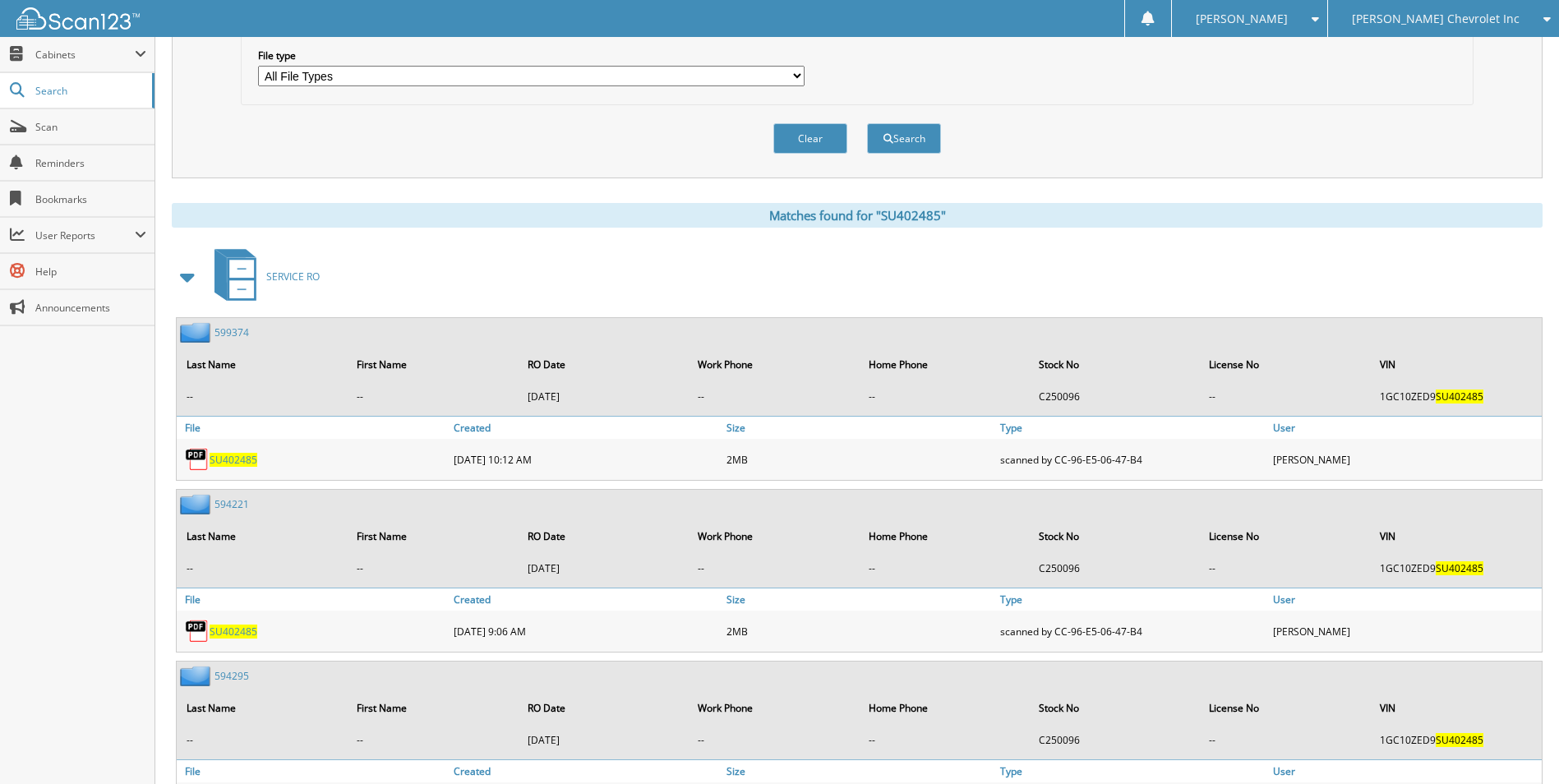
click at [183, 282] on span at bounding box center [188, 277] width 23 height 30
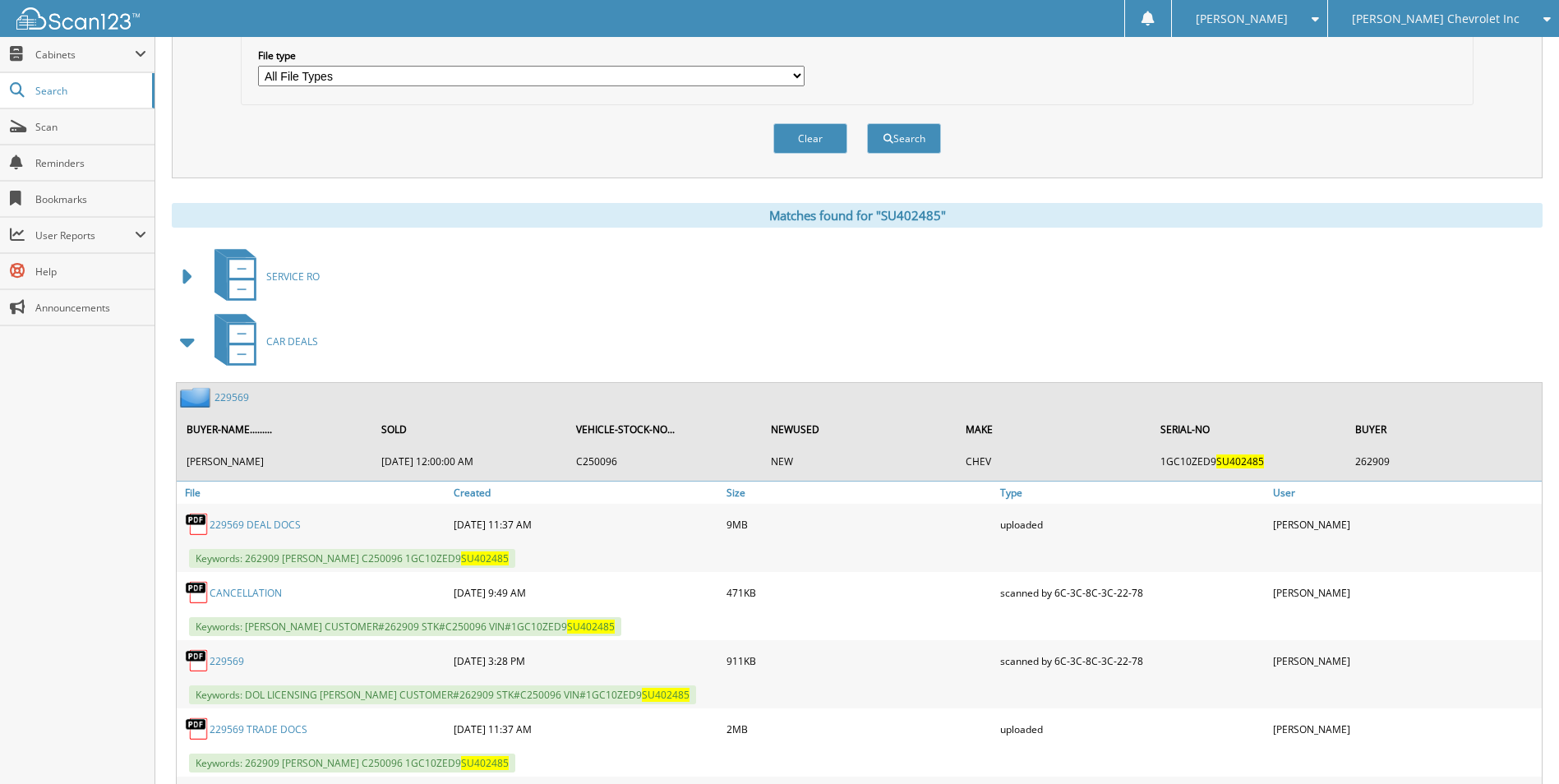
click at [231, 393] on link "229569" at bounding box center [231, 397] width 35 height 14
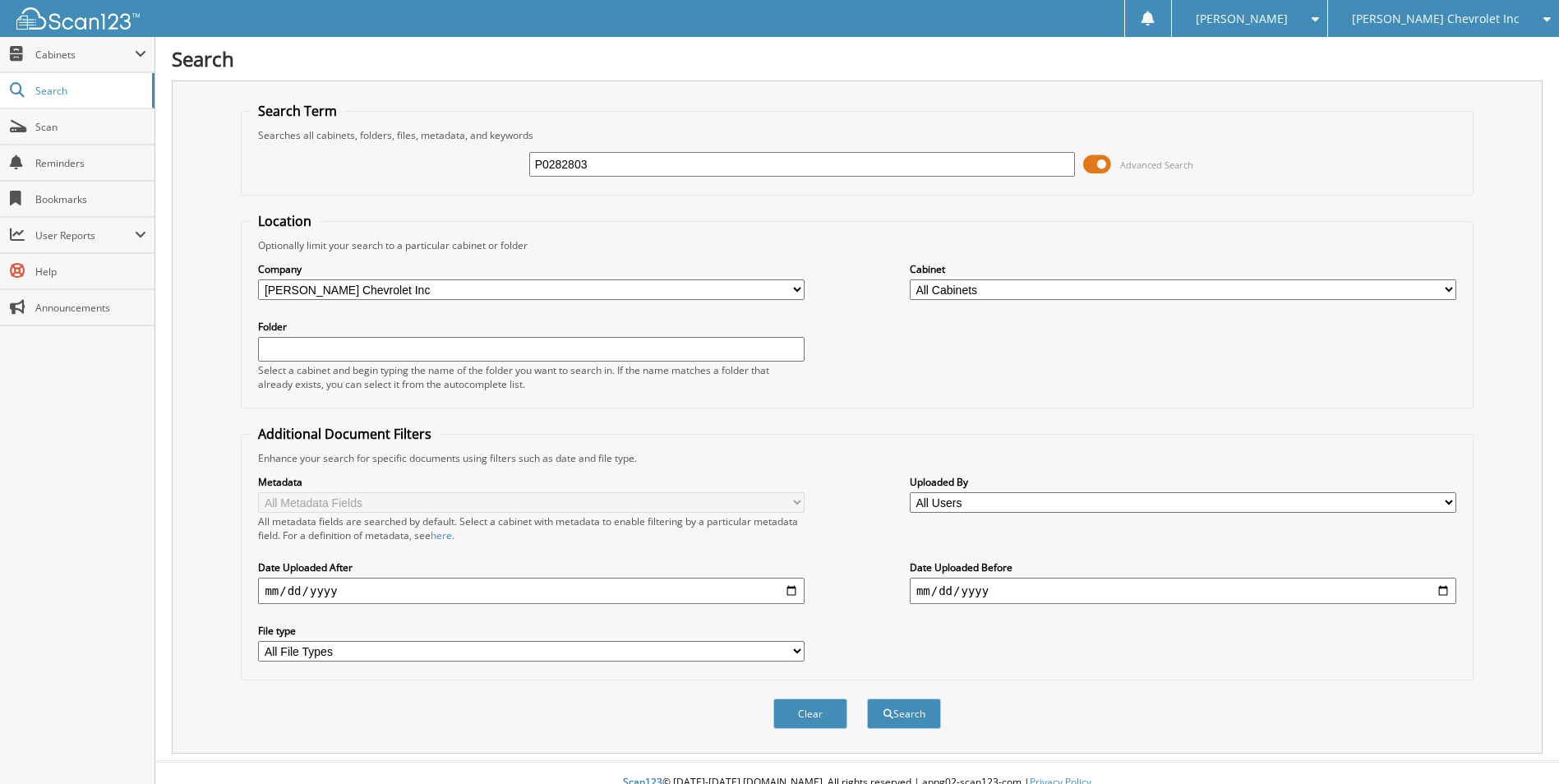
type input "P0282803"
click at [867, 699] on button "Search" at bounding box center [904, 713] width 74 height 31
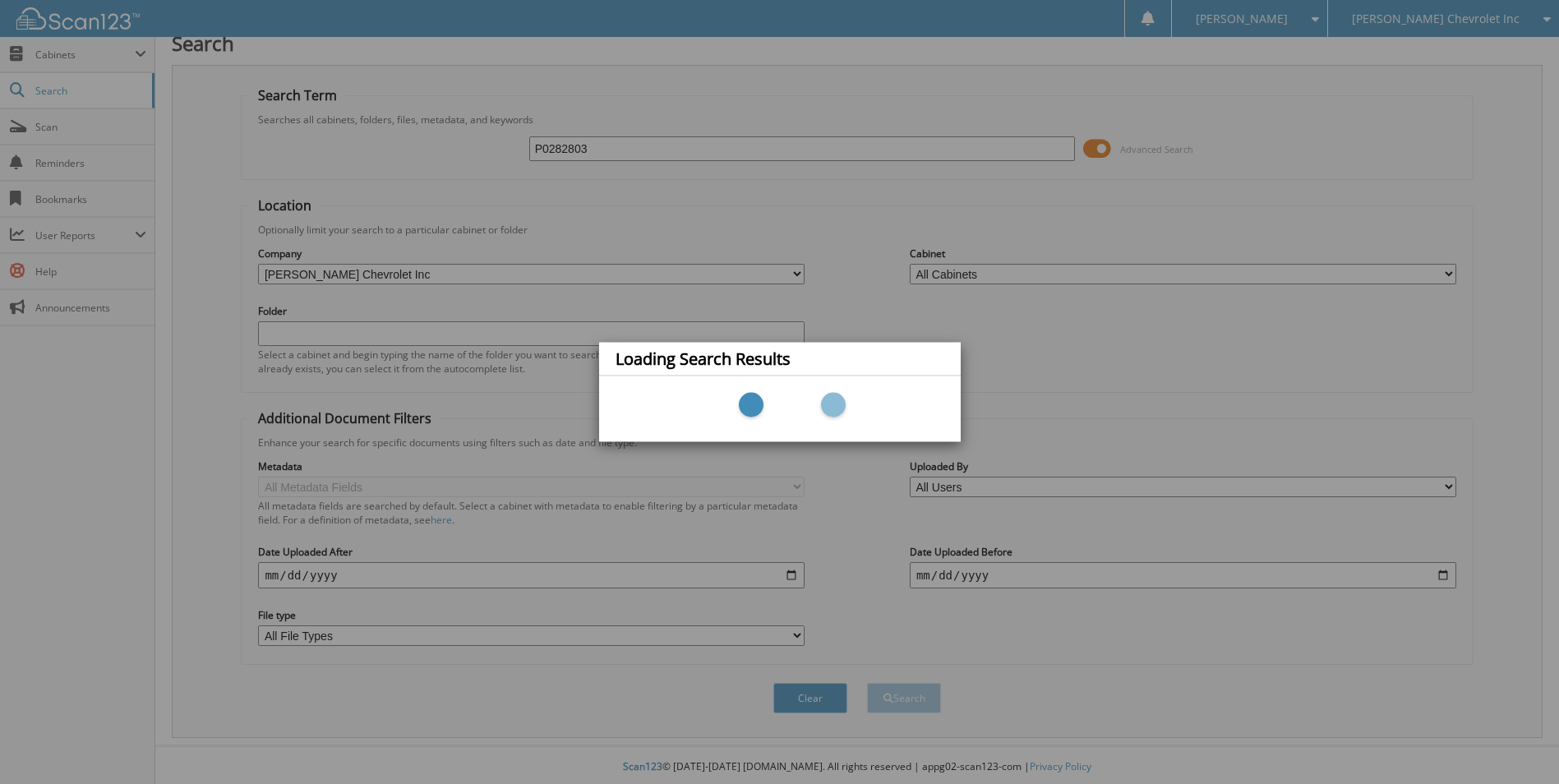
scroll to position [20, 0]
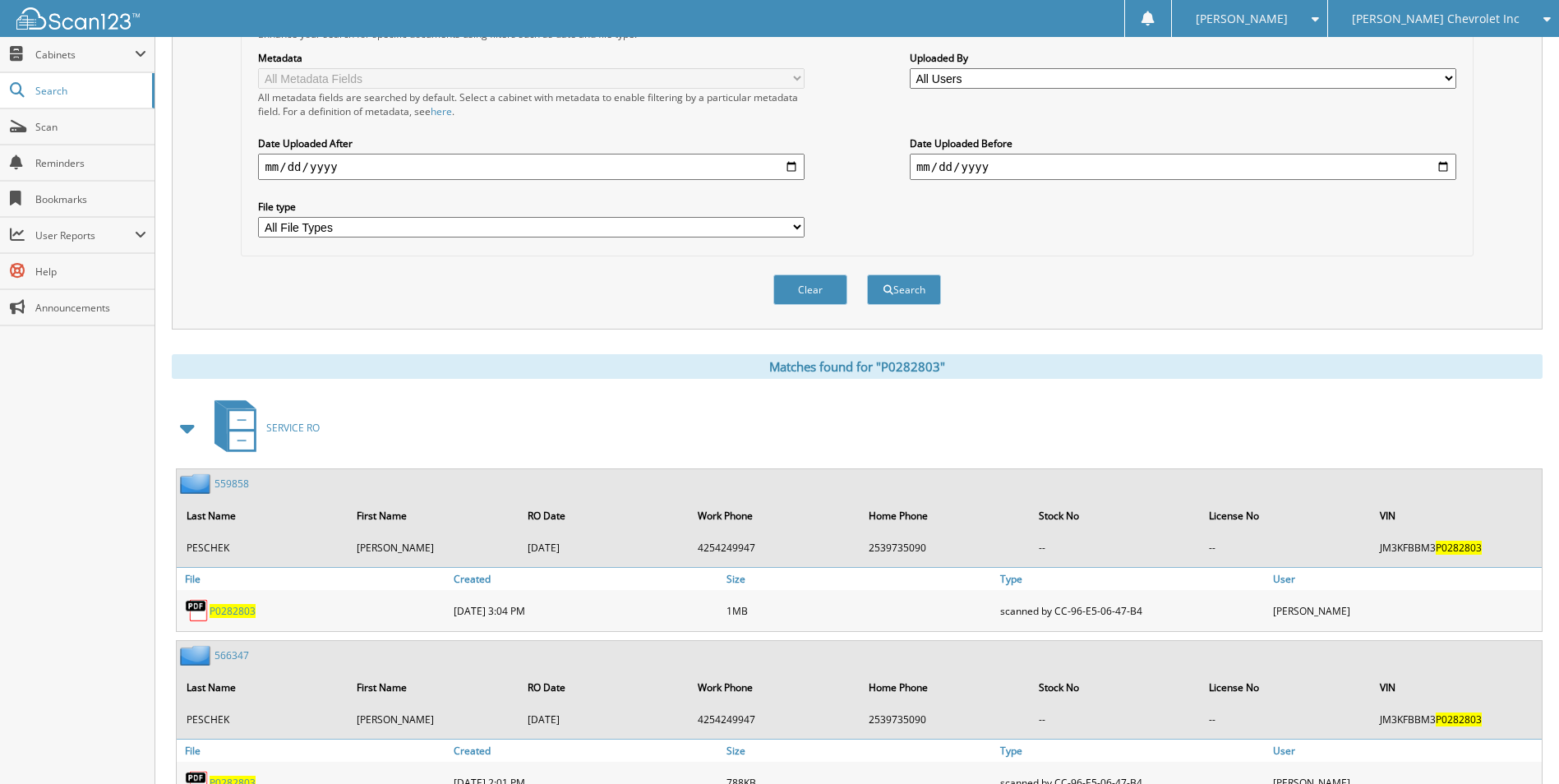
scroll to position [575, 0]
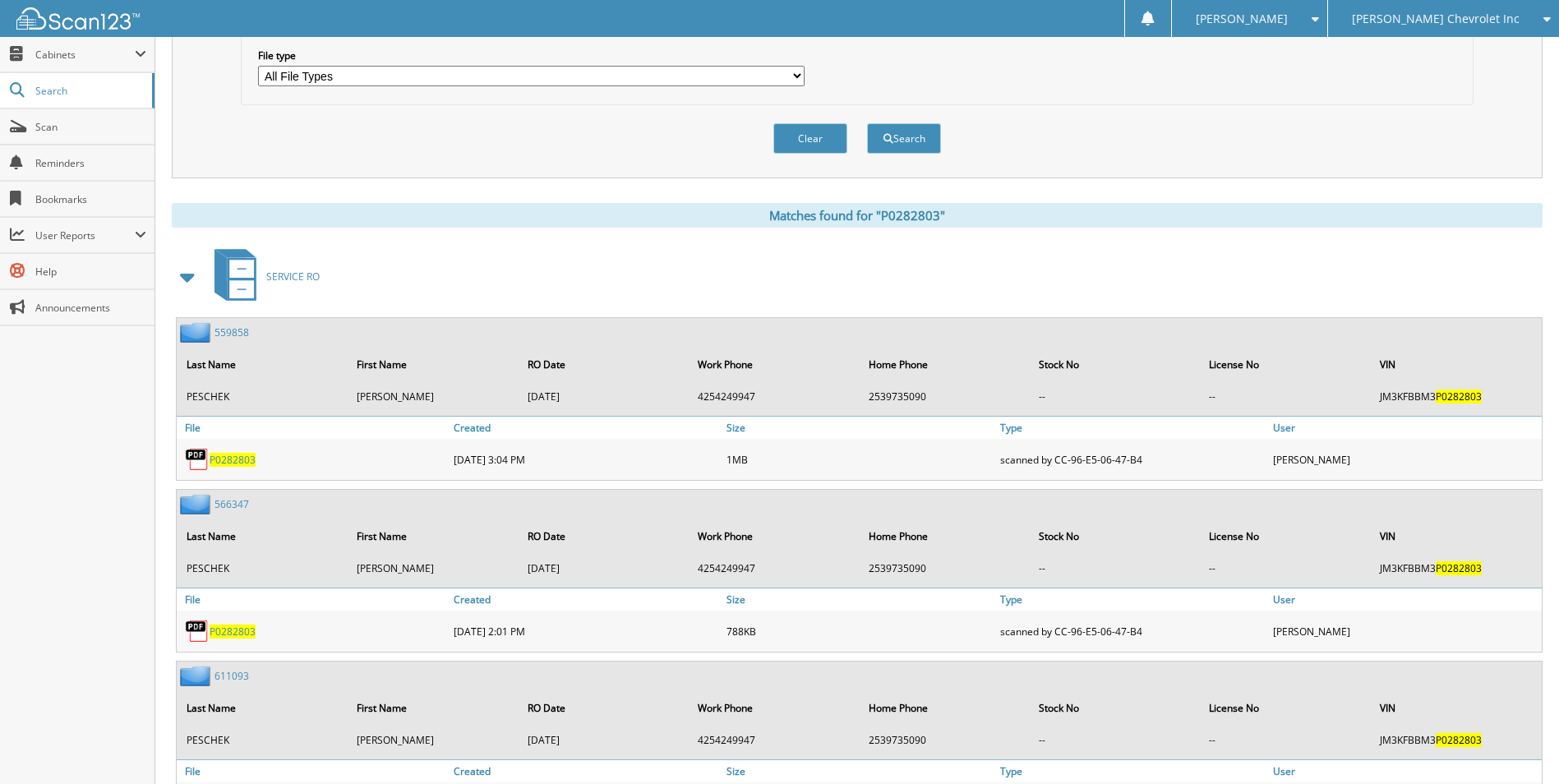
click at [178, 282] on span at bounding box center [188, 277] width 23 height 30
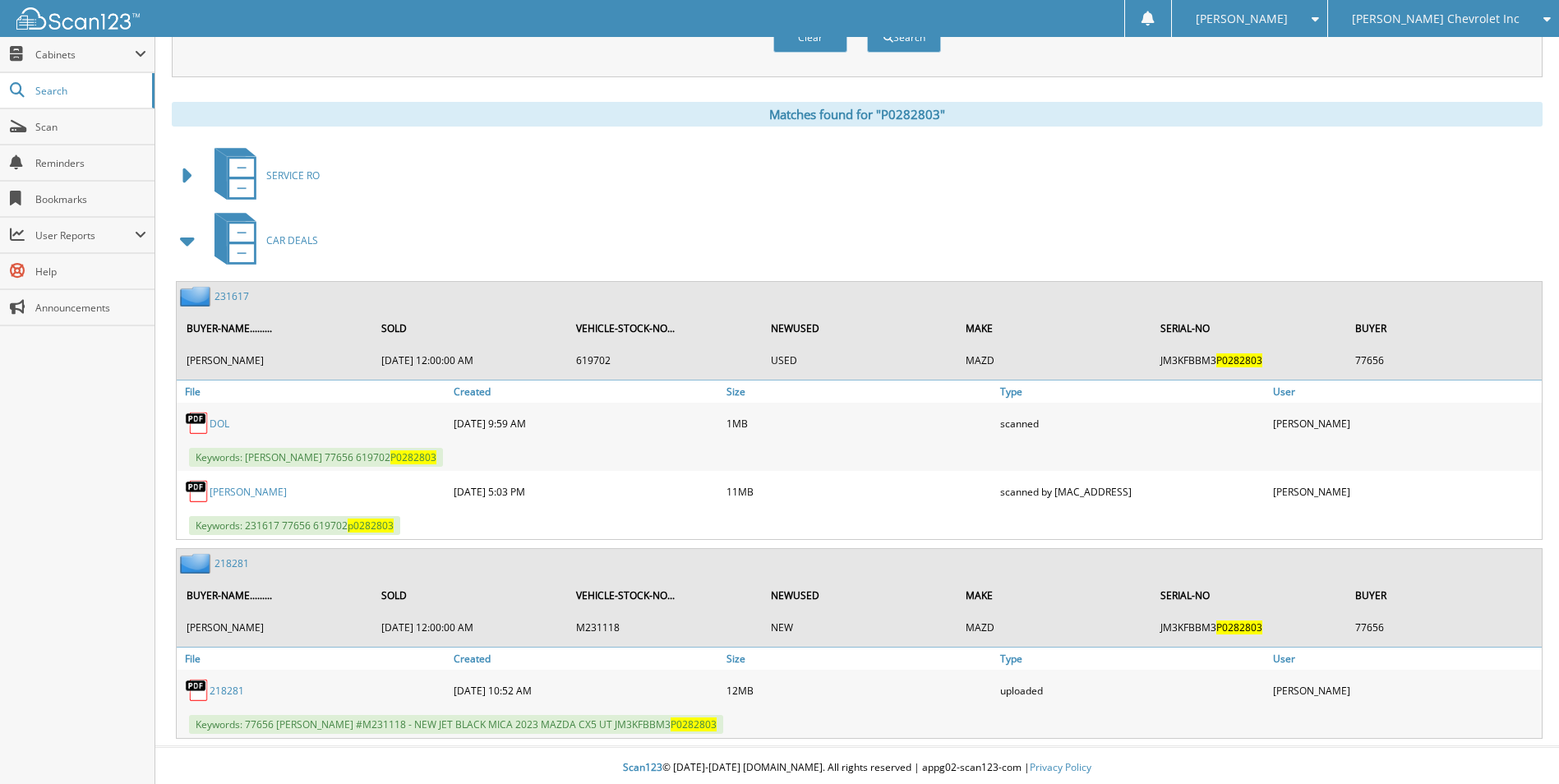
scroll to position [681, 0]
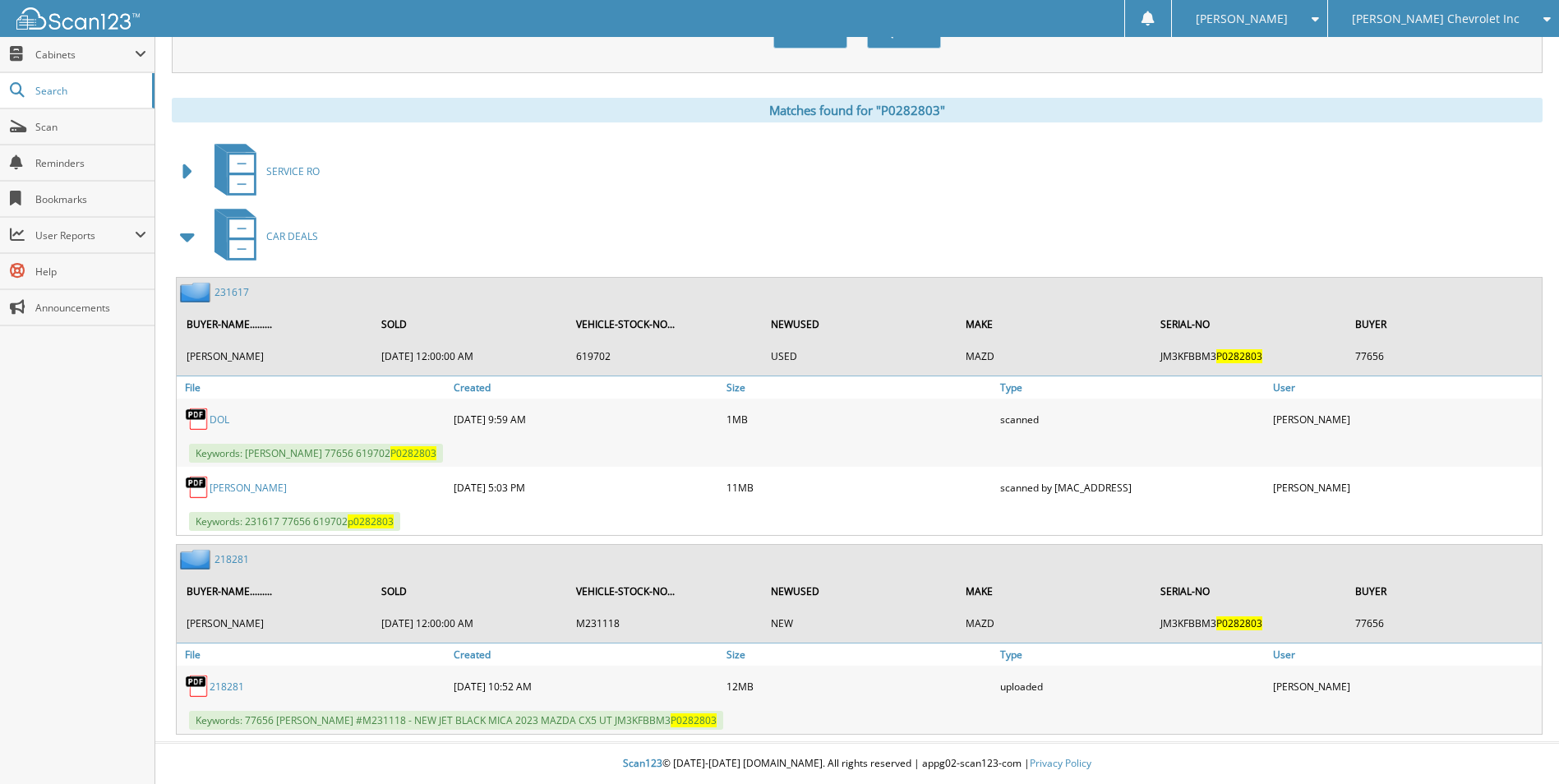
click at [230, 291] on link "231617" at bounding box center [231, 292] width 35 height 14
